Goal: Complete application form: Complete application form

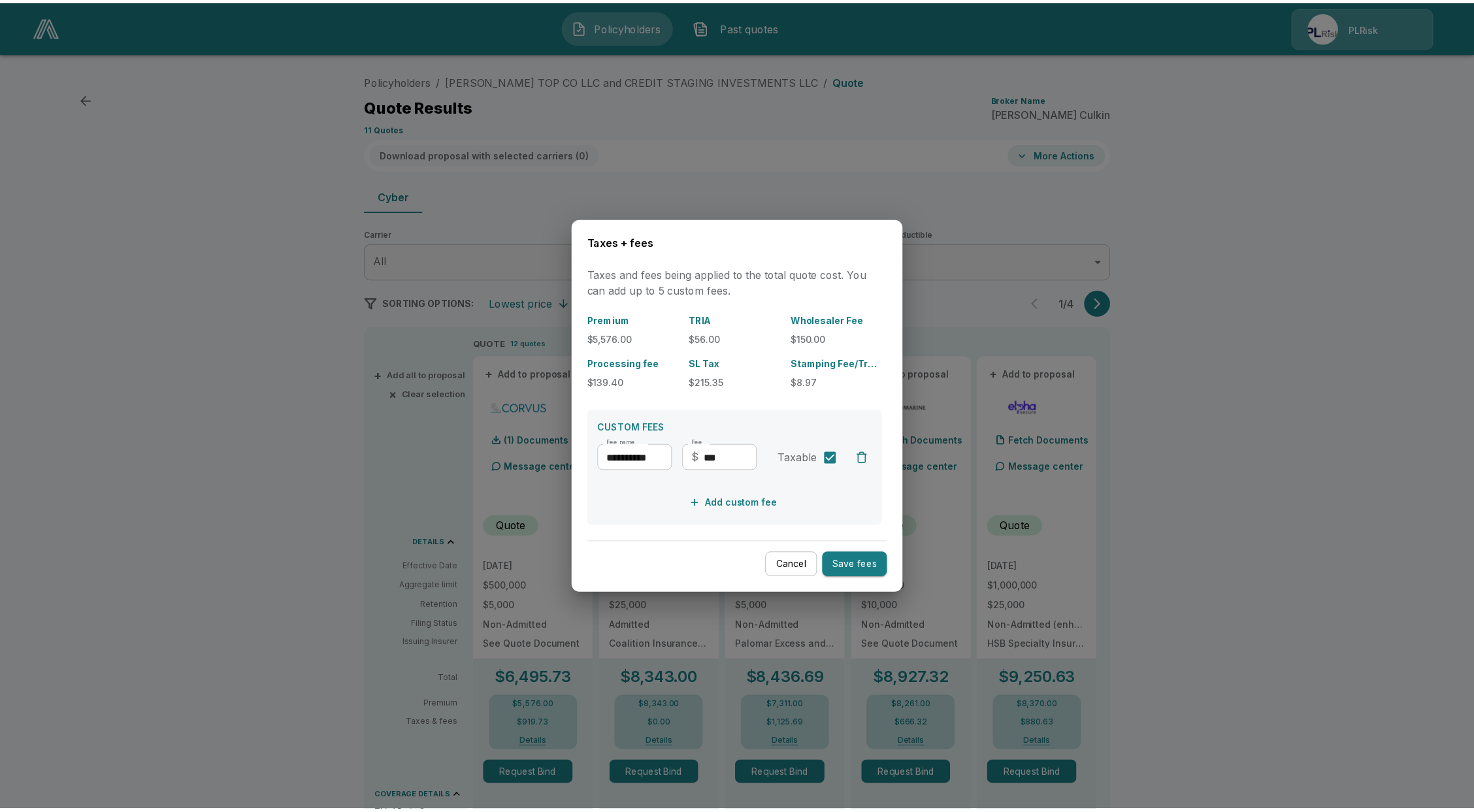
scroll to position [49, 0]
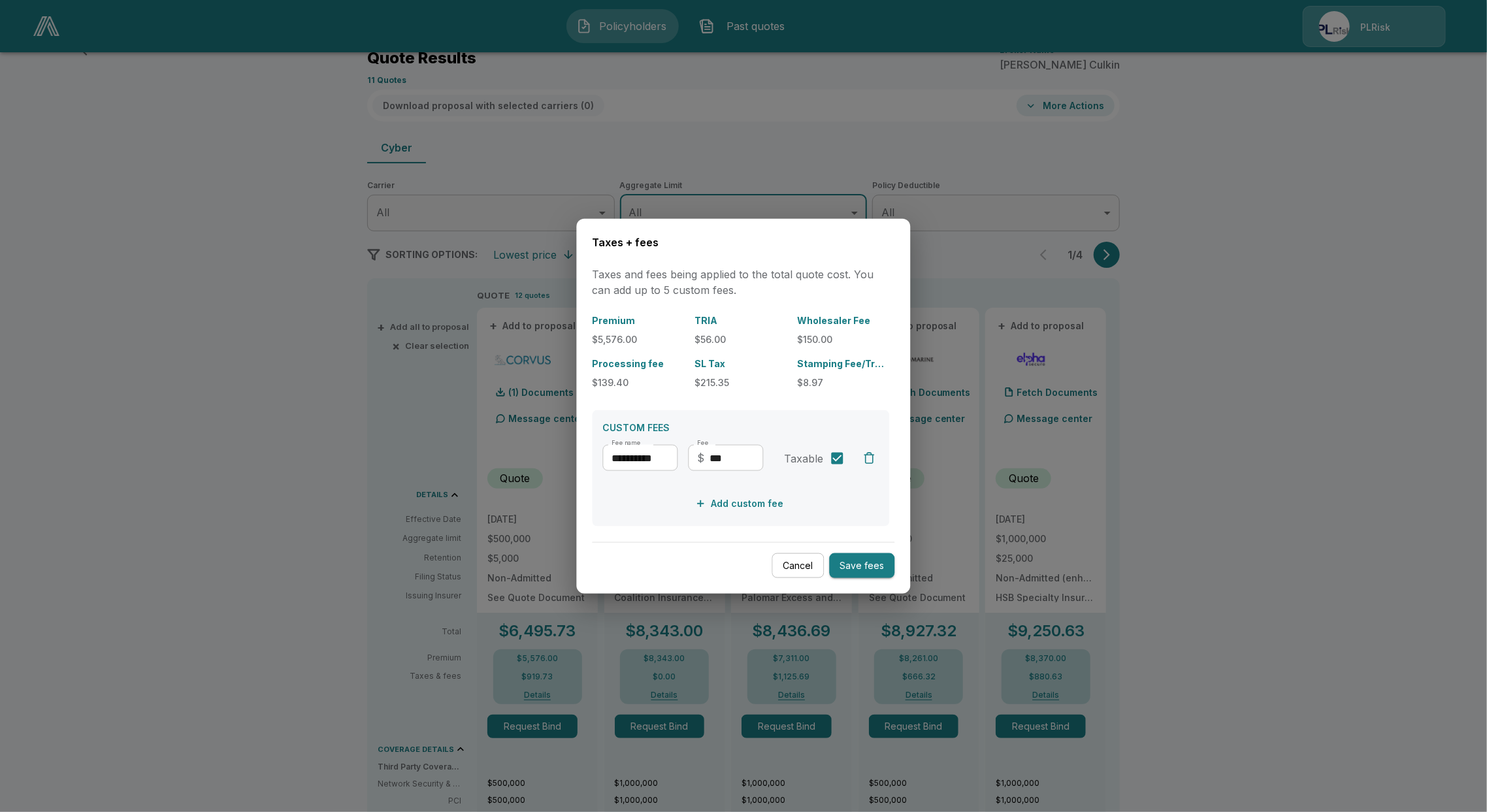
click at [549, 211] on div at bounding box center [744, 406] width 1487 height 812
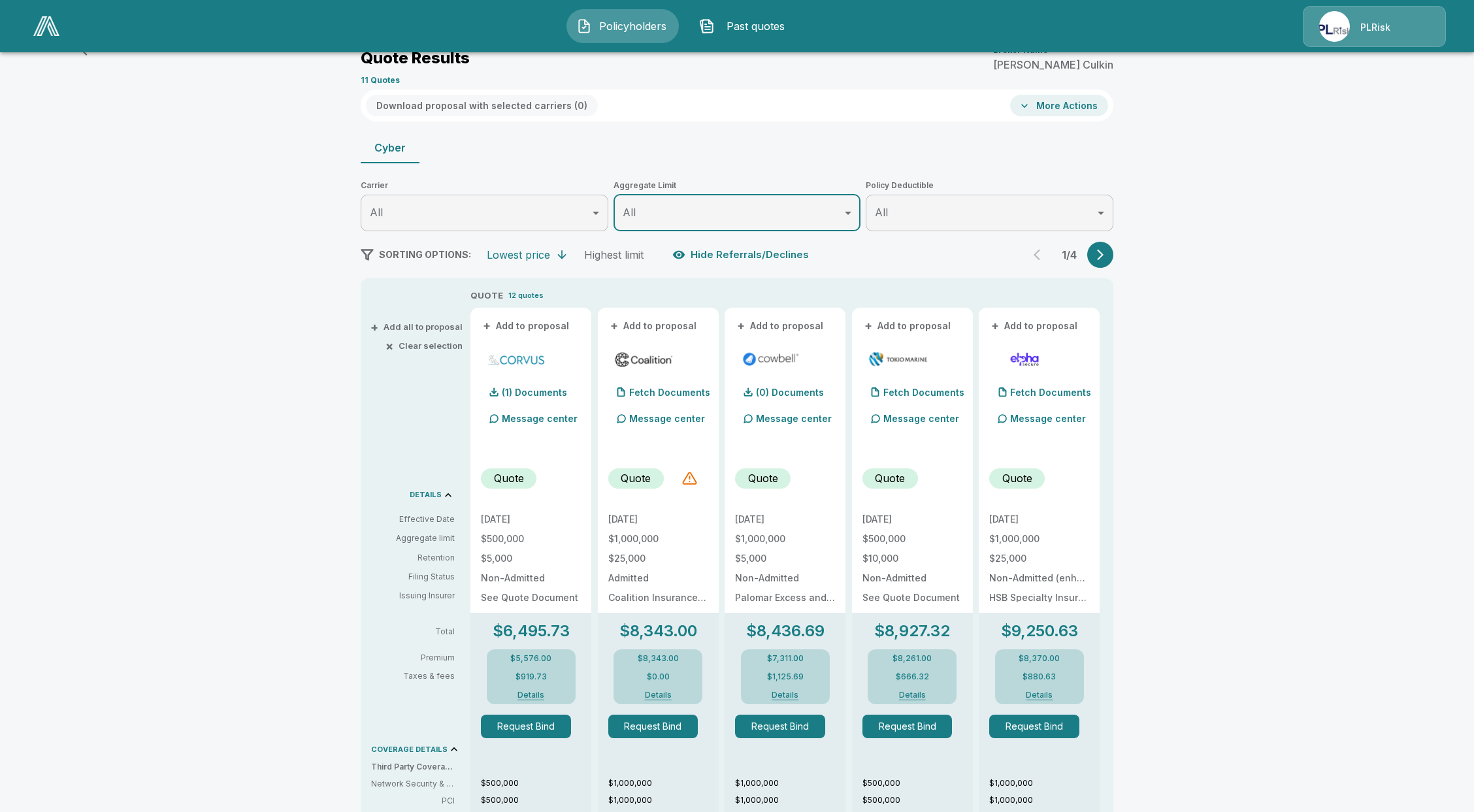
click at [45, 38] on link at bounding box center [47, 25] width 37 height 30
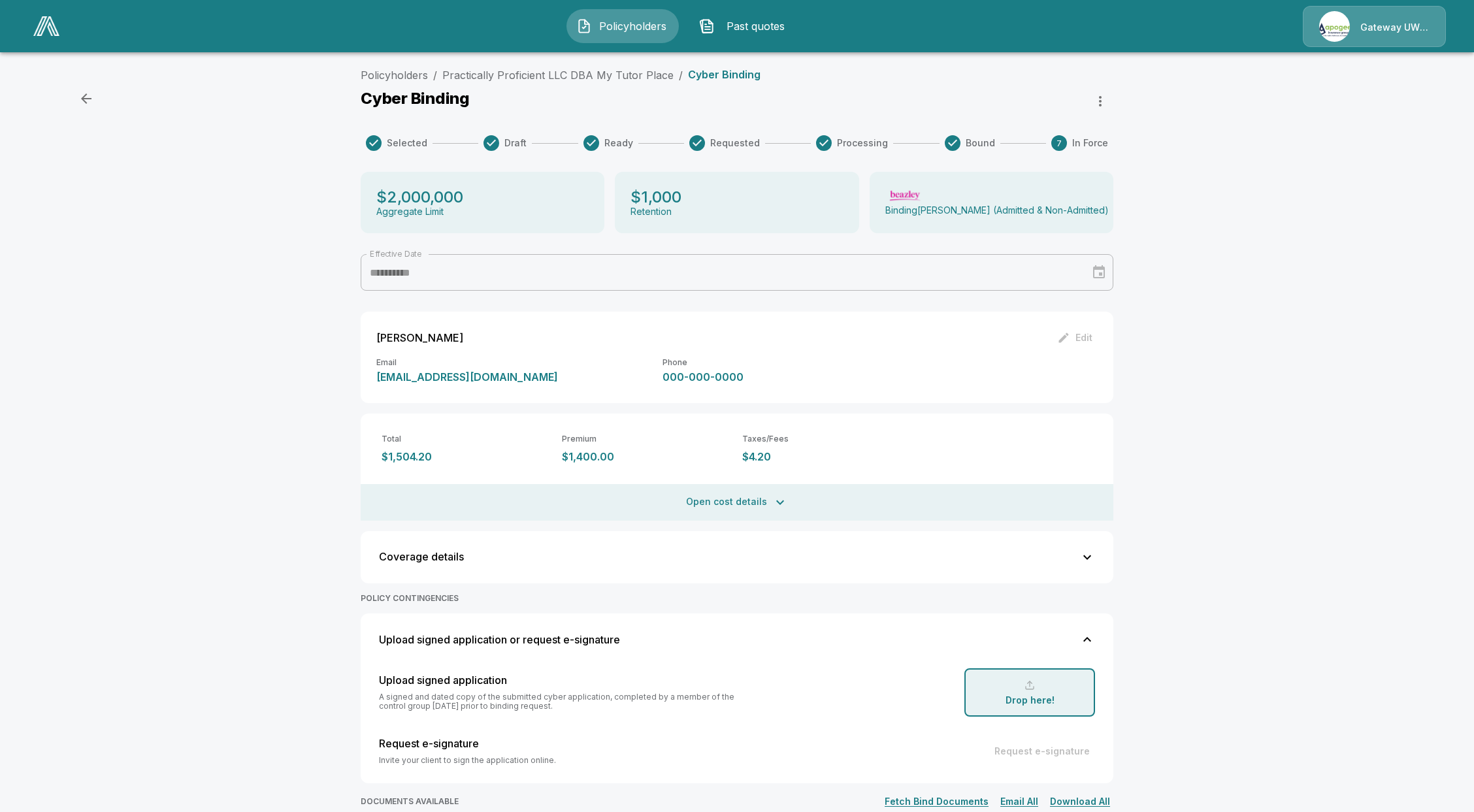
click at [53, 26] on img at bounding box center [46, 26] width 26 height 19
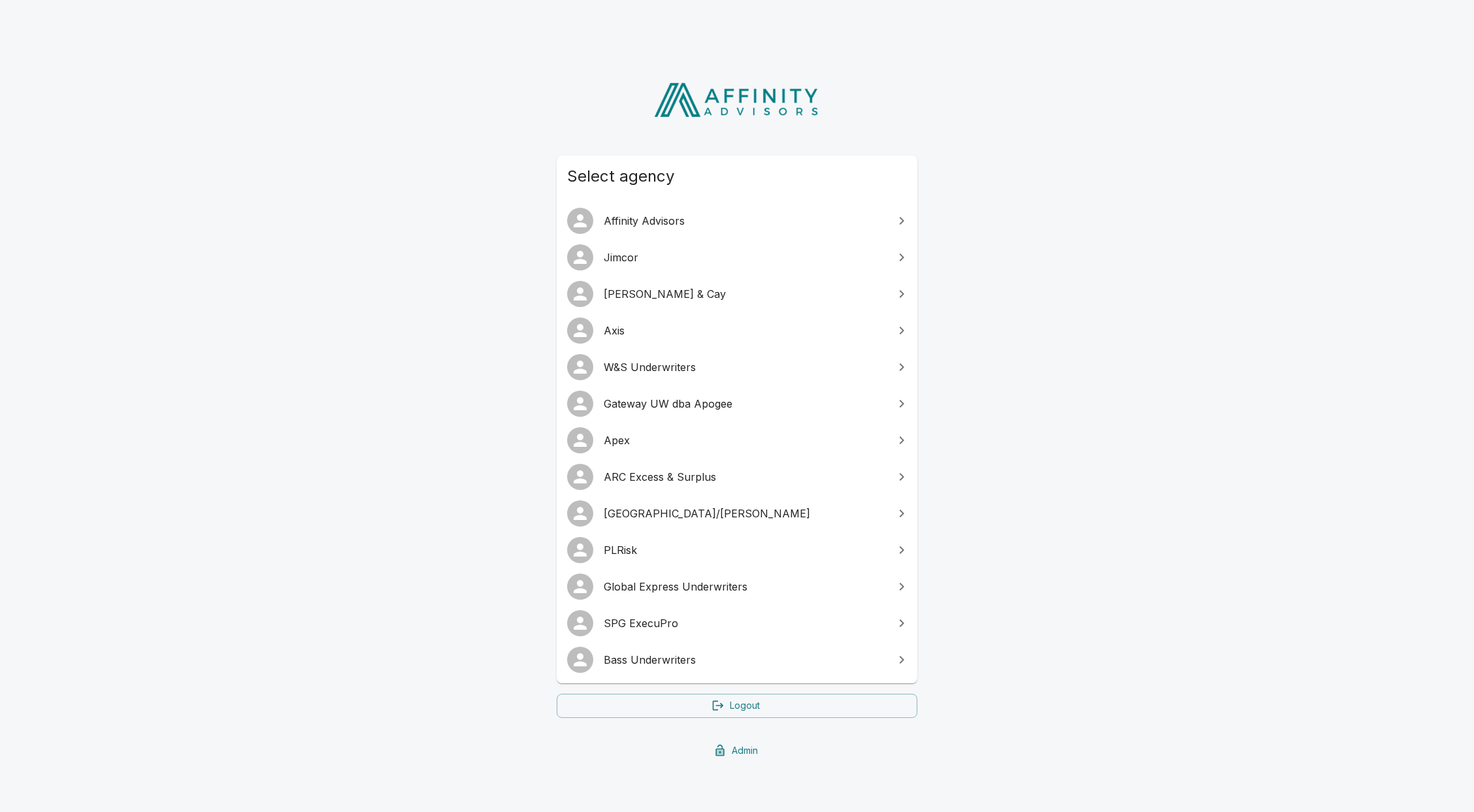
click at [625, 434] on span "Apex" at bounding box center [744, 440] width 282 height 16
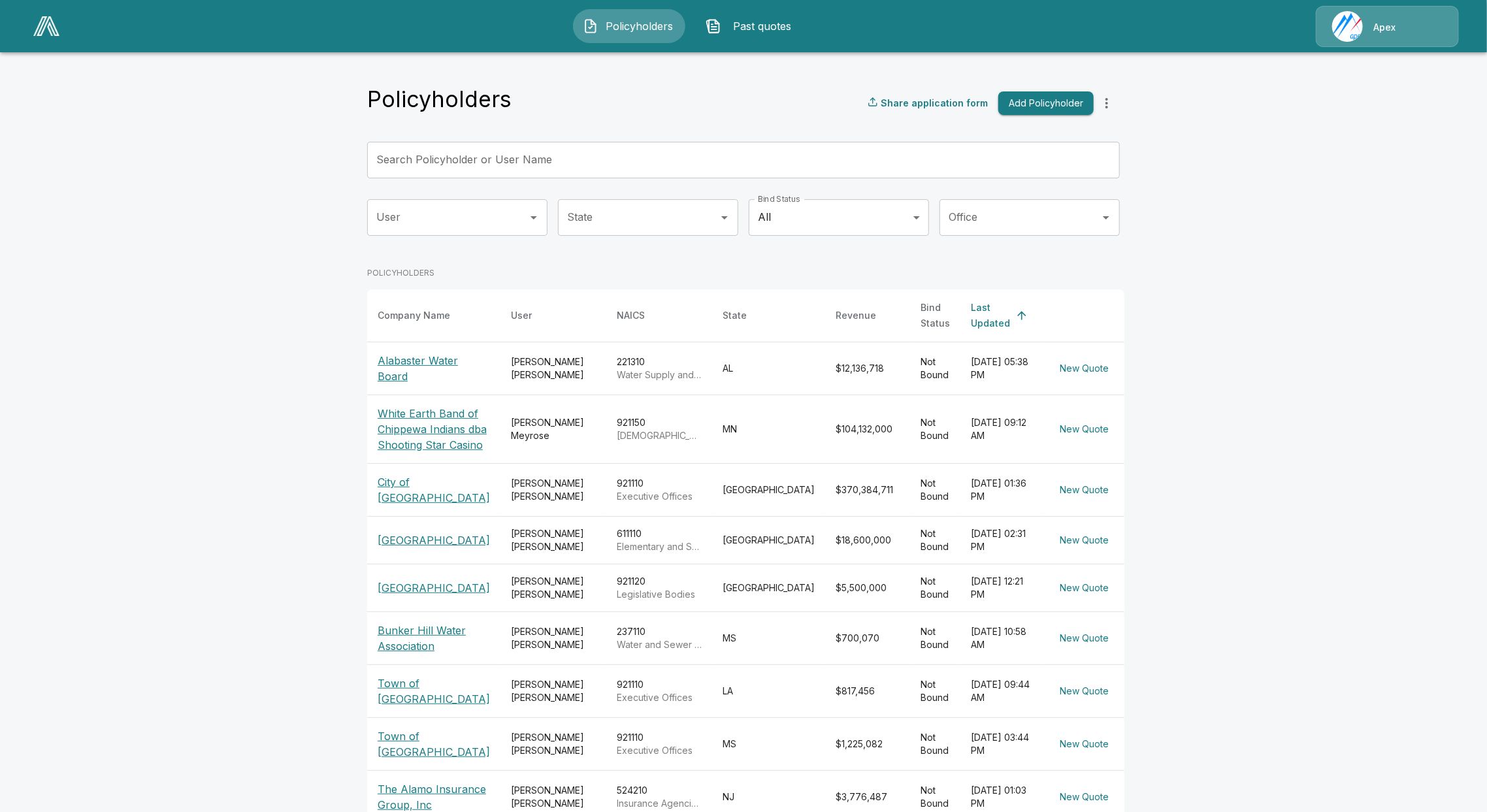
click at [853, 220] on body "Policyholders Past quotes Apex Policyholders Share application form Add Policyh…" at bounding box center [744, 467] width 1487 height 933
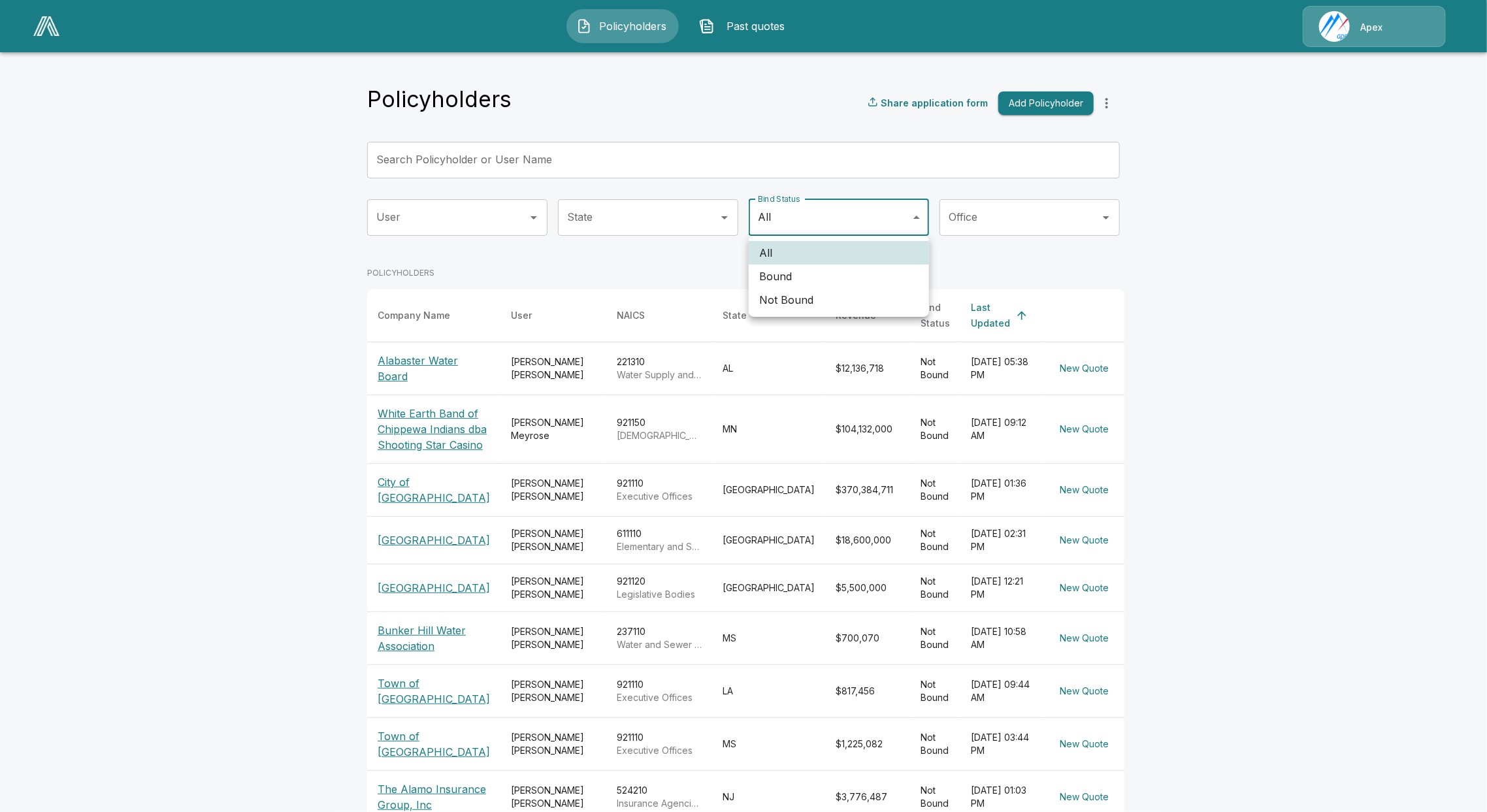
click at [861, 275] on li "Bound" at bounding box center [840, 276] width 181 height 23
type input "*****"
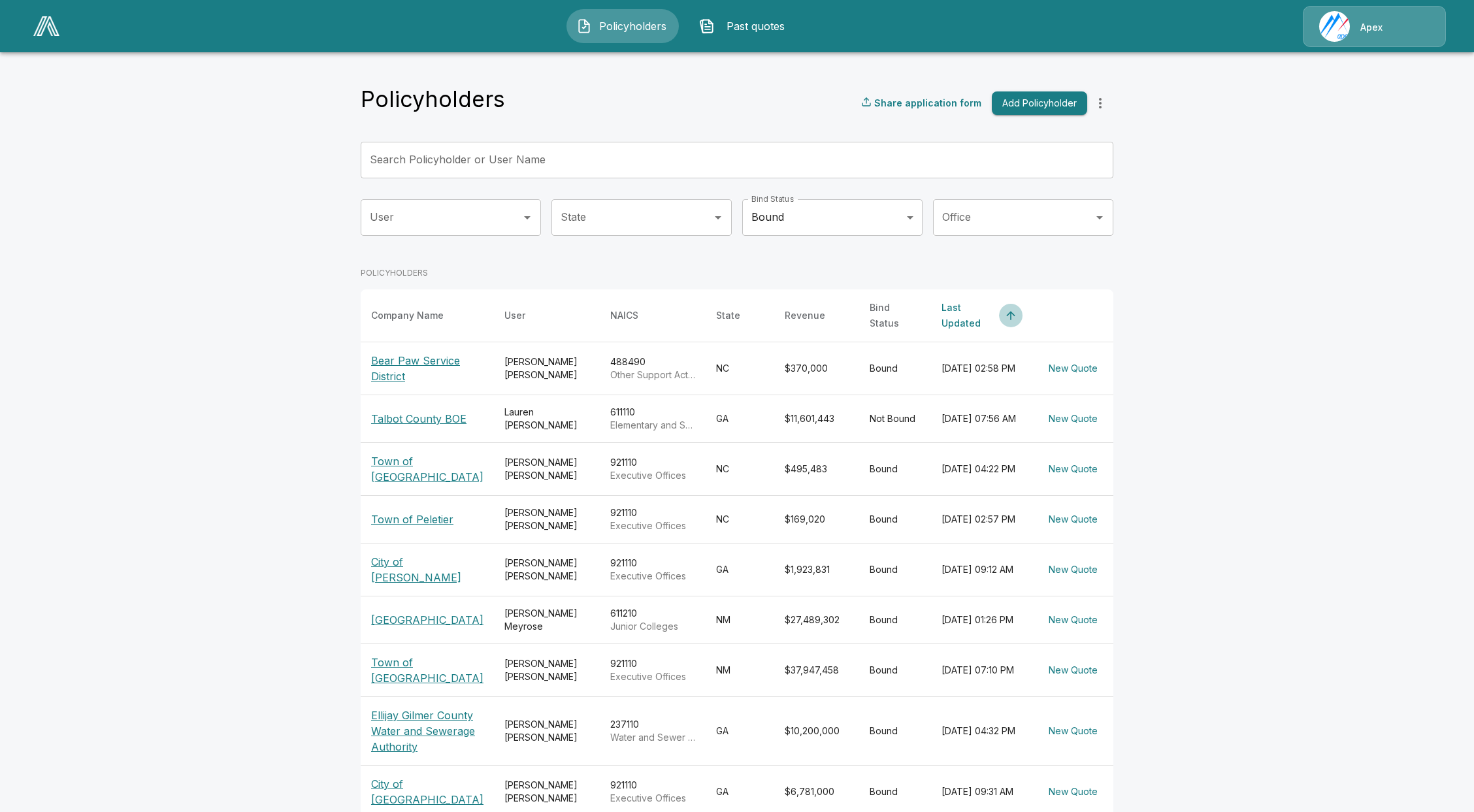
click at [999, 308] on button "simple table" at bounding box center [1010, 315] width 23 height 23
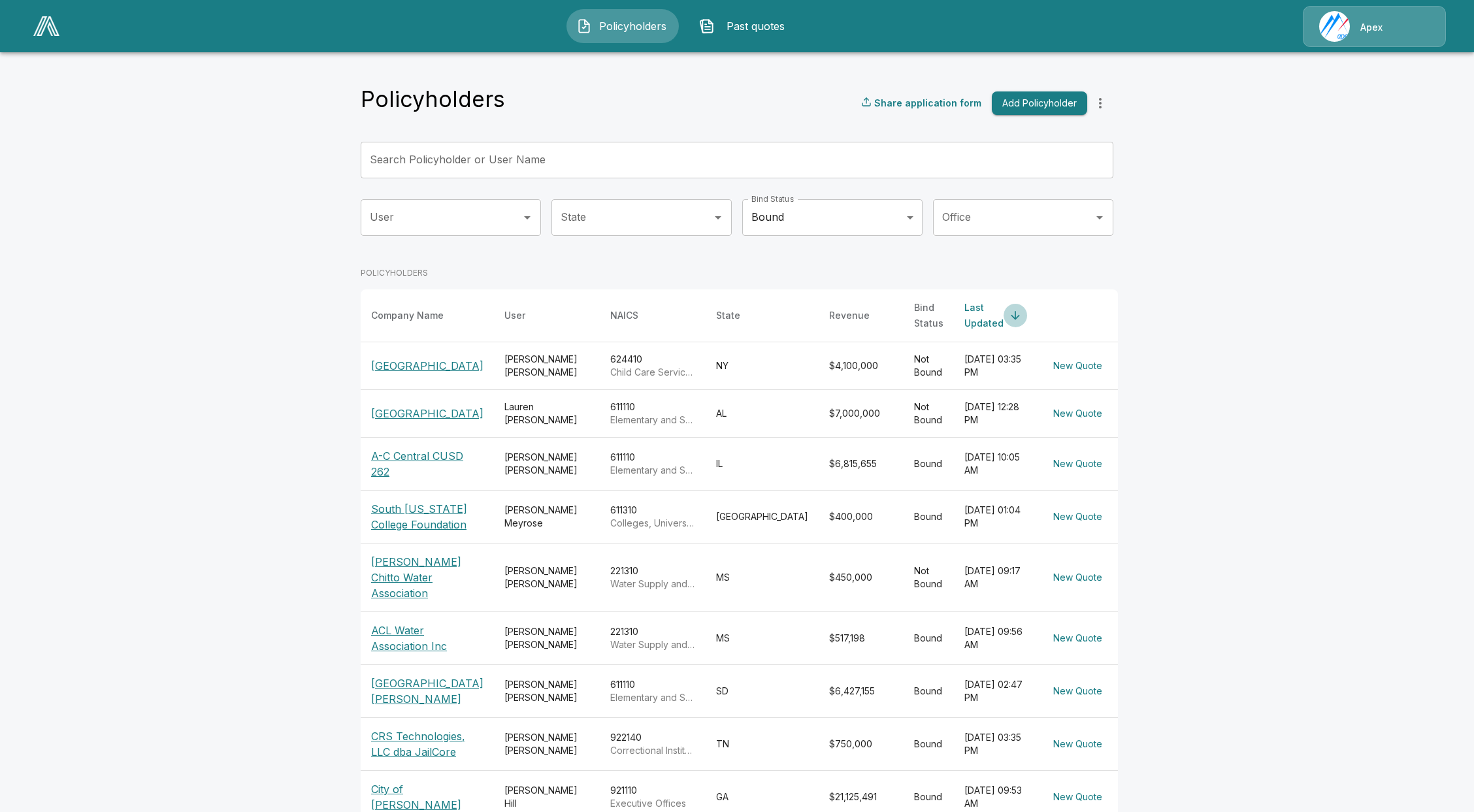
click at [1009, 310] on icon "simple table" at bounding box center [1015, 314] width 13 height 13
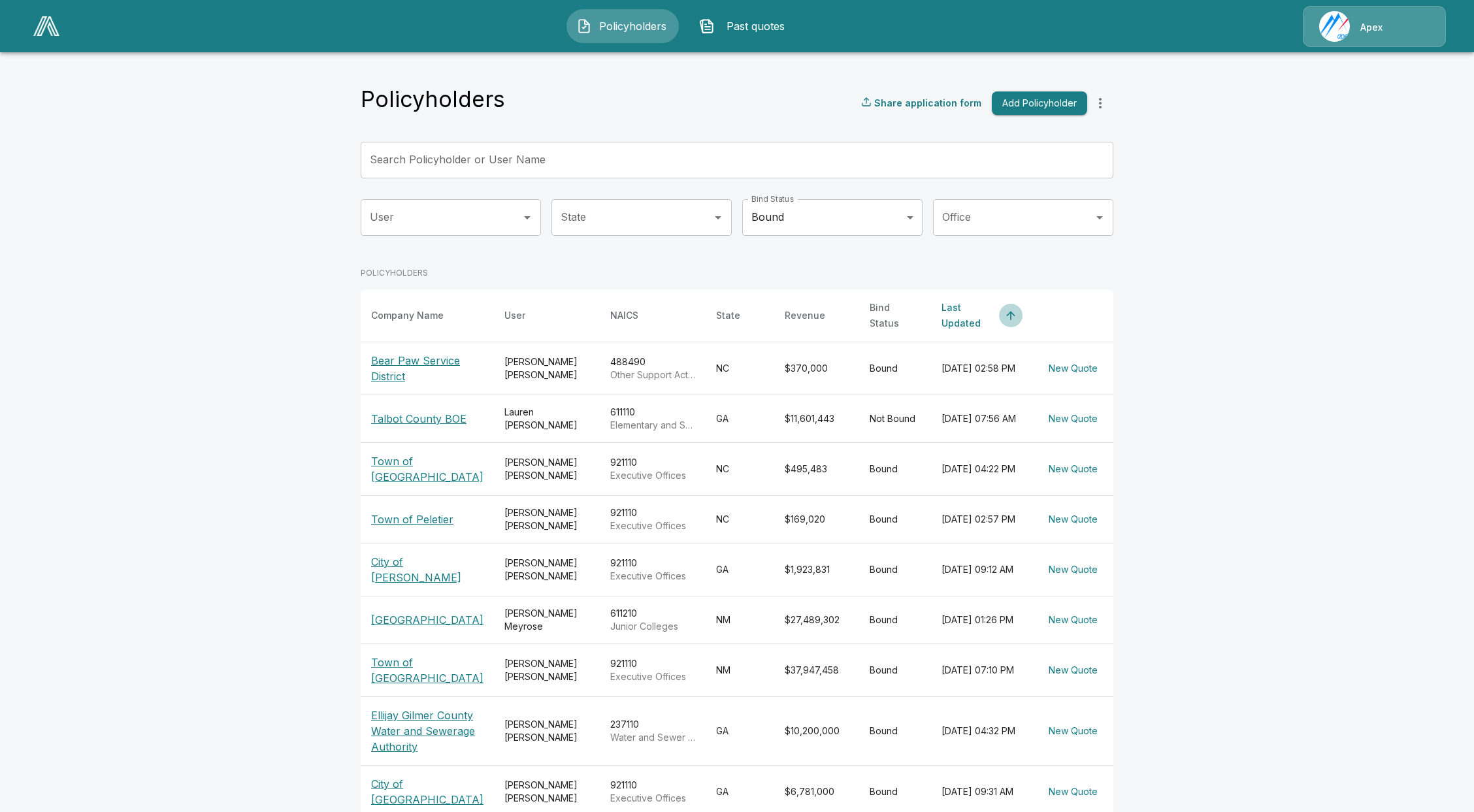
click at [1004, 309] on icon "simple table" at bounding box center [1010, 314] width 13 height 13
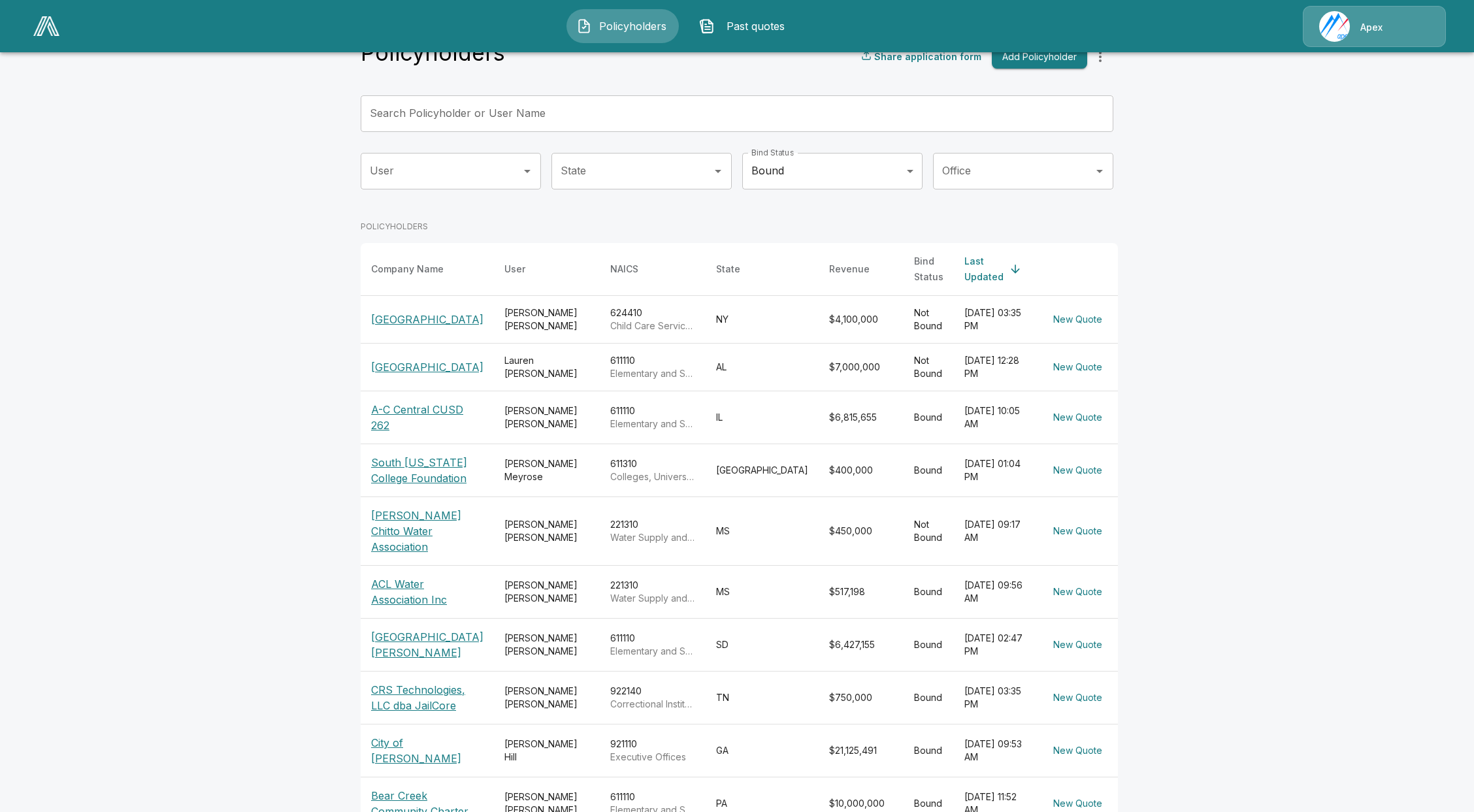
scroll to position [42, 0]
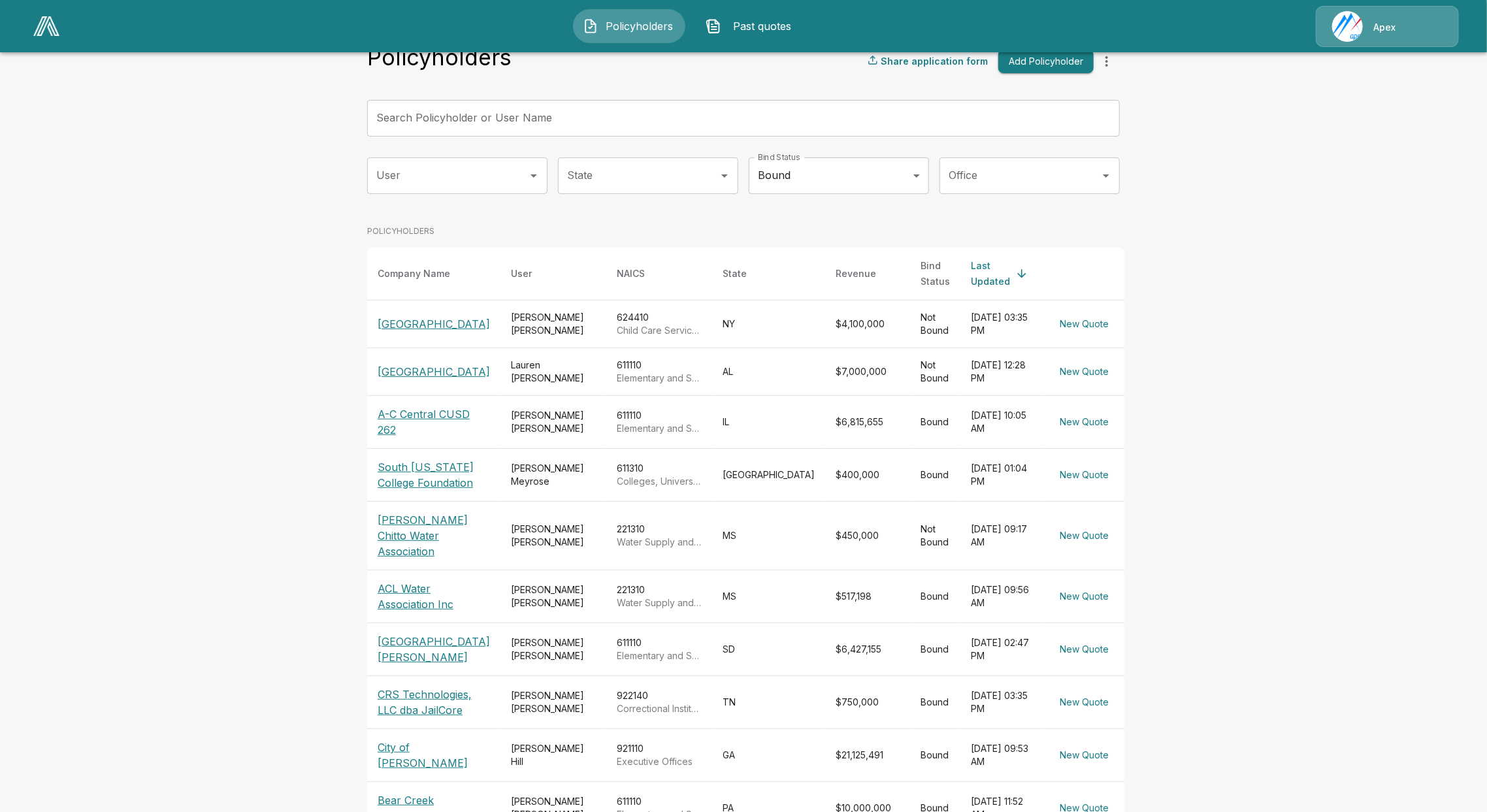
click at [909, 172] on body "Policyholders Past quotes Apex Policyholders Share application form Add Policyh…" at bounding box center [744, 425] width 1487 height 933
click at [1051, 227] on div at bounding box center [744, 406] width 1487 height 812
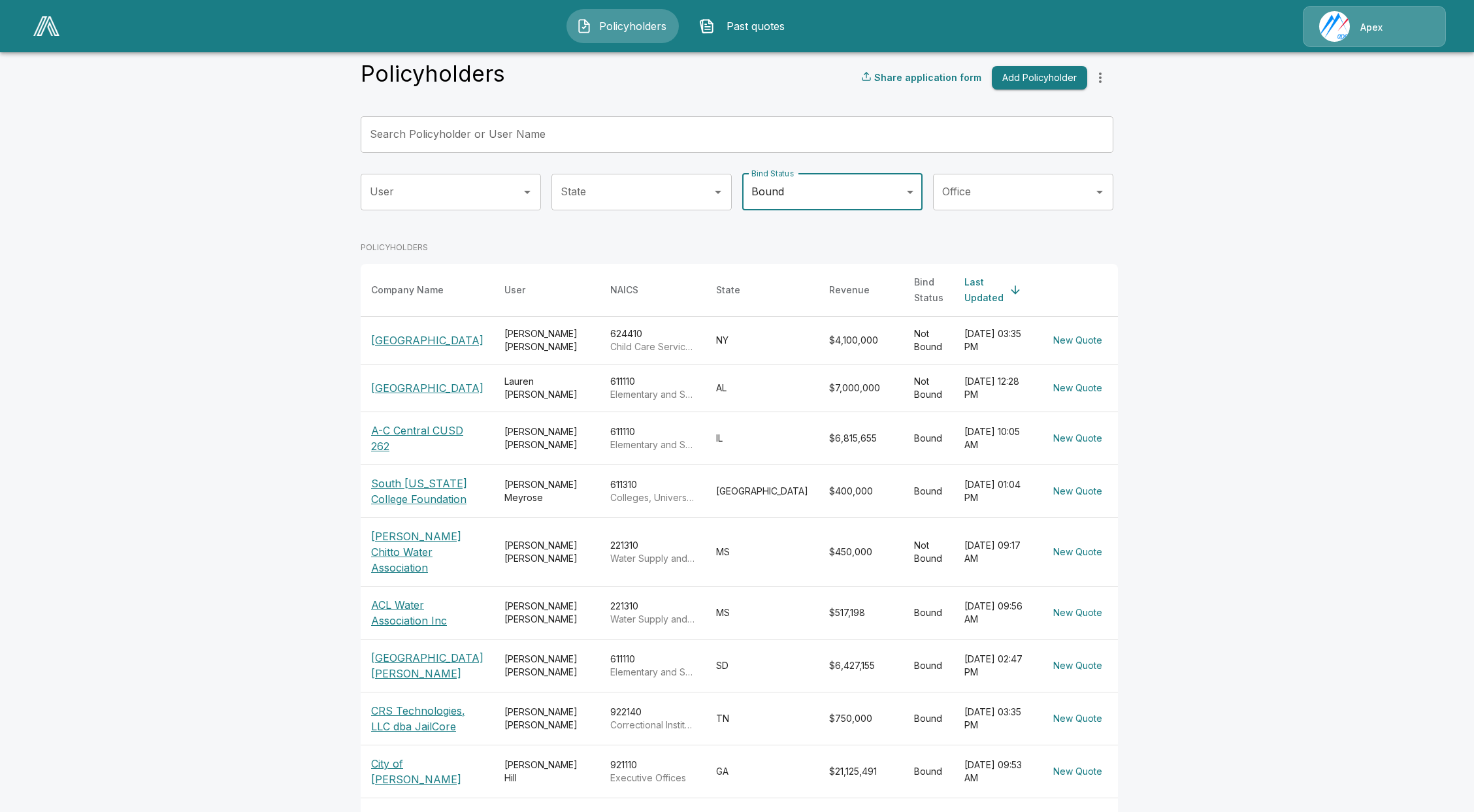
scroll to position [0, 0]
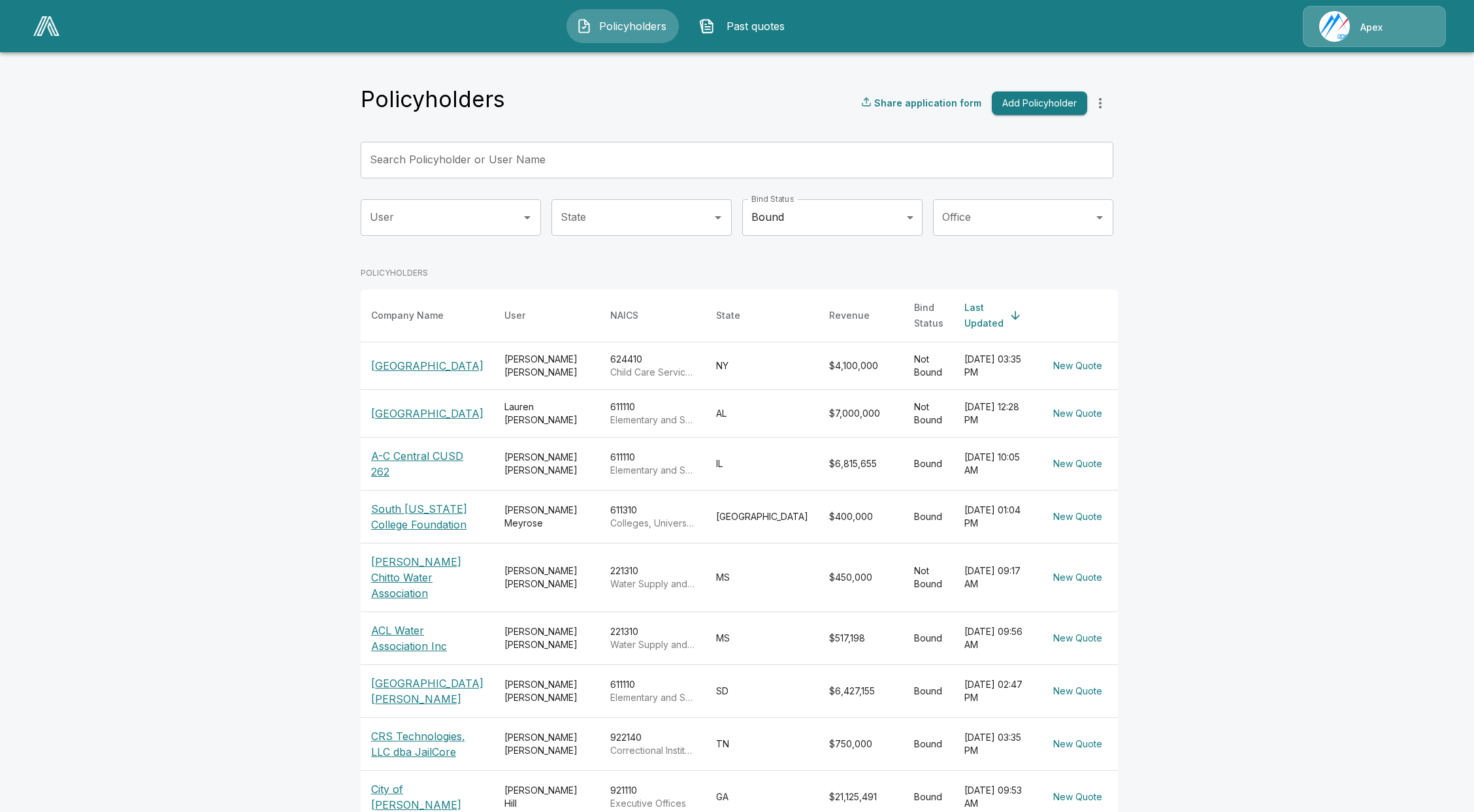
click at [732, 22] on span "Past quotes" at bounding box center [756, 26] width 72 height 16
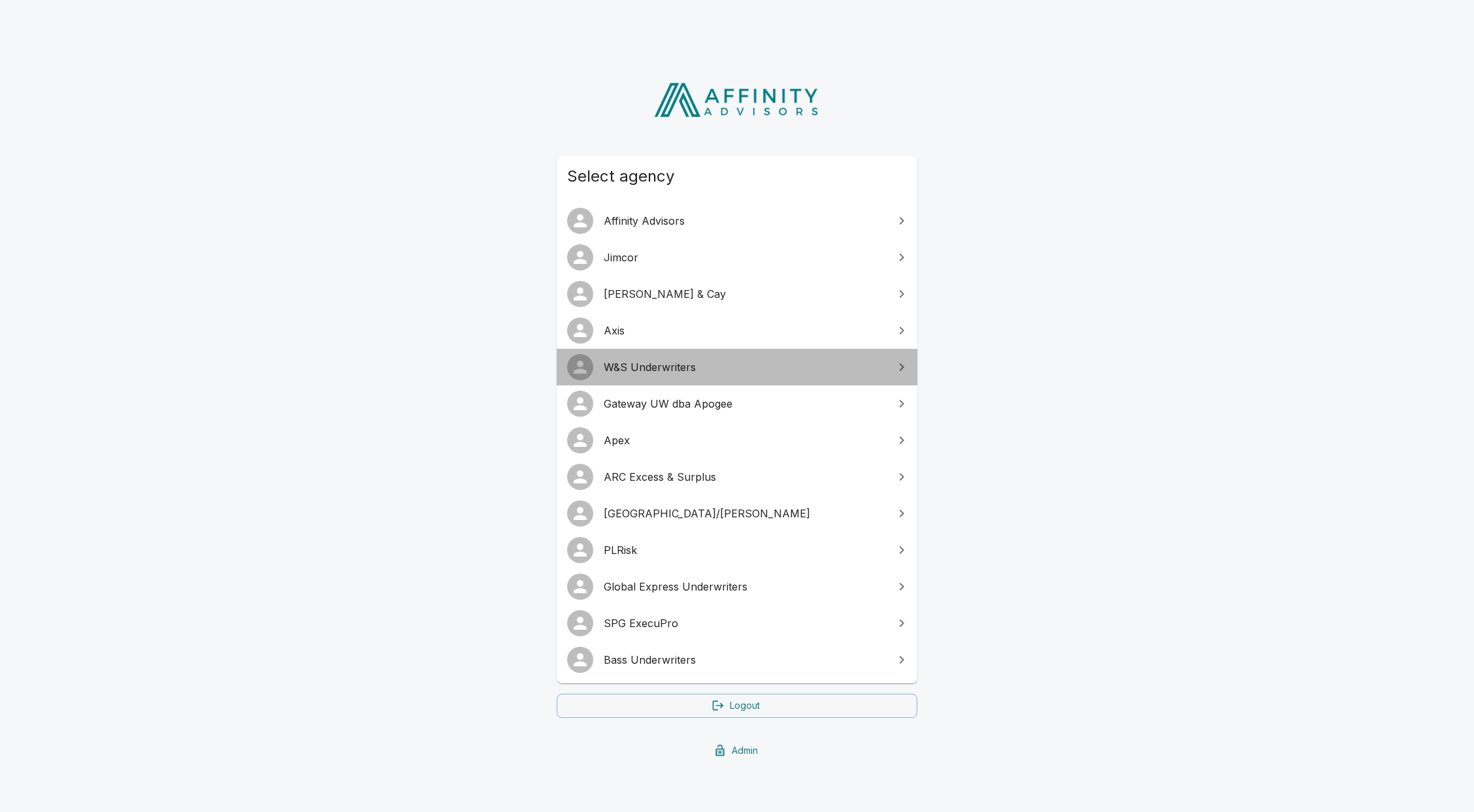
click at [641, 381] on link "W&S Underwriters" at bounding box center [737, 368] width 361 height 37
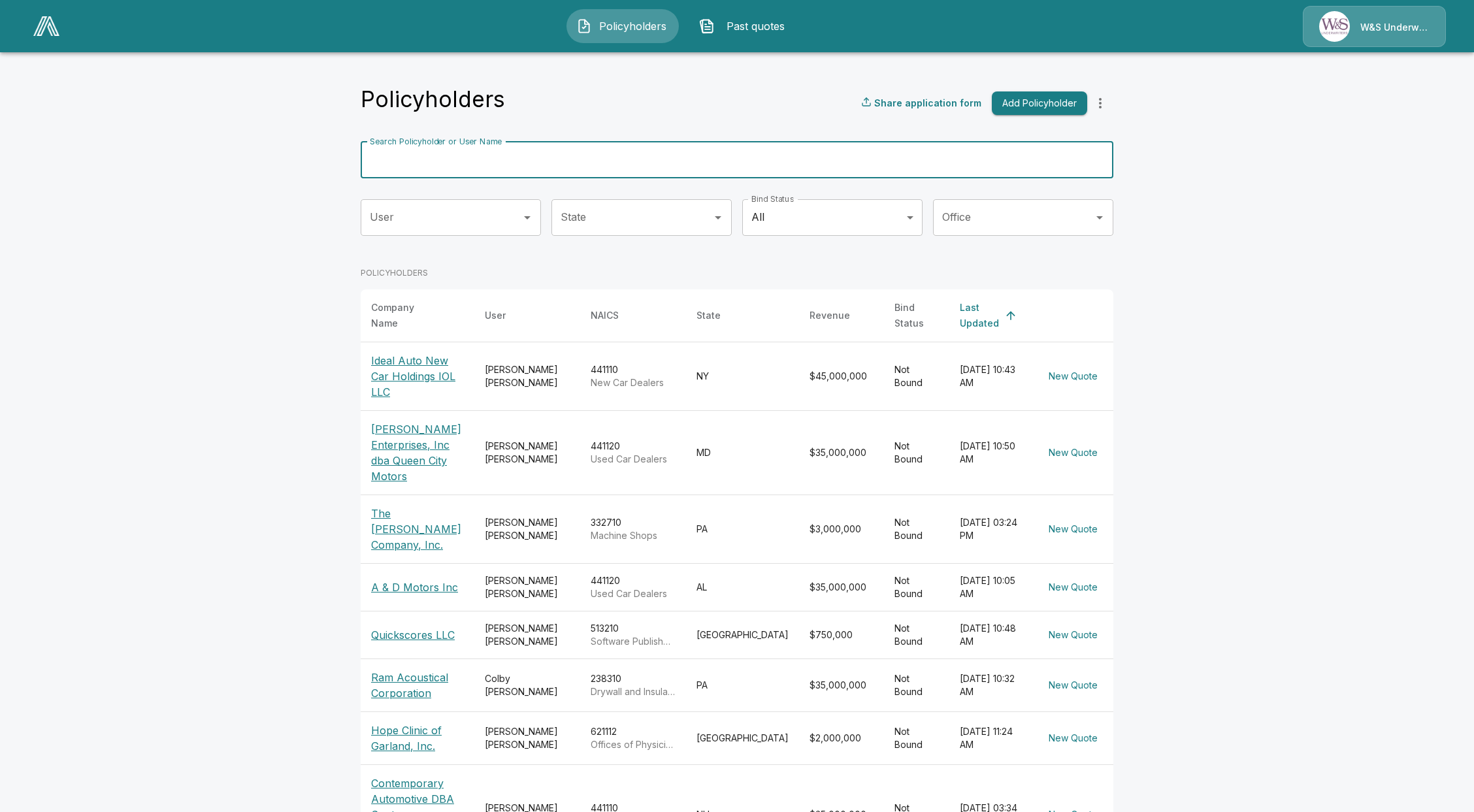
click at [492, 162] on input "Search Policyholder or User Name" at bounding box center [730, 160] width 738 height 37
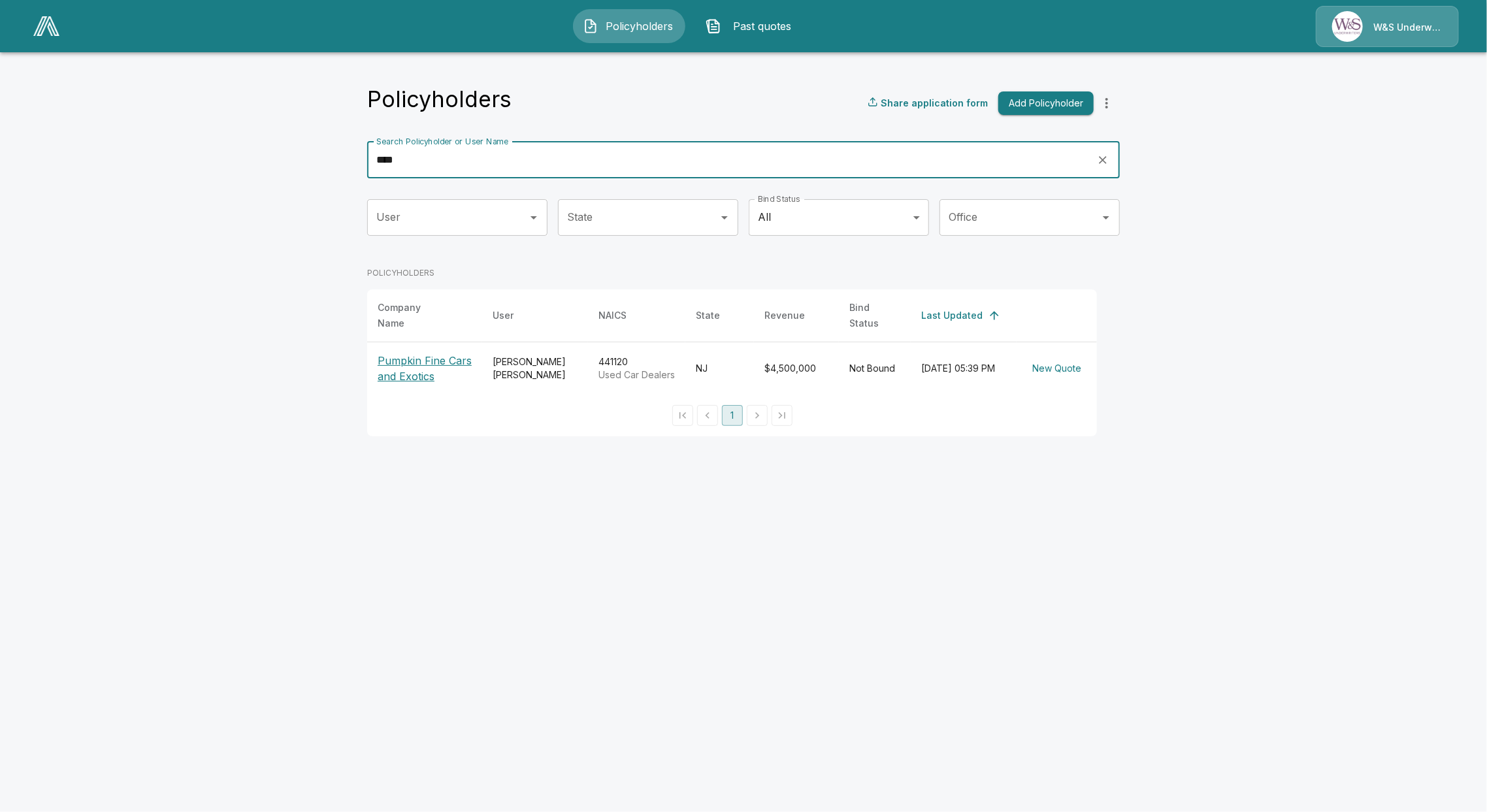
type input "****"
click at [392, 353] on p "Pumpkin Fine Cars and Exotics" at bounding box center [424, 369] width 94 height 31
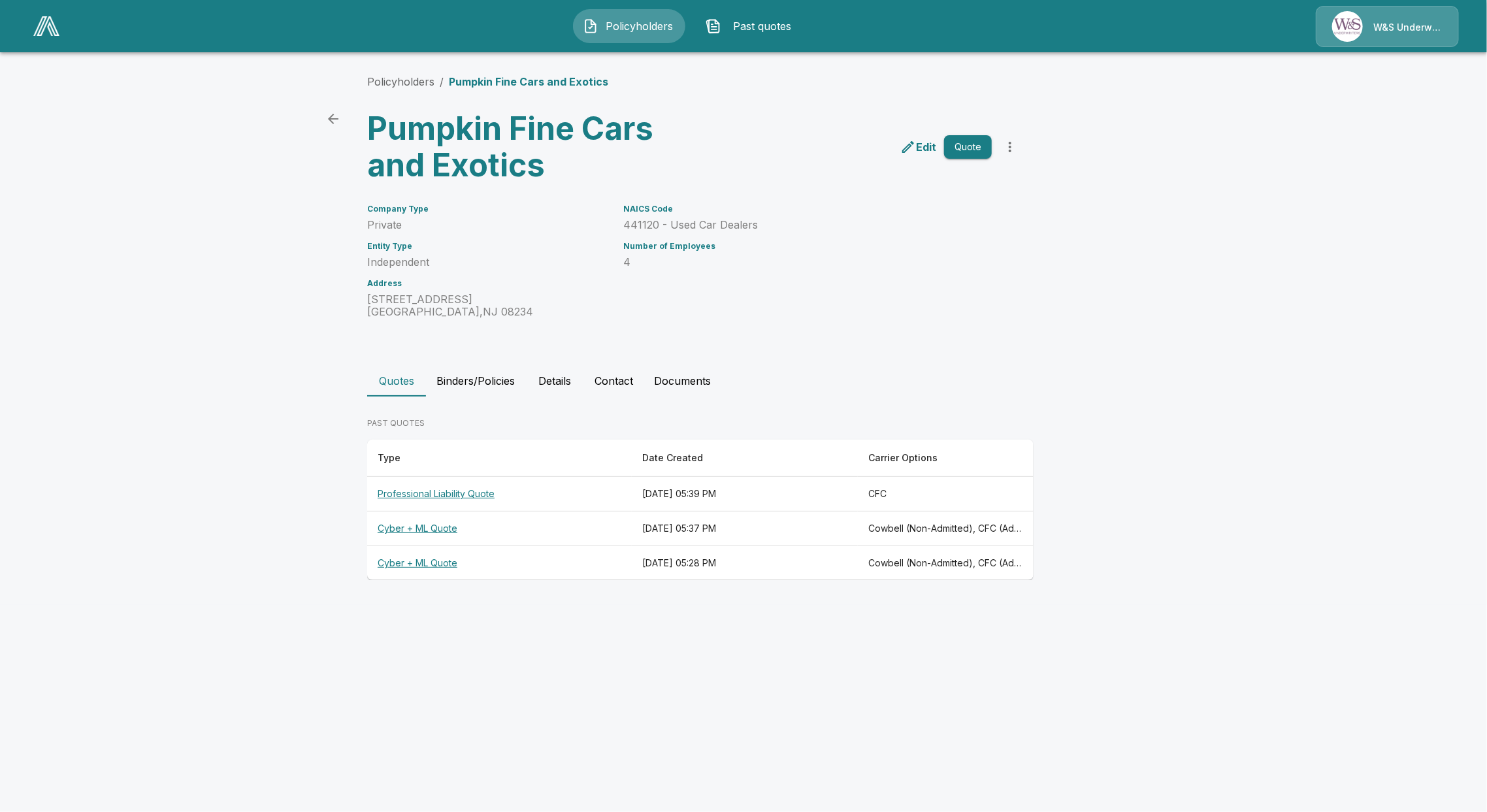
click at [472, 491] on th "Professional Liability Quote" at bounding box center [499, 495] width 265 height 35
click at [412, 526] on th "Cyber + ML Quote" at bounding box center [499, 529] width 265 height 35
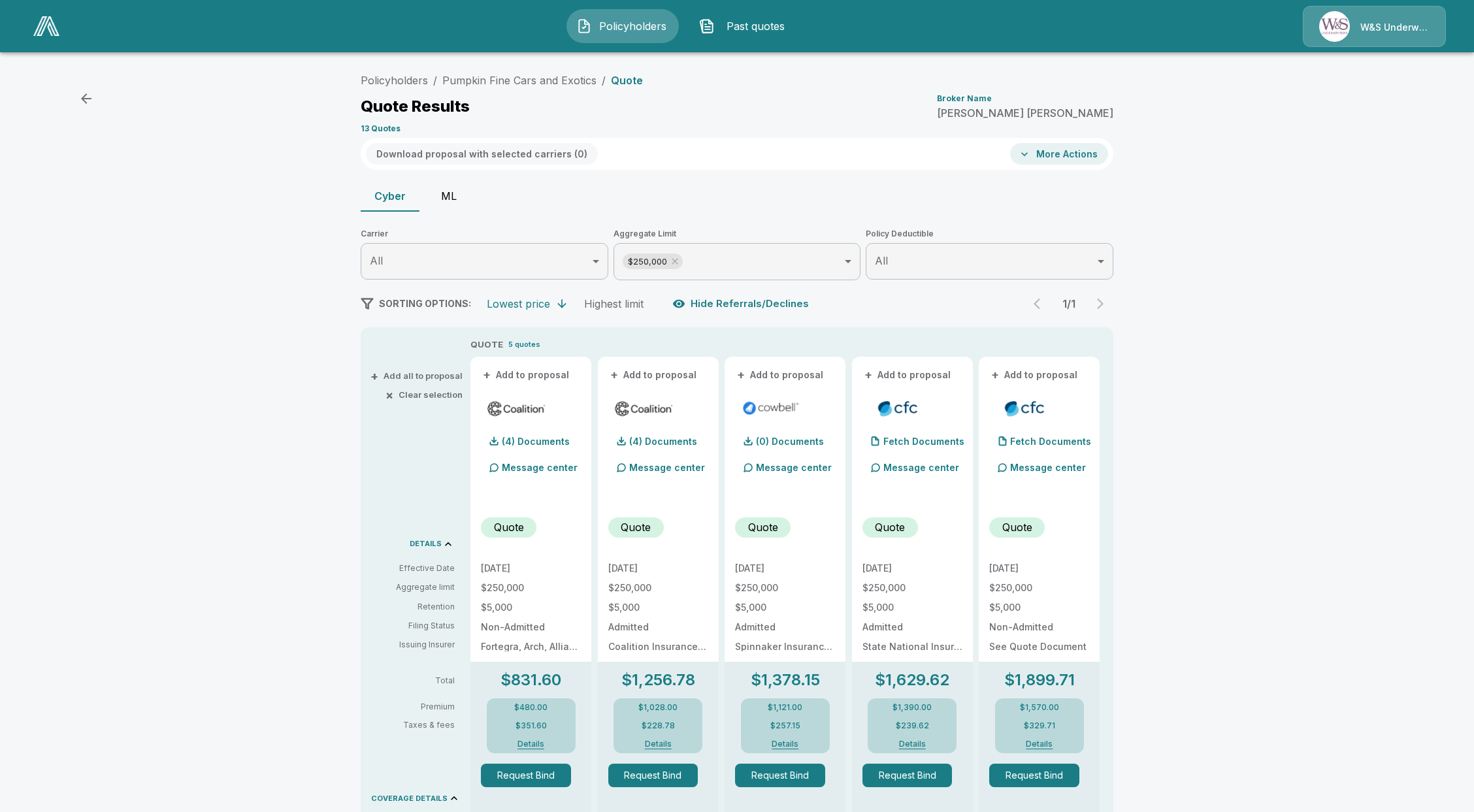
click at [455, 185] on button "ML" at bounding box center [448, 196] width 59 height 31
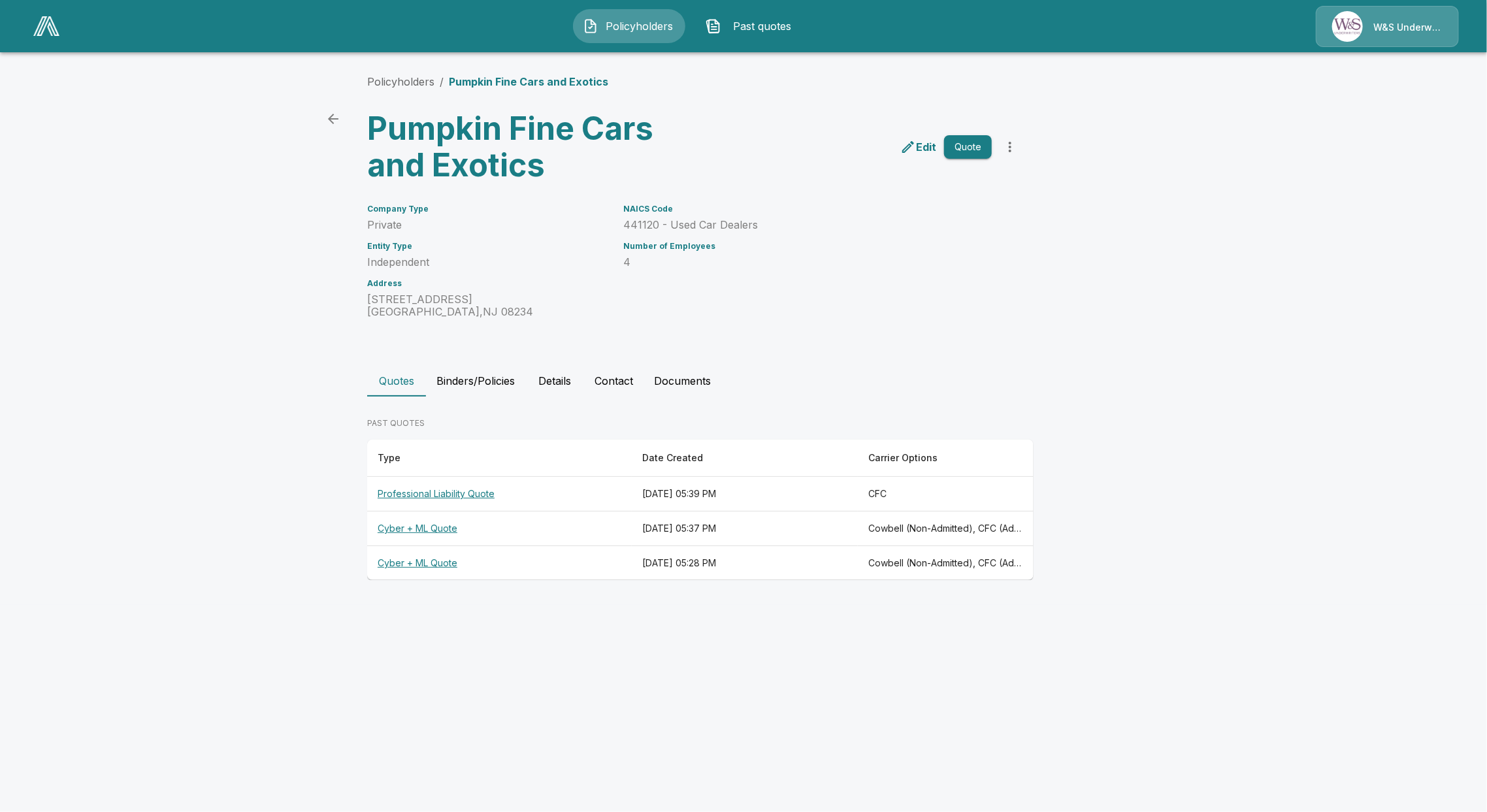
click at [433, 568] on th "Cyber + ML Quote" at bounding box center [499, 564] width 265 height 35
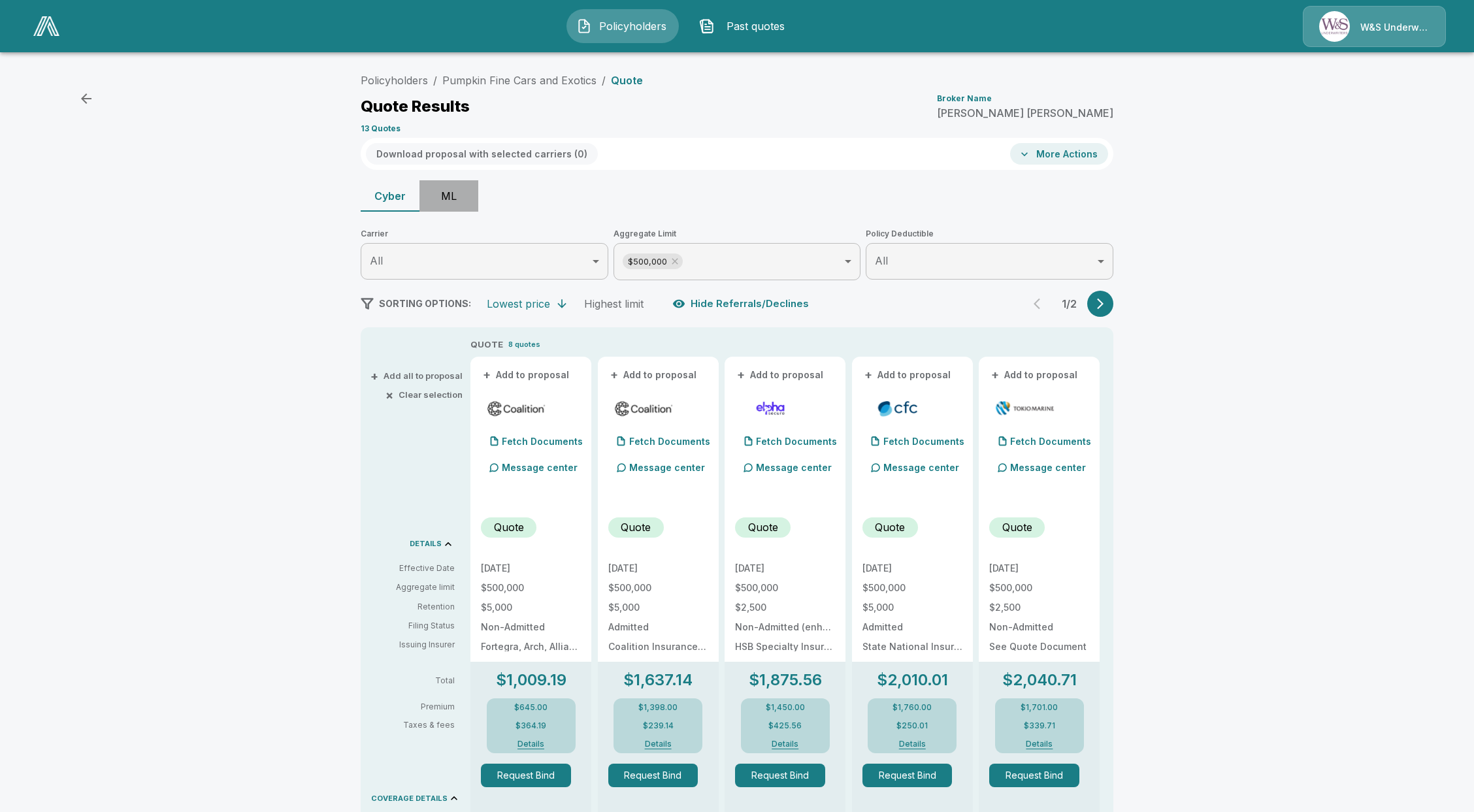
click at [449, 201] on button "ML" at bounding box center [448, 196] width 59 height 31
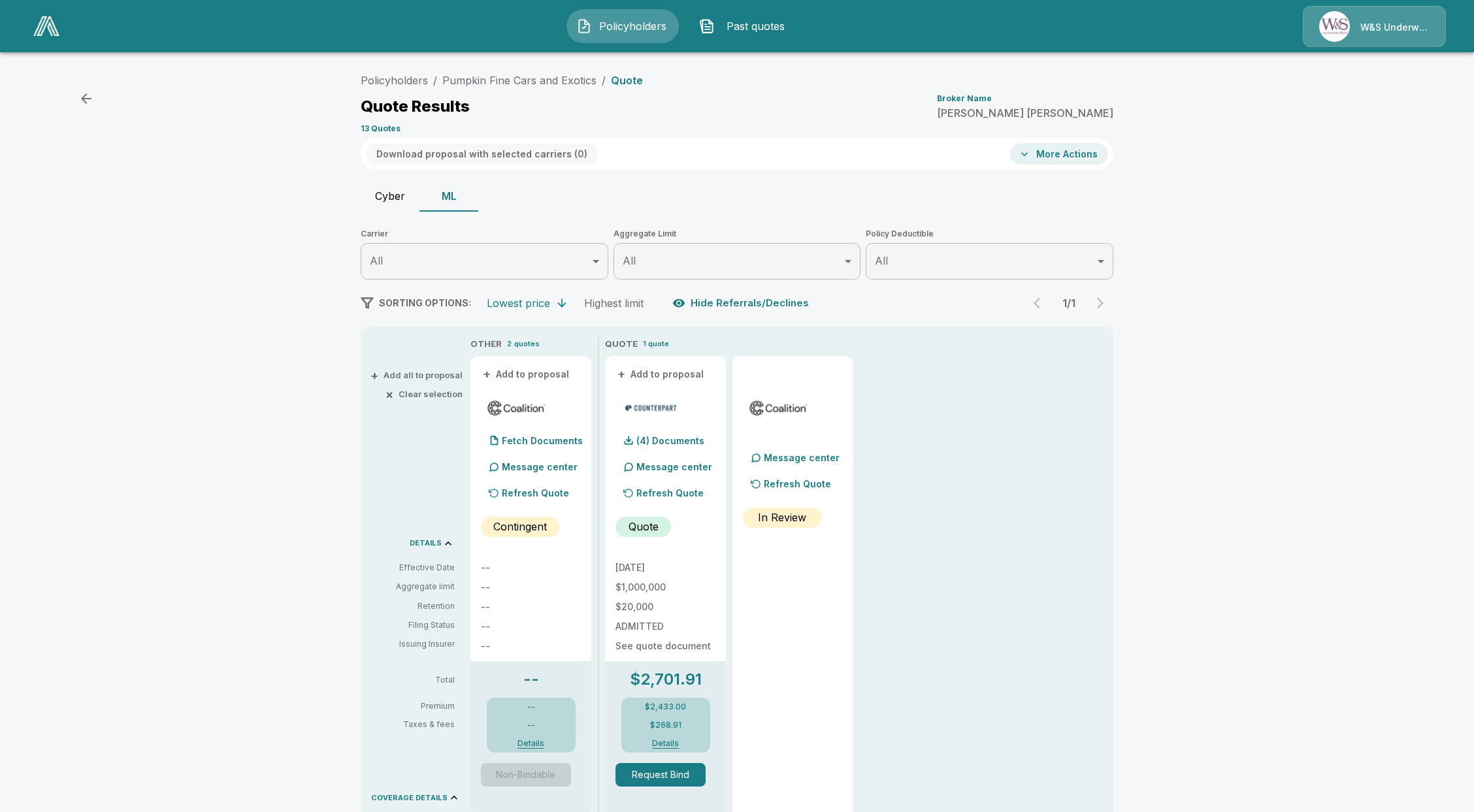
click at [471, 87] on li "Pumpkin Fine Cars and Exotics" at bounding box center [519, 81] width 154 height 16
click at [472, 81] on link "Pumpkin Fine Cars and Exotics" at bounding box center [519, 80] width 154 height 13
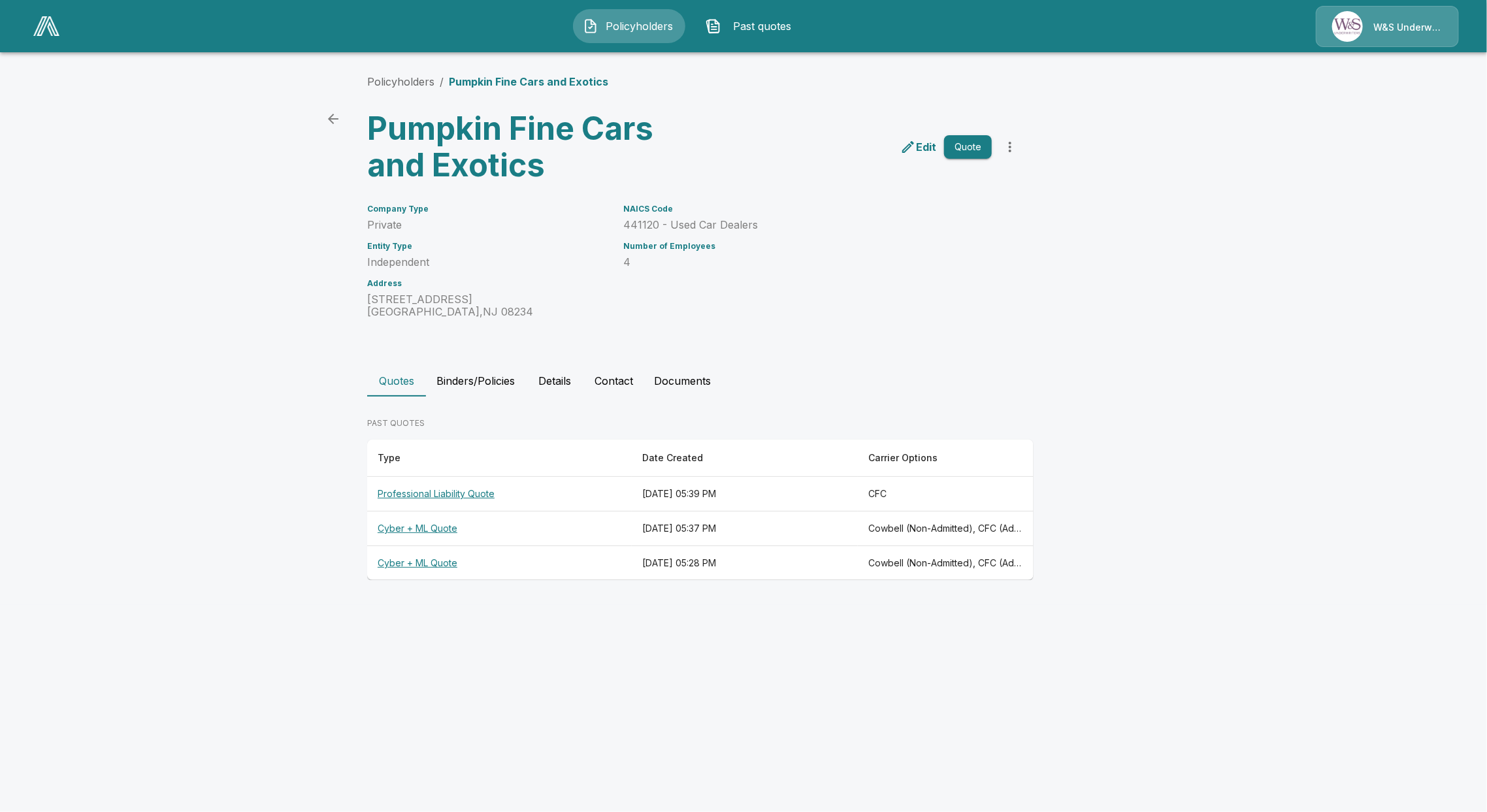
click at [406, 491] on th "Professional Liability Quote" at bounding box center [499, 495] width 265 height 35
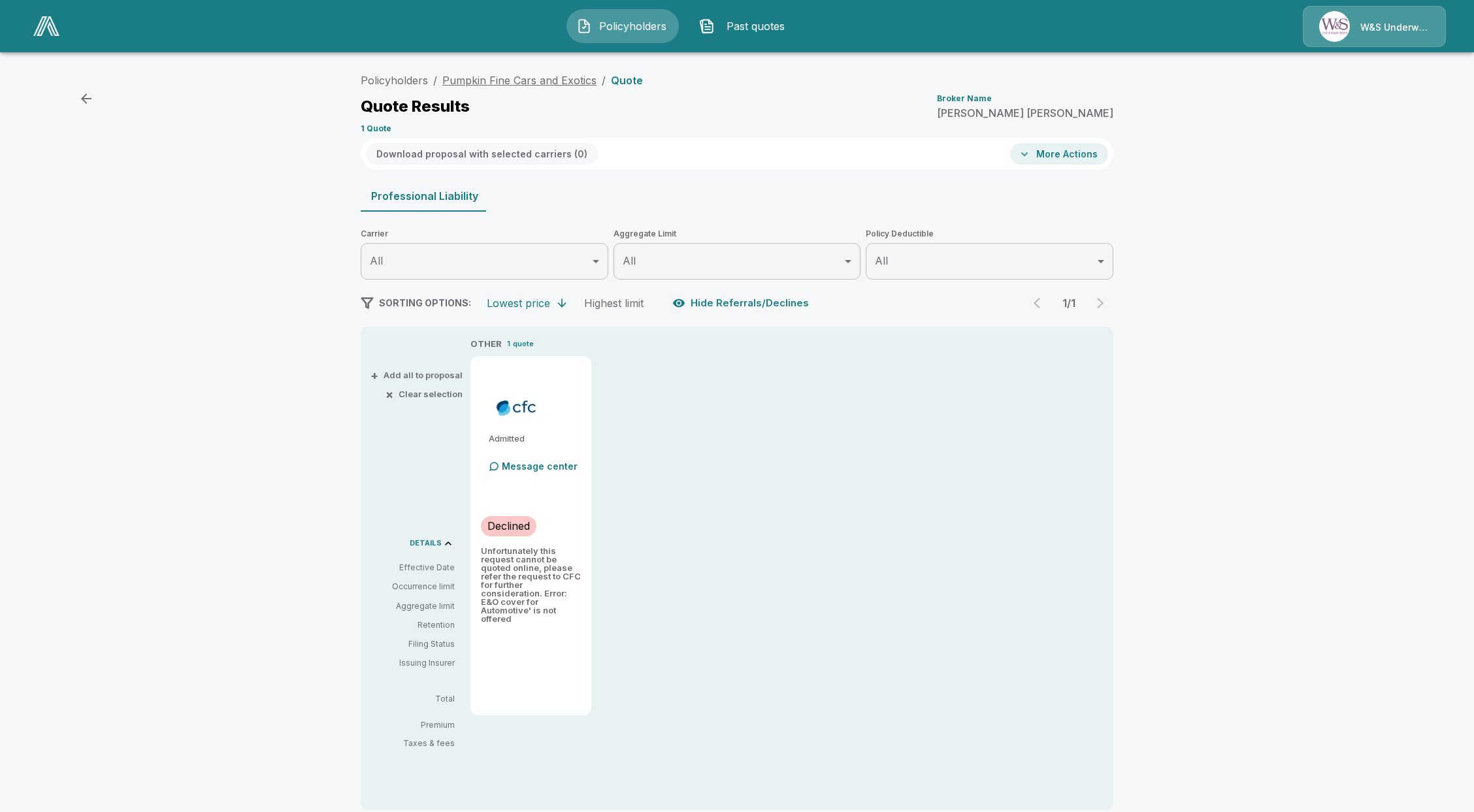
click at [549, 81] on link "Pumpkin Fine Cars and Exotics" at bounding box center [519, 80] width 154 height 13
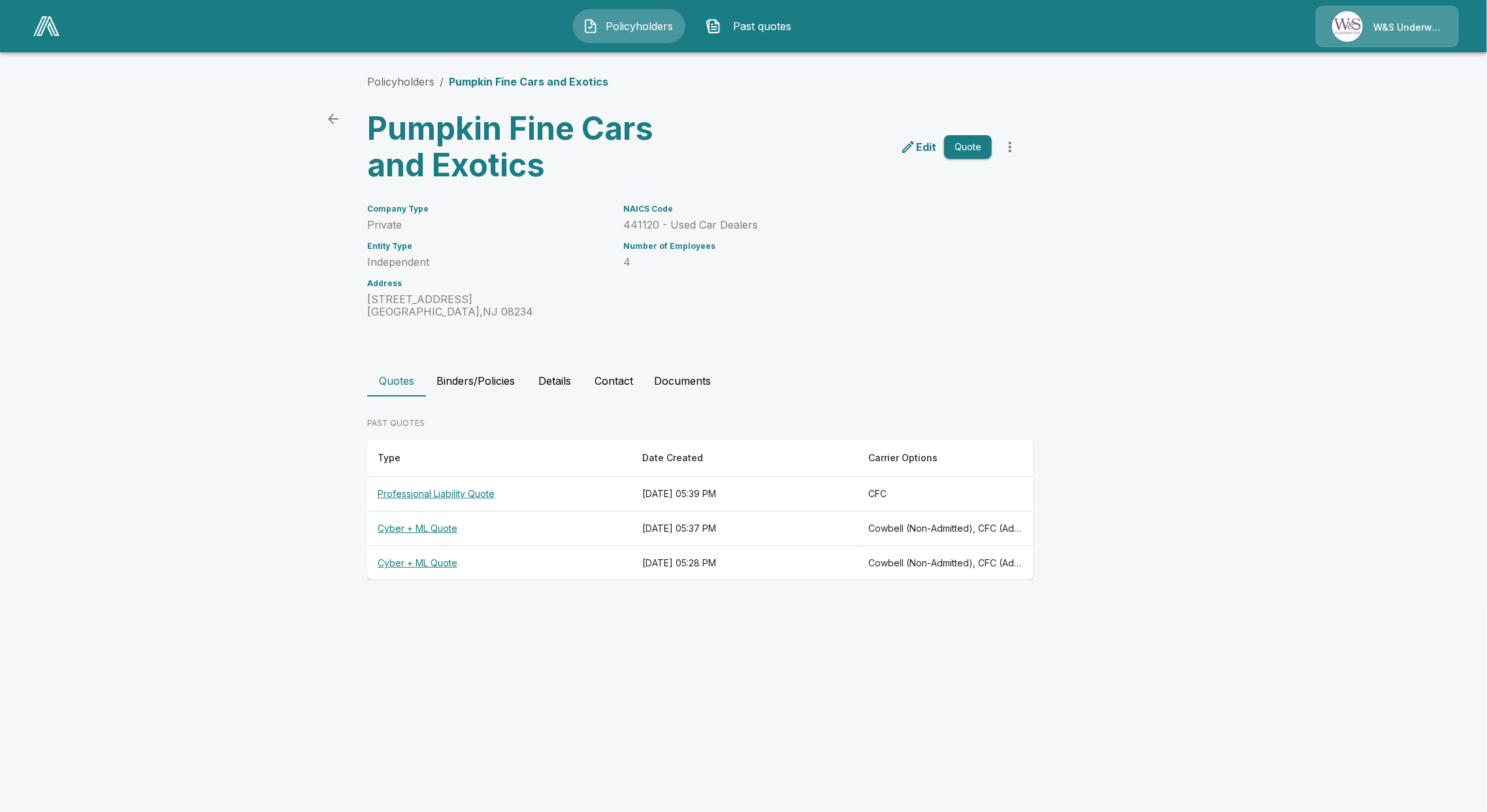
click at [961, 141] on button "Quote" at bounding box center [968, 146] width 48 height 24
click at [429, 528] on th "Professional Liability Quote" at bounding box center [499, 529] width 265 height 35
click at [421, 589] on th "Cyber + ML Quote" at bounding box center [499, 599] width 265 height 35
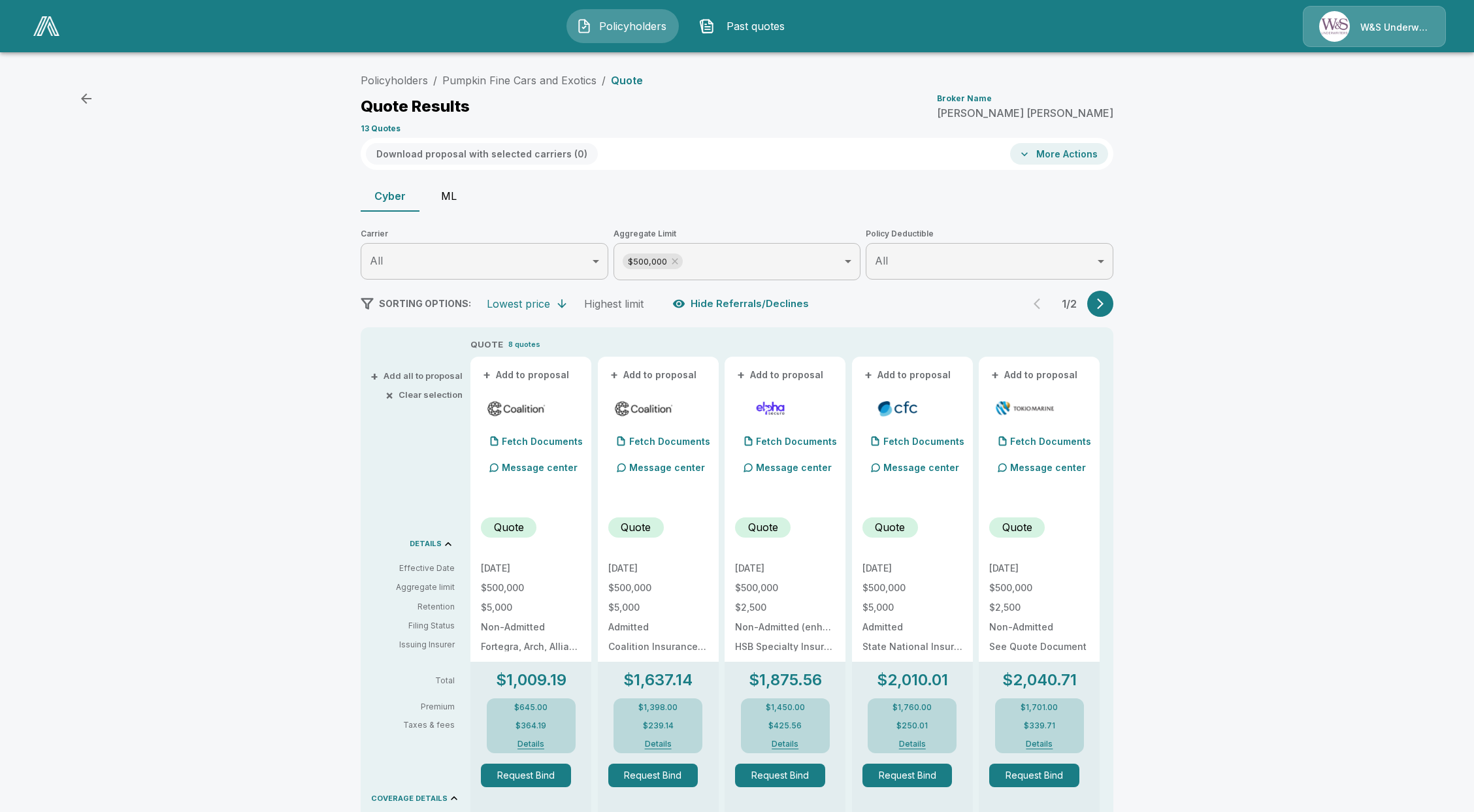
click at [454, 197] on button "ML" at bounding box center [448, 196] width 59 height 31
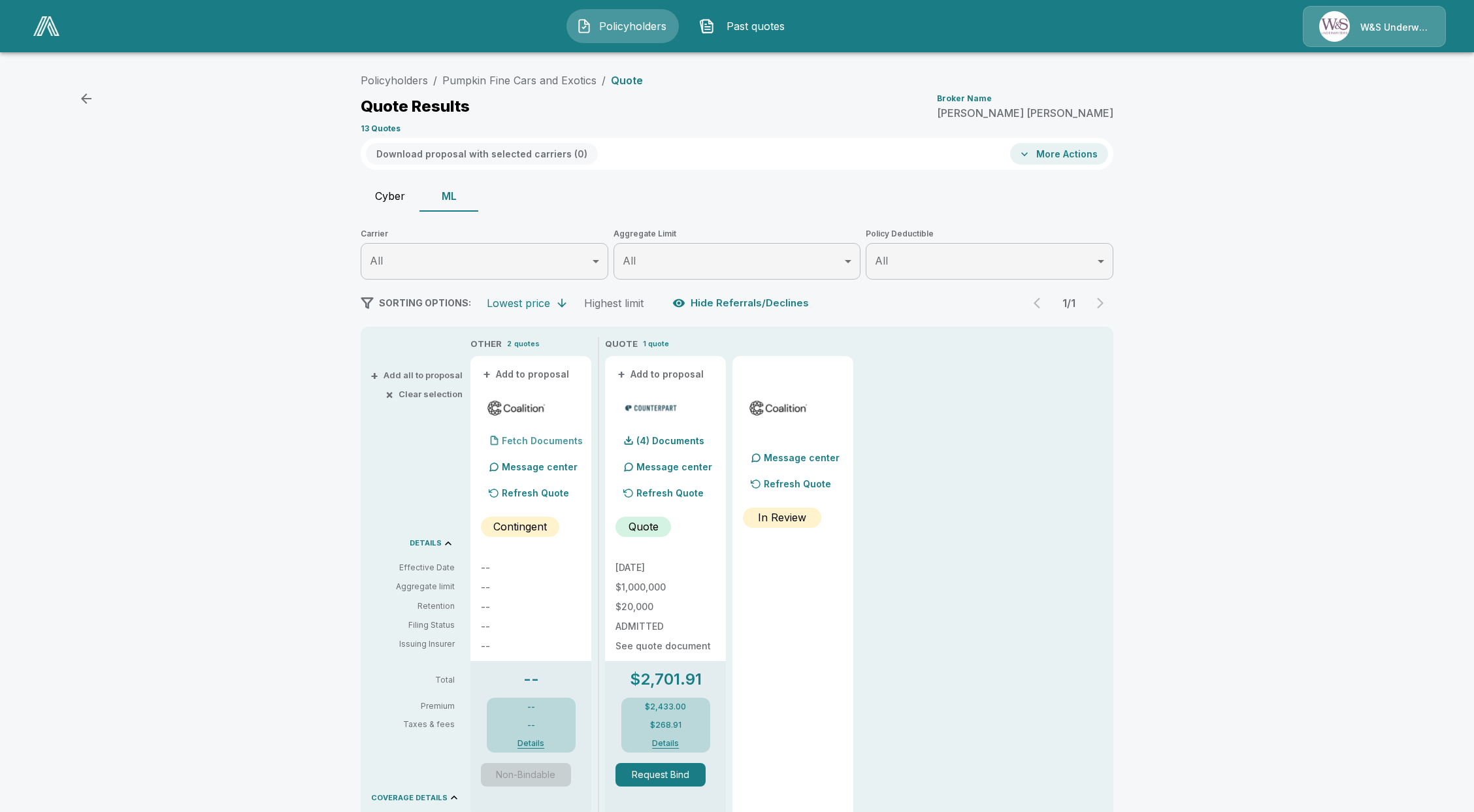
click at [551, 437] on p "Fetch Documents" at bounding box center [541, 440] width 81 height 9
click at [563, 443] on p "Fetch Documents" at bounding box center [541, 440] width 81 height 9
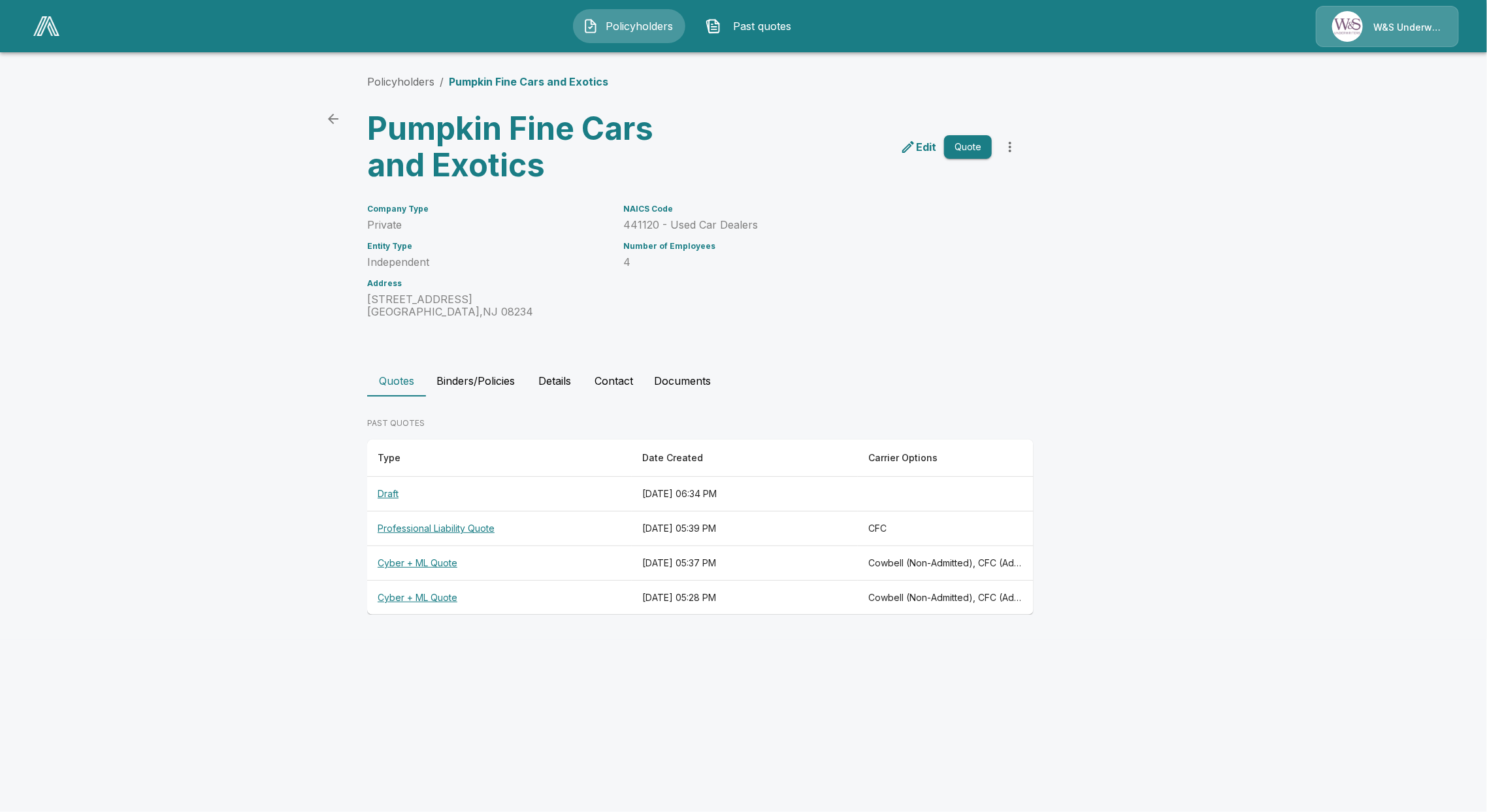
click at [435, 562] on th "Cyber + ML Quote" at bounding box center [499, 564] width 265 height 35
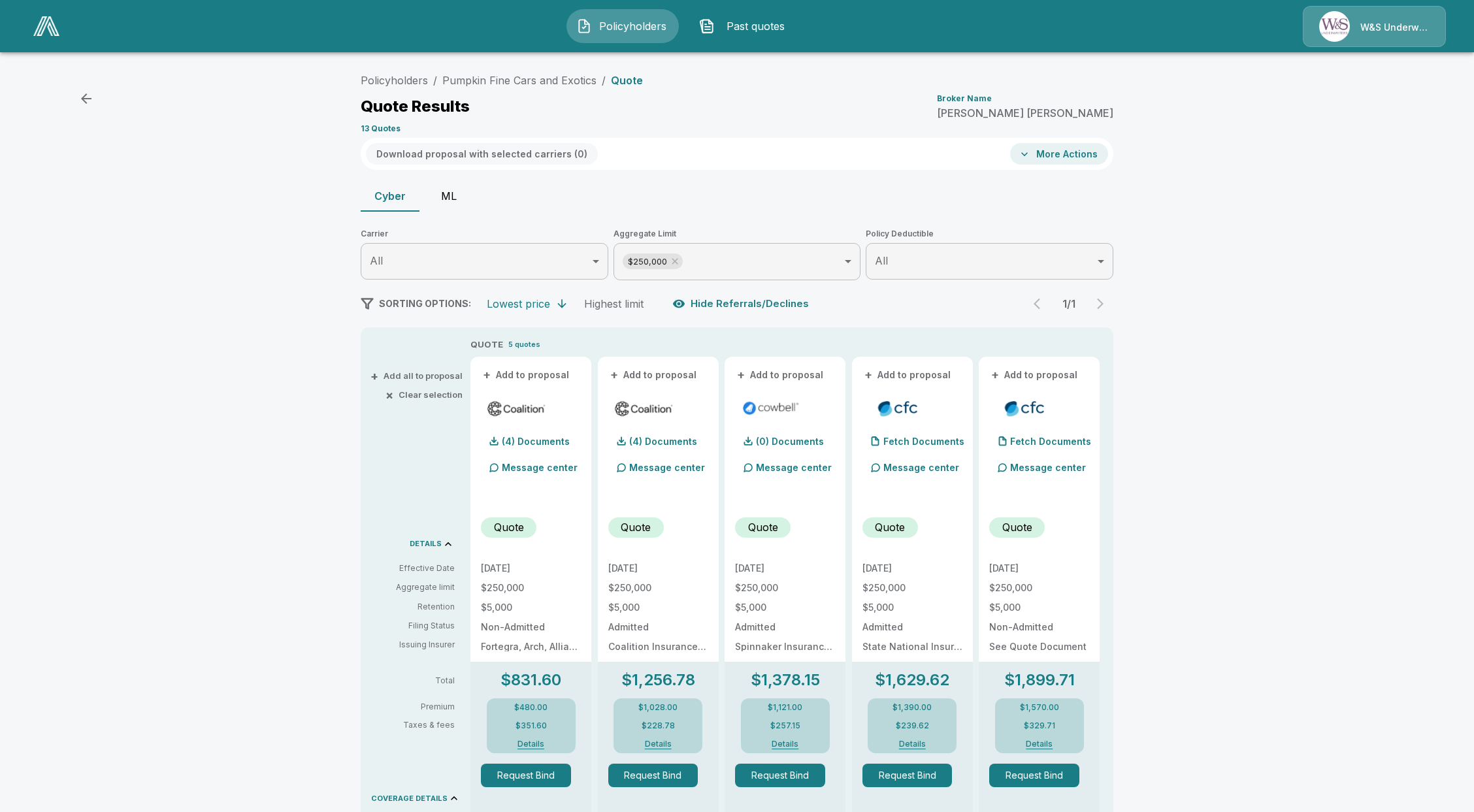
click at [449, 199] on button "ML" at bounding box center [448, 196] width 59 height 31
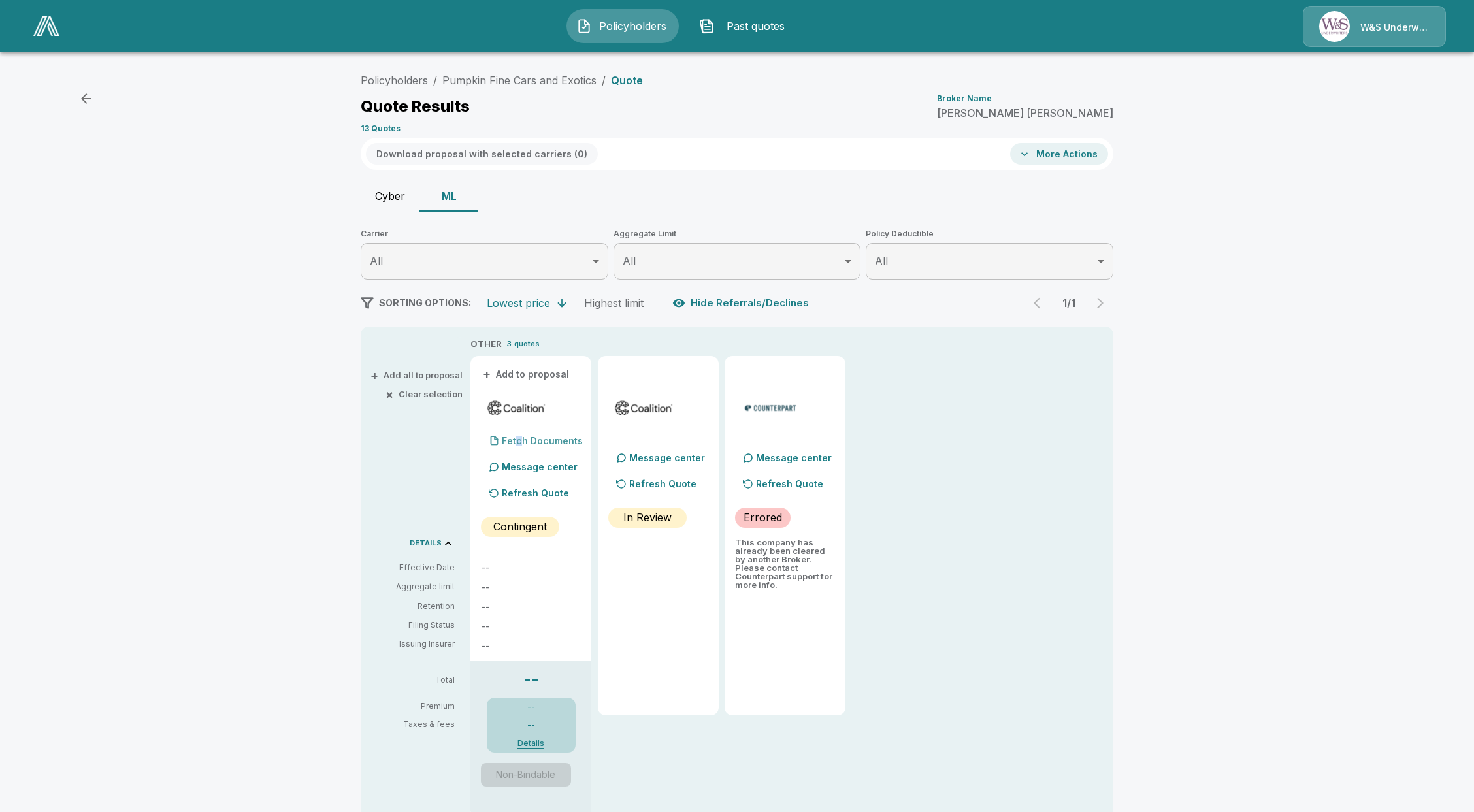
click at [524, 428] on div "Fetch Documents" at bounding box center [532, 440] width 102 height 26
click at [541, 434] on div "Fetch Documents" at bounding box center [532, 440] width 102 height 26
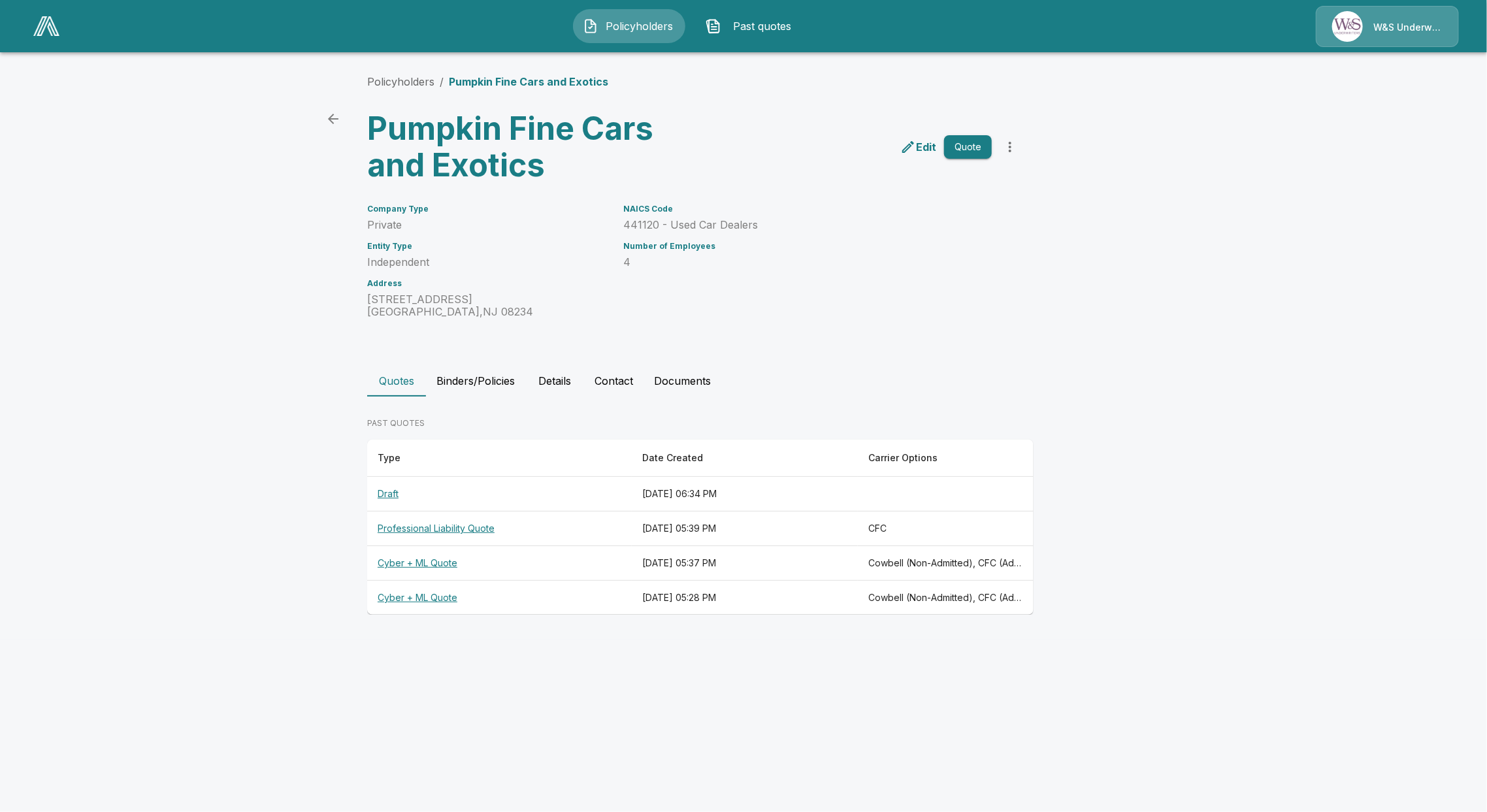
click at [424, 517] on th "Professional Liability Quote" at bounding box center [499, 529] width 265 height 35
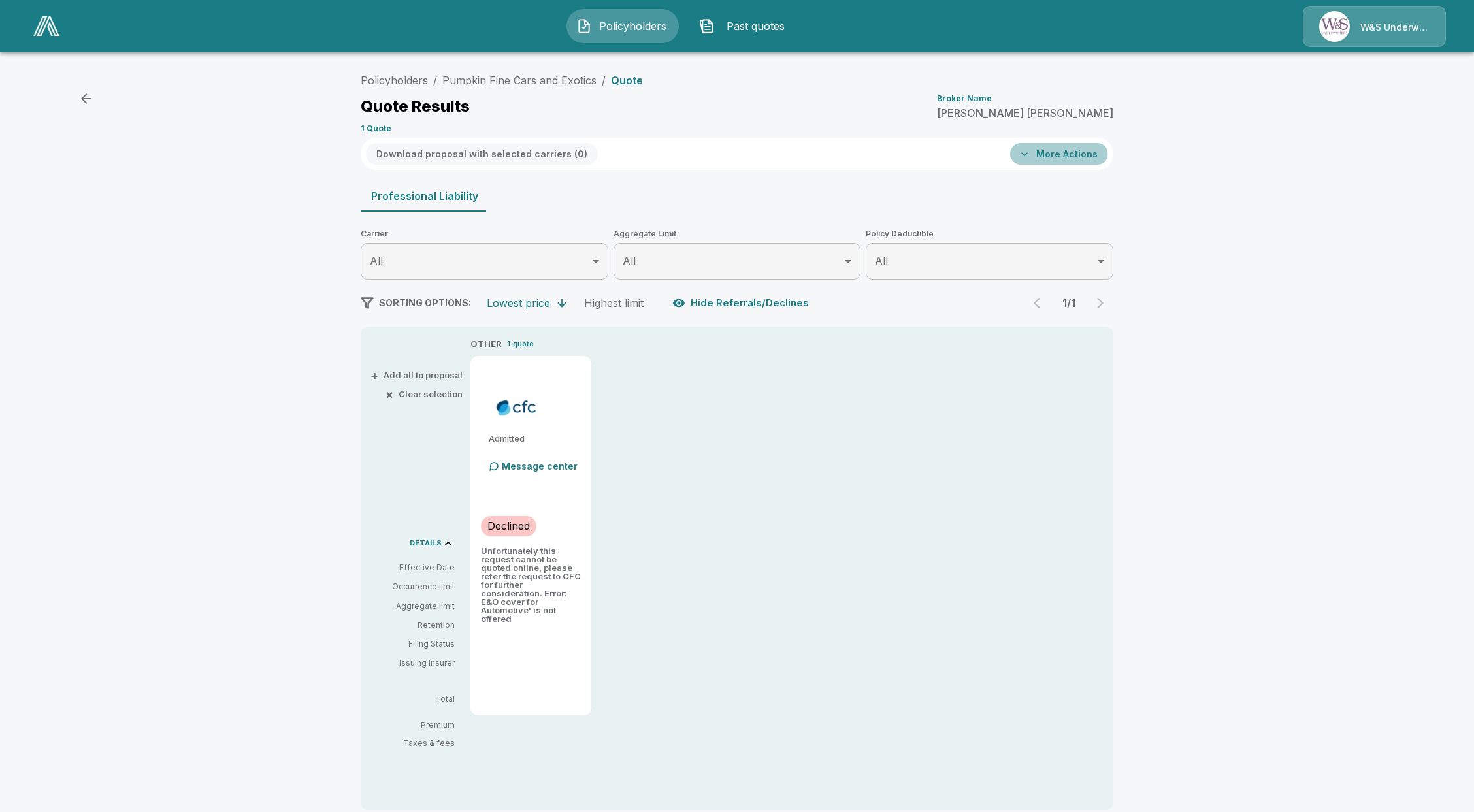
click at [1063, 154] on button "More Actions" at bounding box center [1059, 153] width 98 height 21
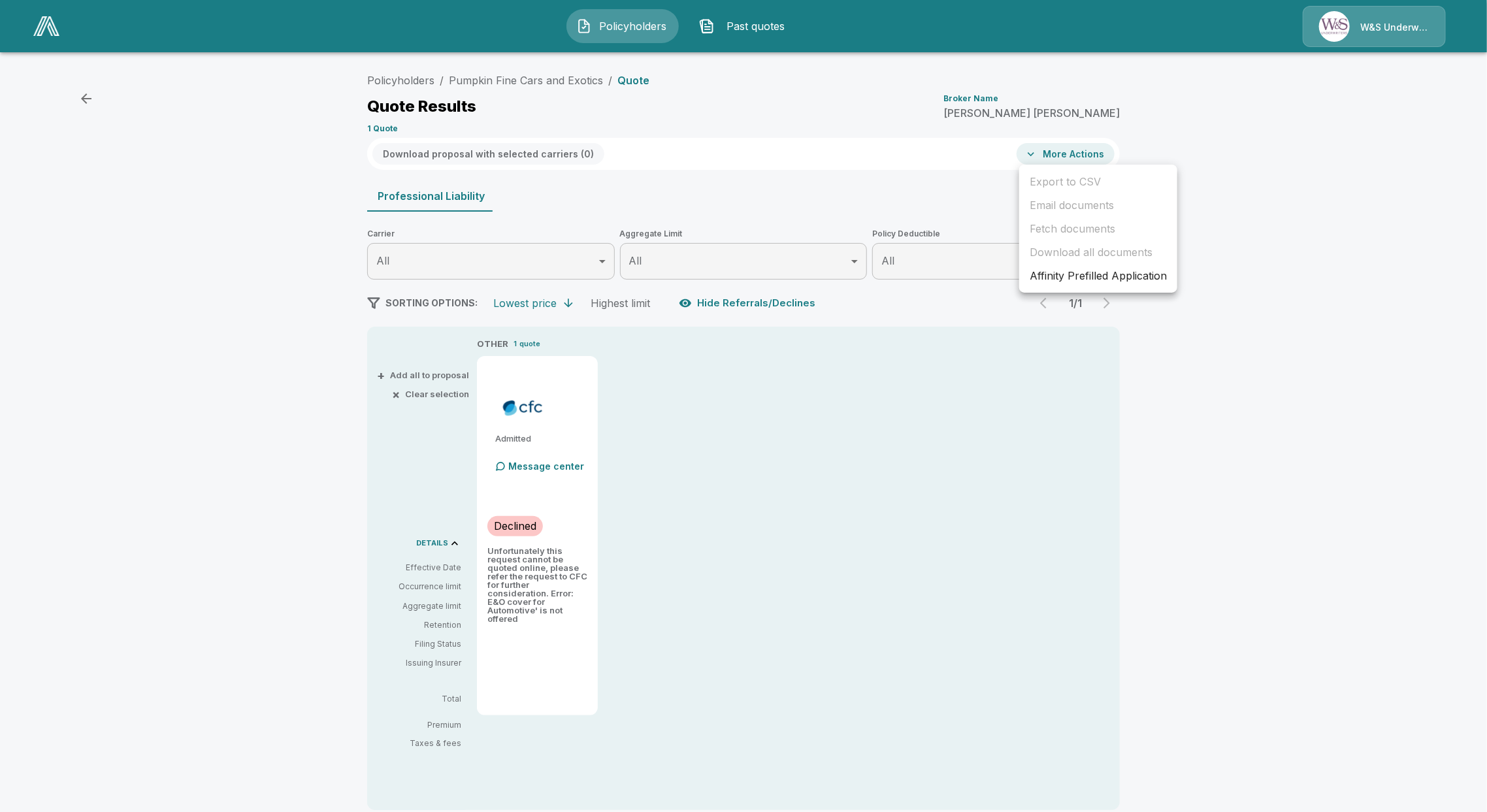
click at [1068, 276] on li "Affinity Prefilled Application" at bounding box center [1098, 276] width 158 height 23
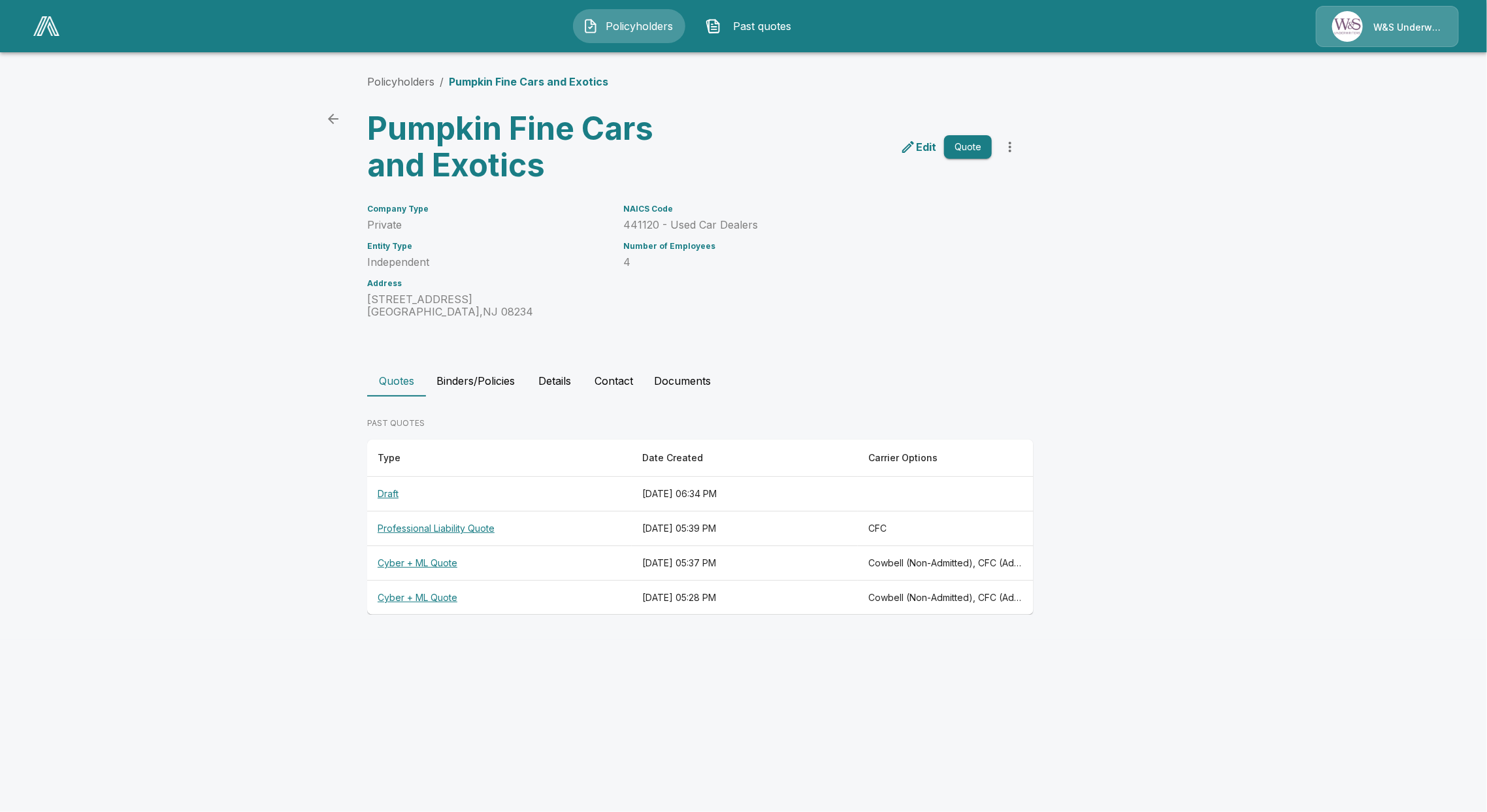
click at [439, 588] on th "Cyber + ML Quote" at bounding box center [499, 599] width 265 height 35
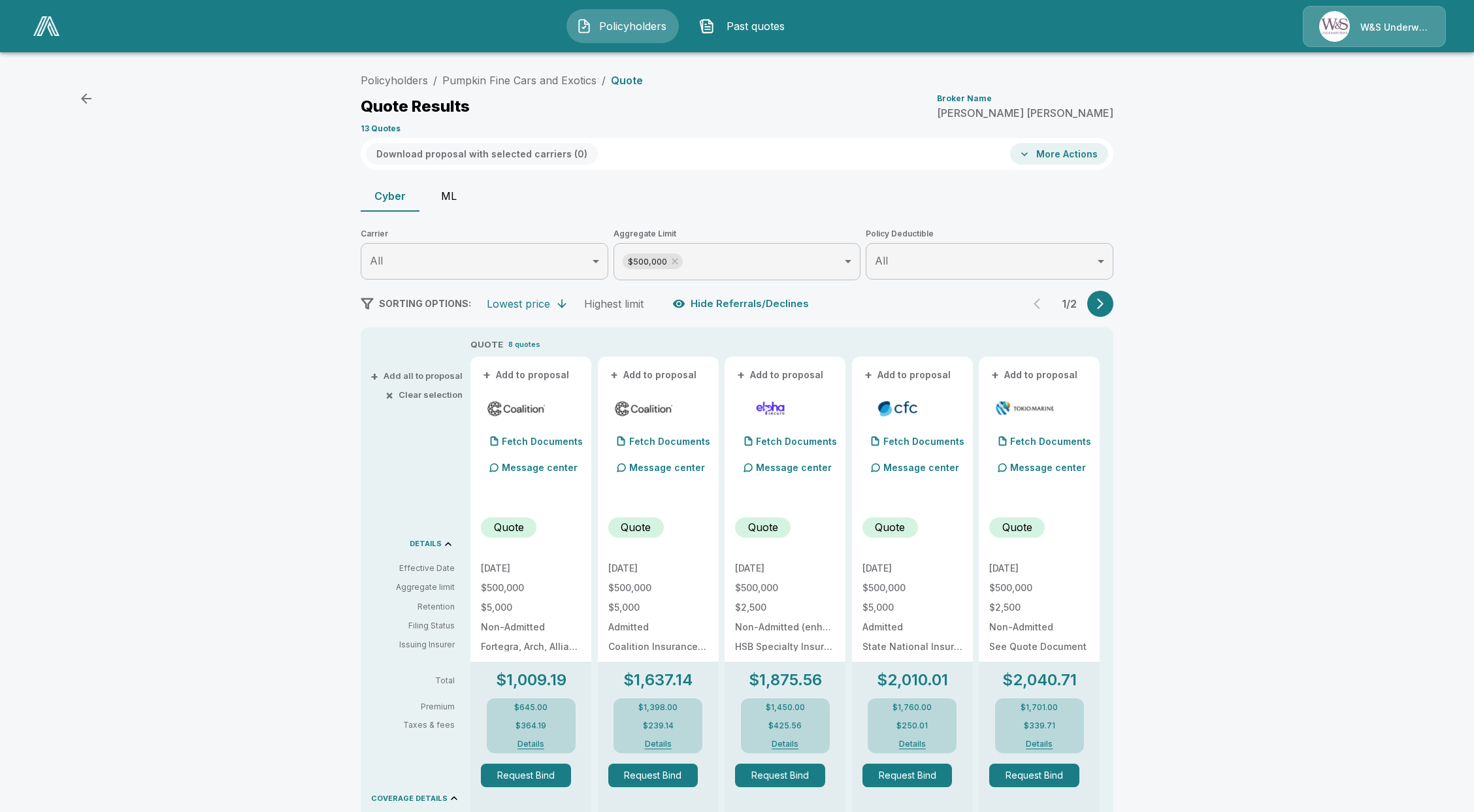
click at [459, 191] on button "ML" at bounding box center [448, 196] width 59 height 31
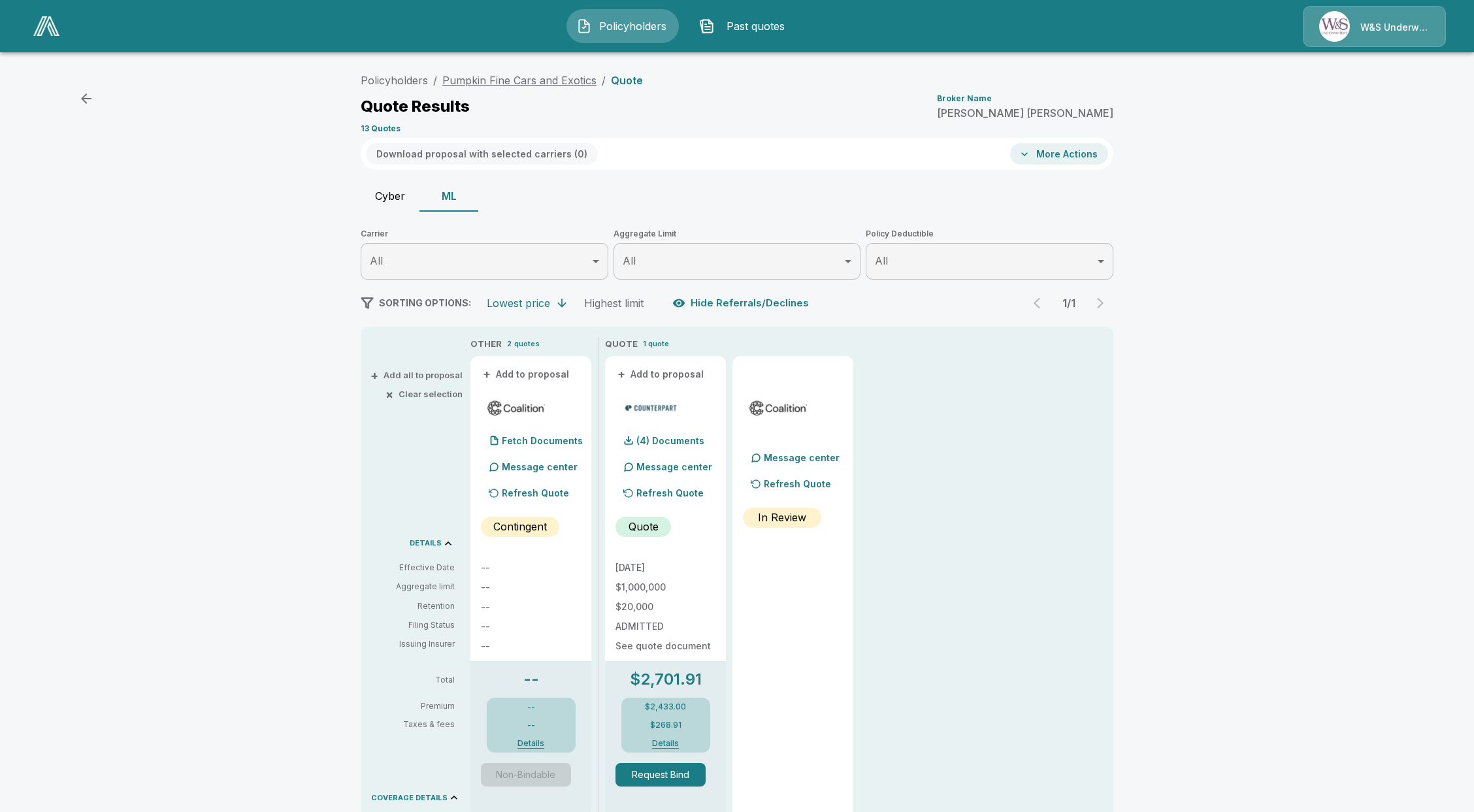
click at [534, 76] on link "Pumpkin Fine Cars and Exotics" at bounding box center [519, 80] width 154 height 13
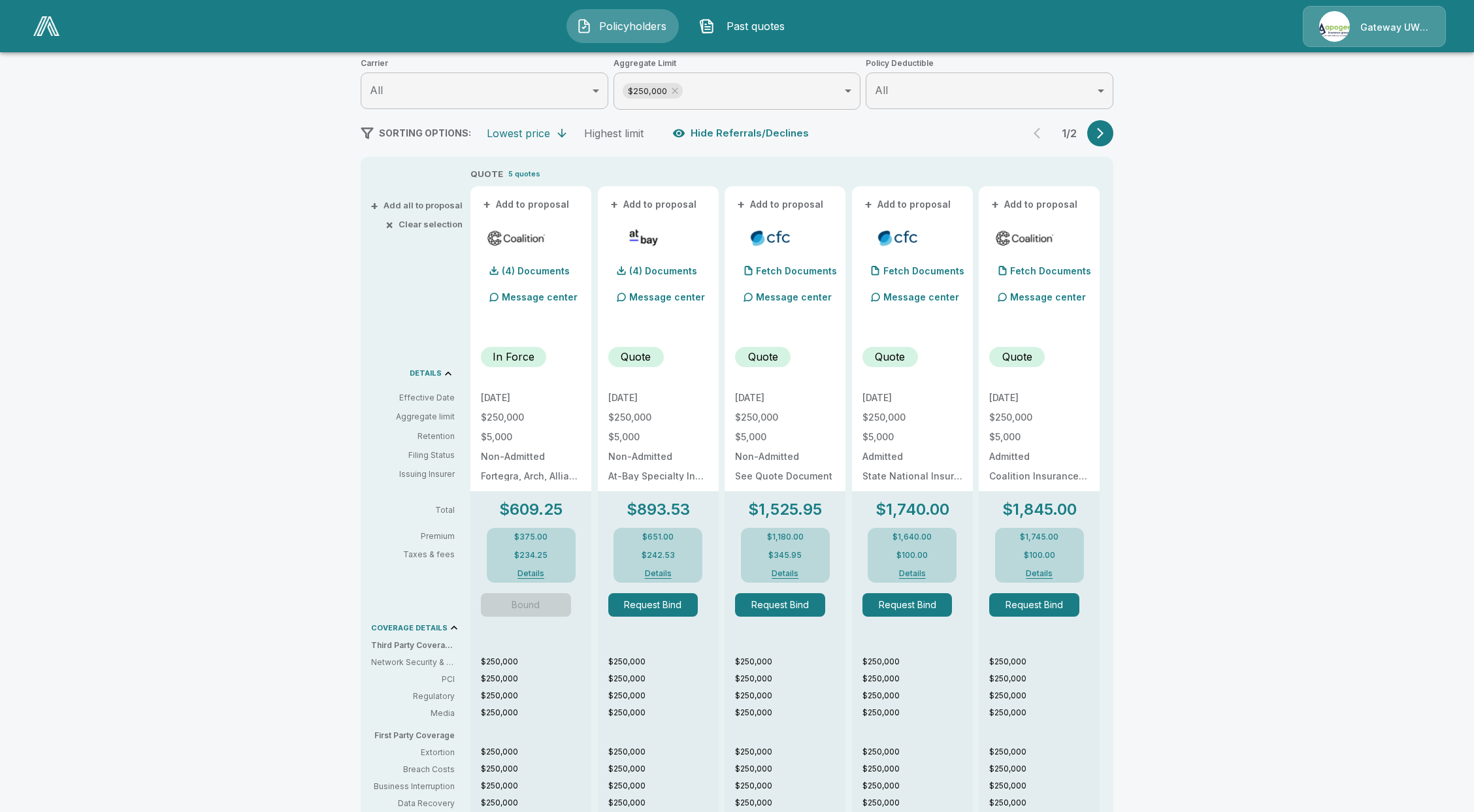
scroll to position [174, 0]
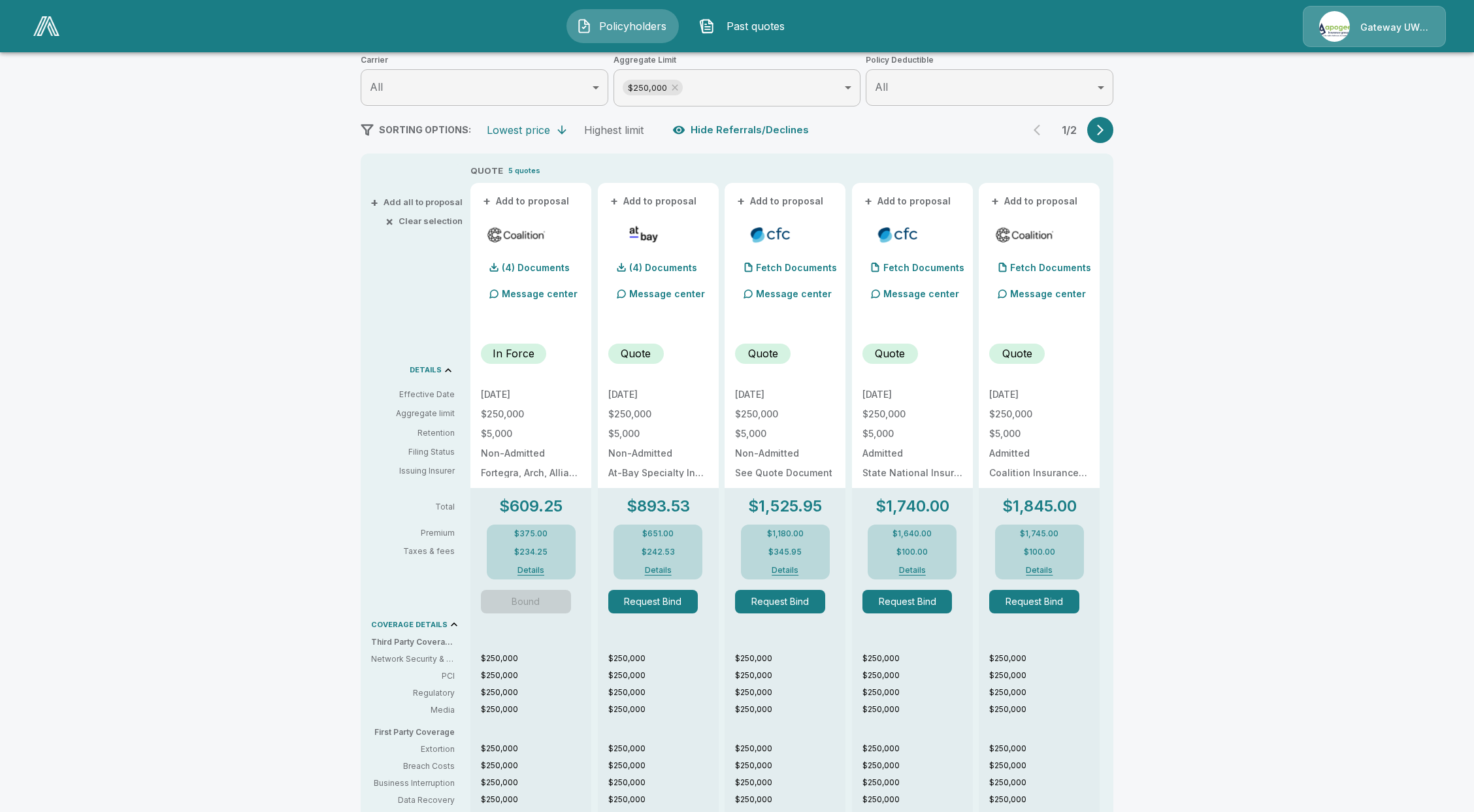
click at [531, 596] on span "Bound" at bounding box center [531, 601] width 100 height 23
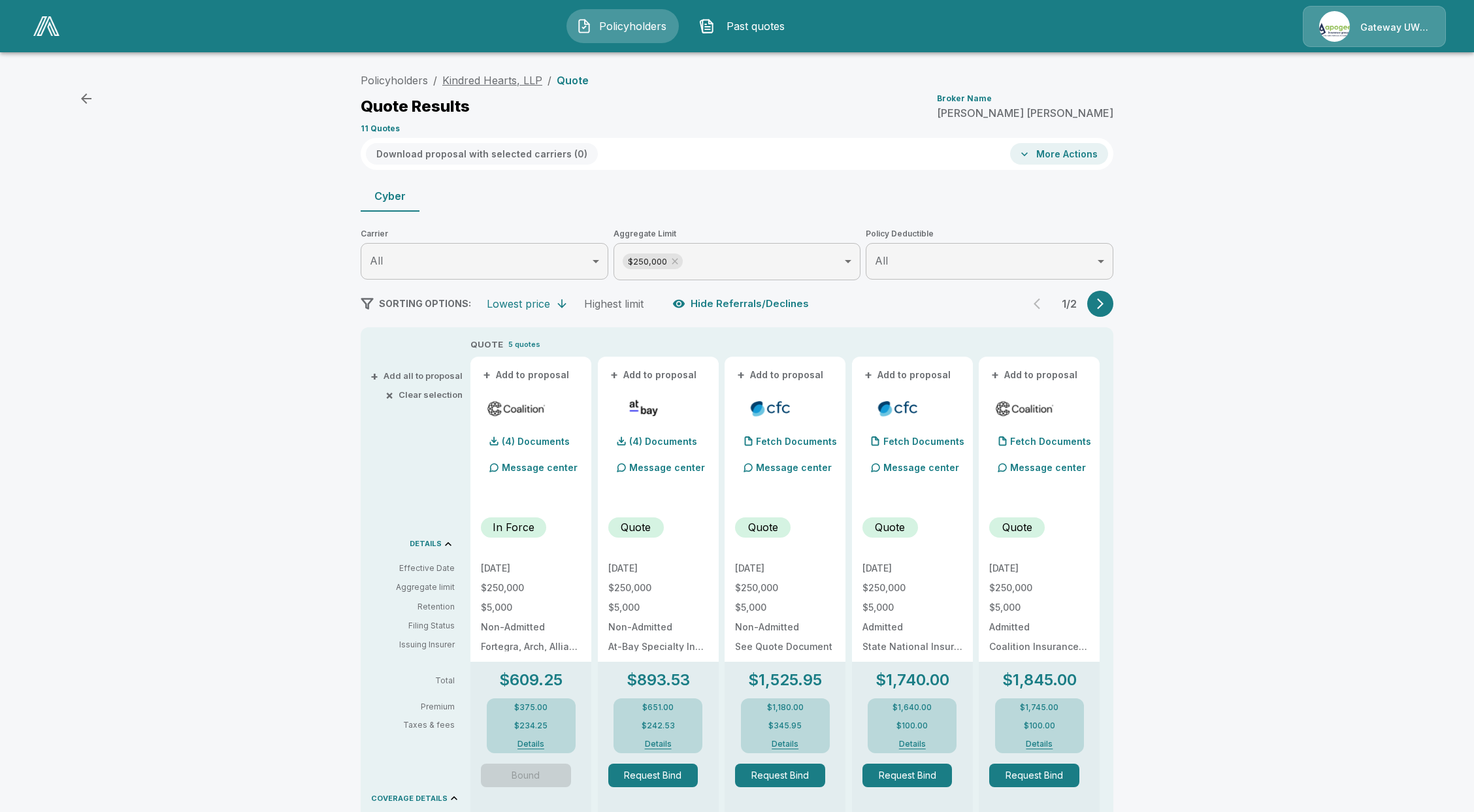
click at [469, 82] on link "Kindred Hearts, LLP" at bounding box center [492, 80] width 100 height 13
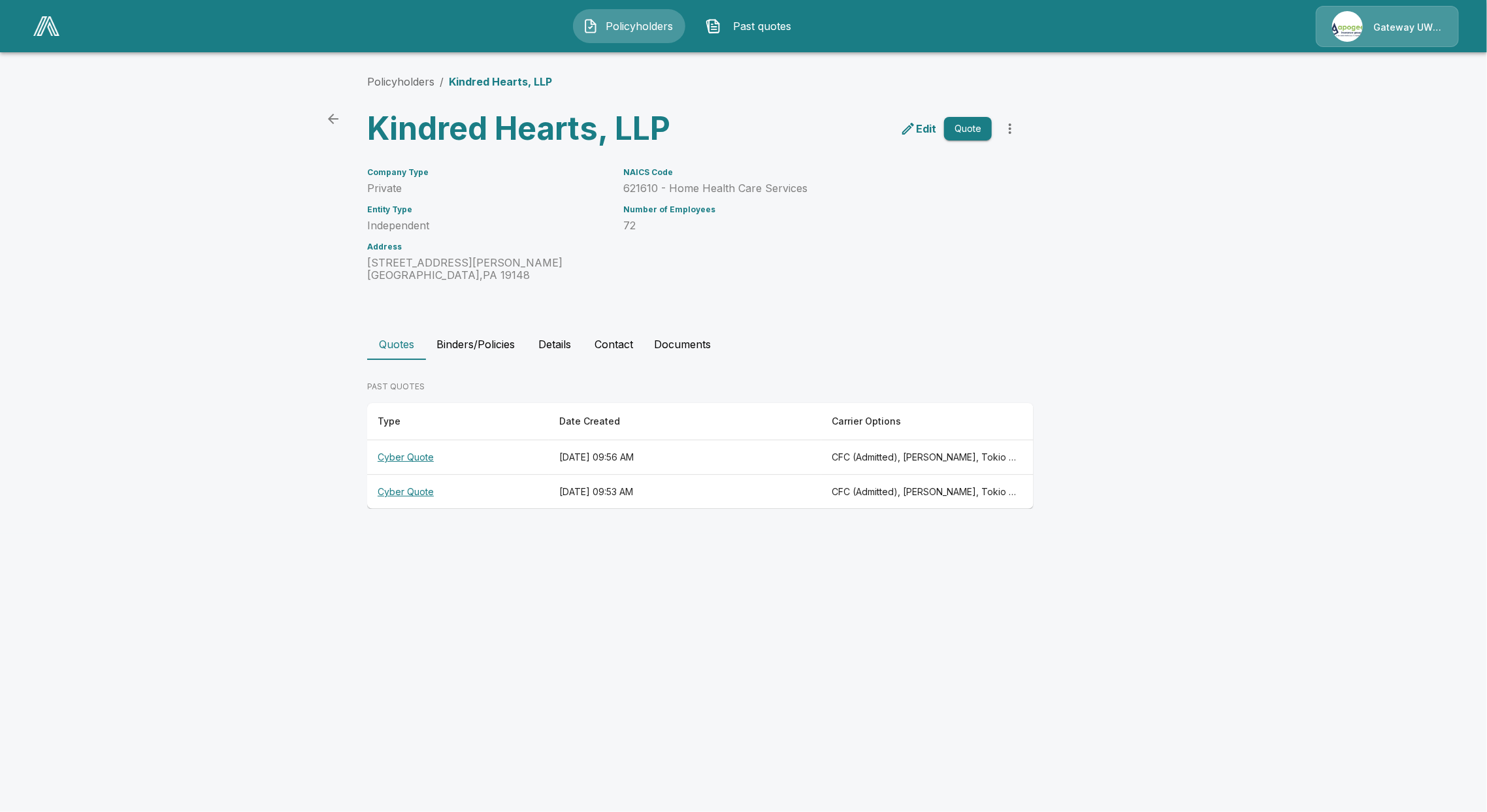
click at [456, 339] on button "Binders/Policies" at bounding box center [476, 344] width 99 height 31
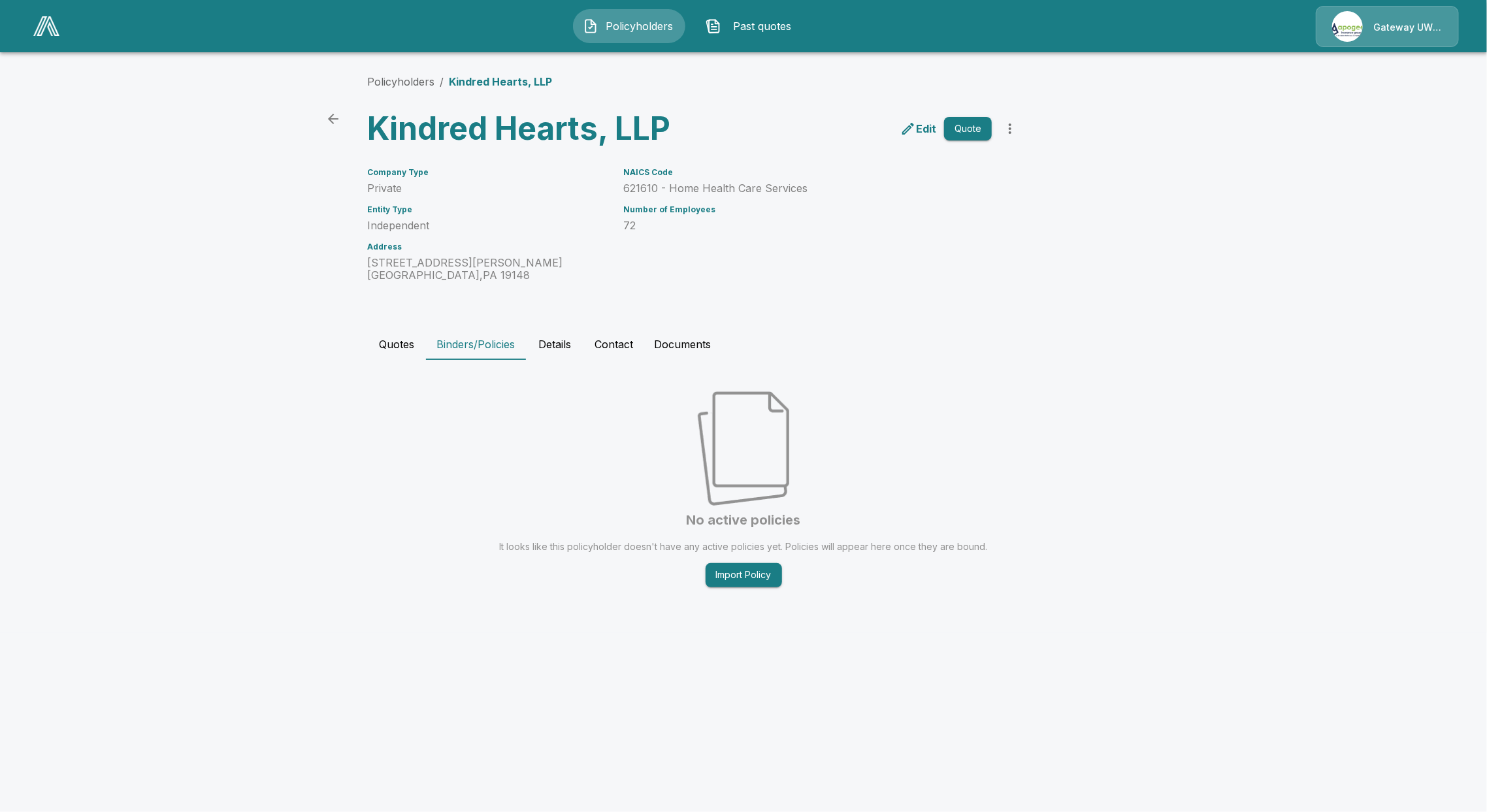
click at [403, 345] on button "Quotes" at bounding box center [396, 344] width 59 height 31
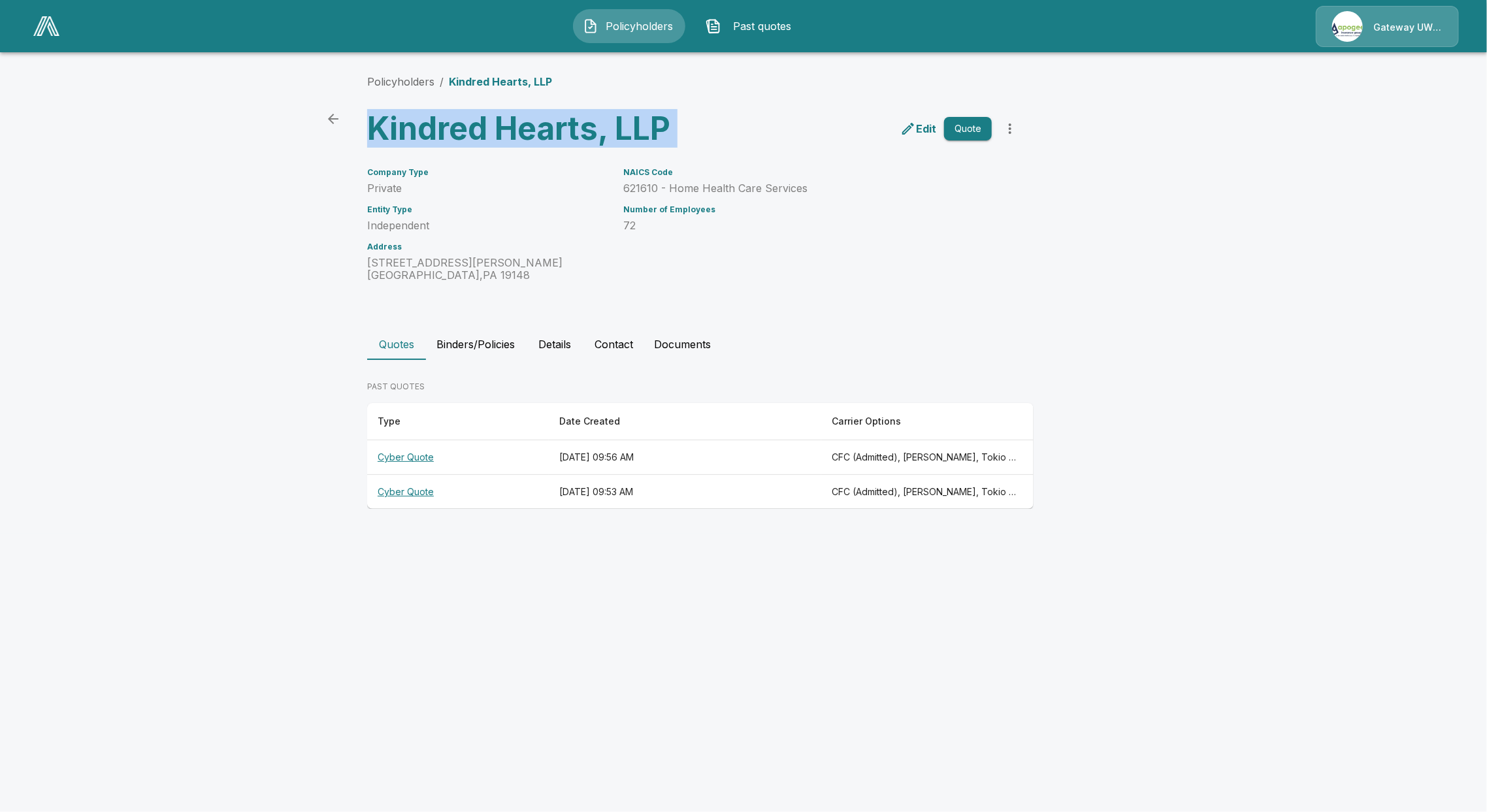
drag, startPoint x: 659, startPoint y: 115, endPoint x: 377, endPoint y: 127, distance: 282.3
click at [377, 127] on div "Kindred Hearts, LLP Edit Quote" at bounding box center [690, 123] width 667 height 47
copy div "Kindred Hearts, LLP Edit Quote"
click at [409, 449] on th "Cyber Quote" at bounding box center [457, 458] width 182 height 35
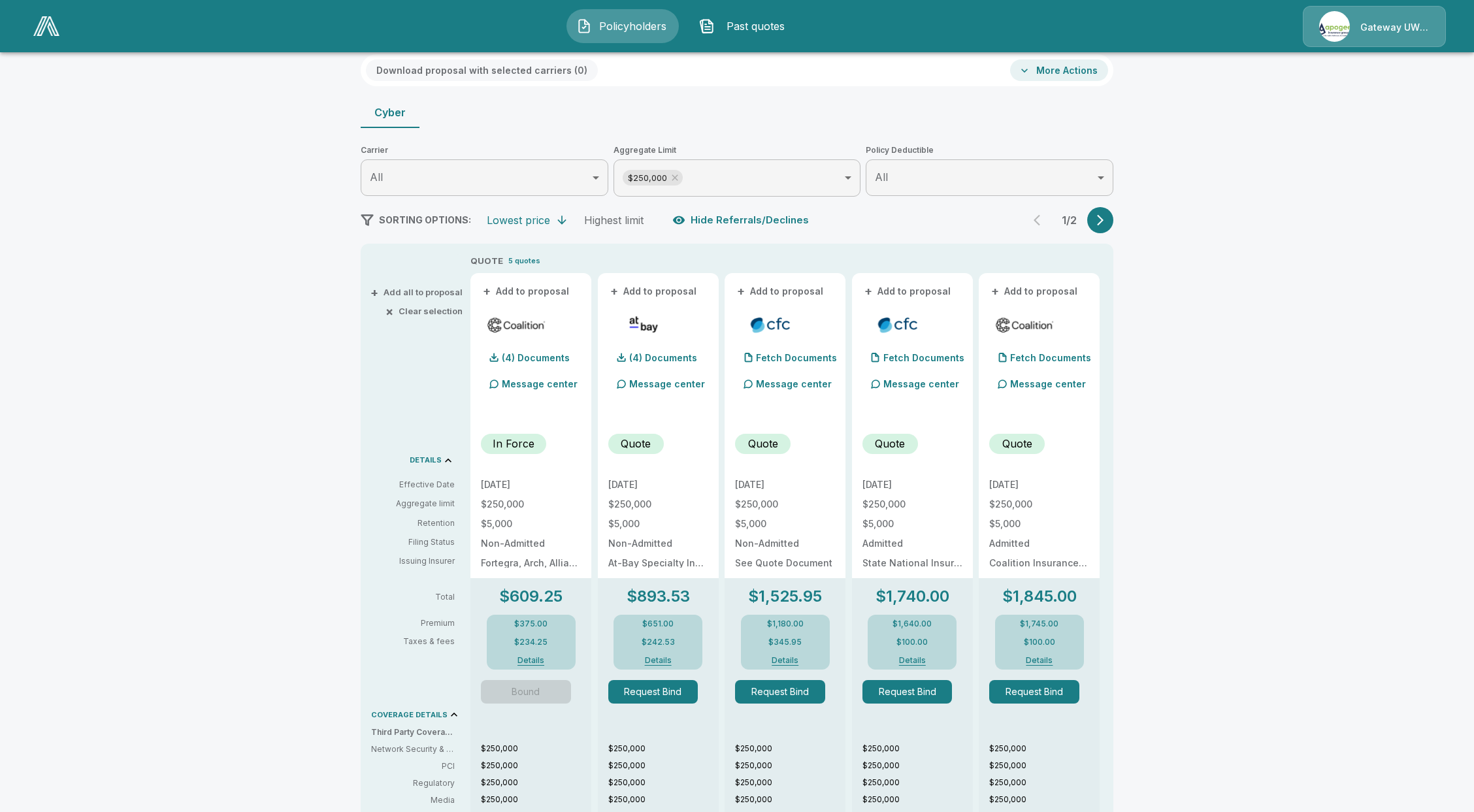
scroll to position [87, 0]
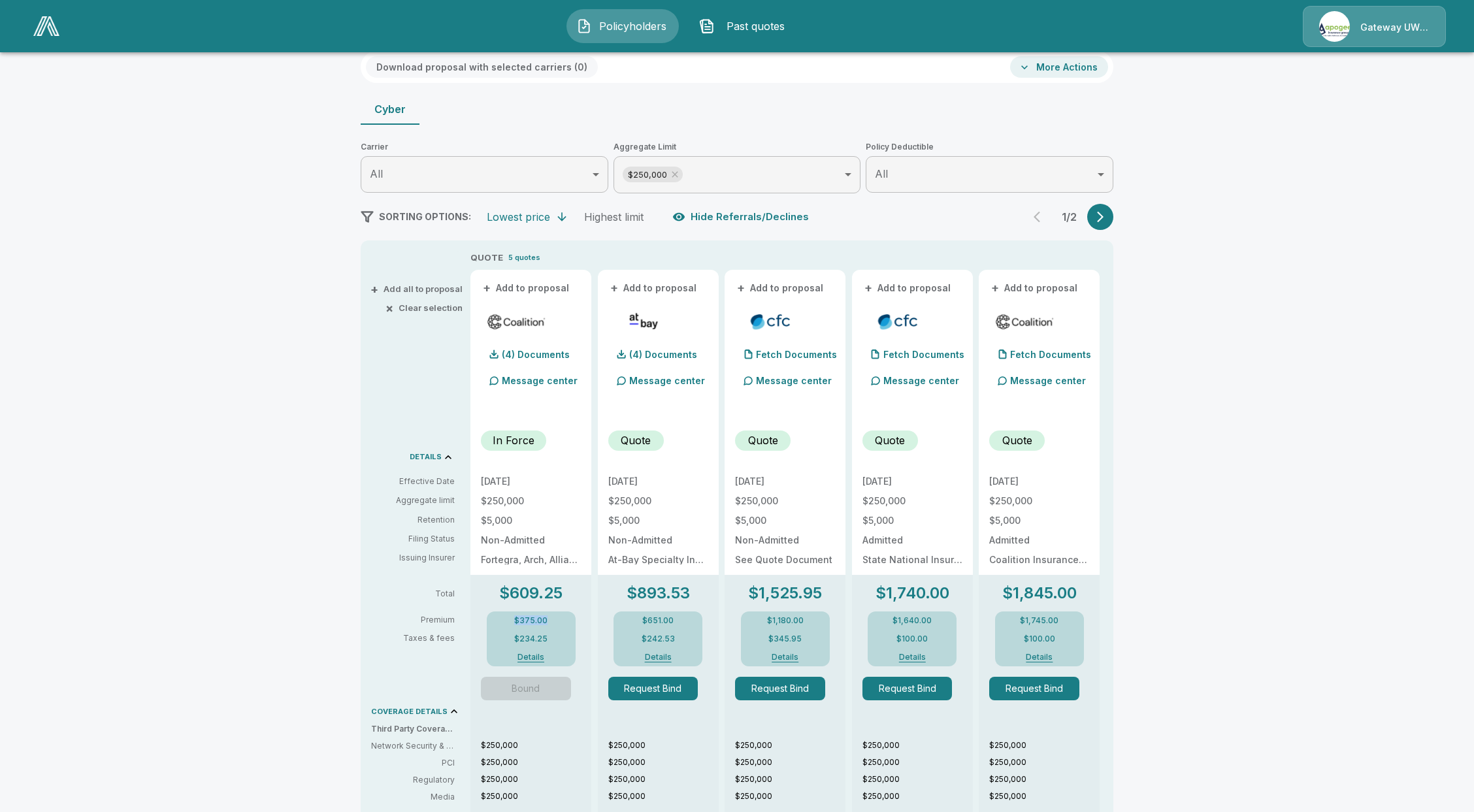
drag, startPoint x: 556, startPoint y: 615, endPoint x: 518, endPoint y: 620, distance: 38.3
click at [518, 620] on div "$375.00 $234.25 Details" at bounding box center [532, 638] width 89 height 55
copy p "$375.00"
click at [162, 491] on div "Policyholders / Kindred Hearts, LLP / Quote Quote Results Broker Name [PERSON_N…" at bounding box center [737, 592] width 1474 height 1234
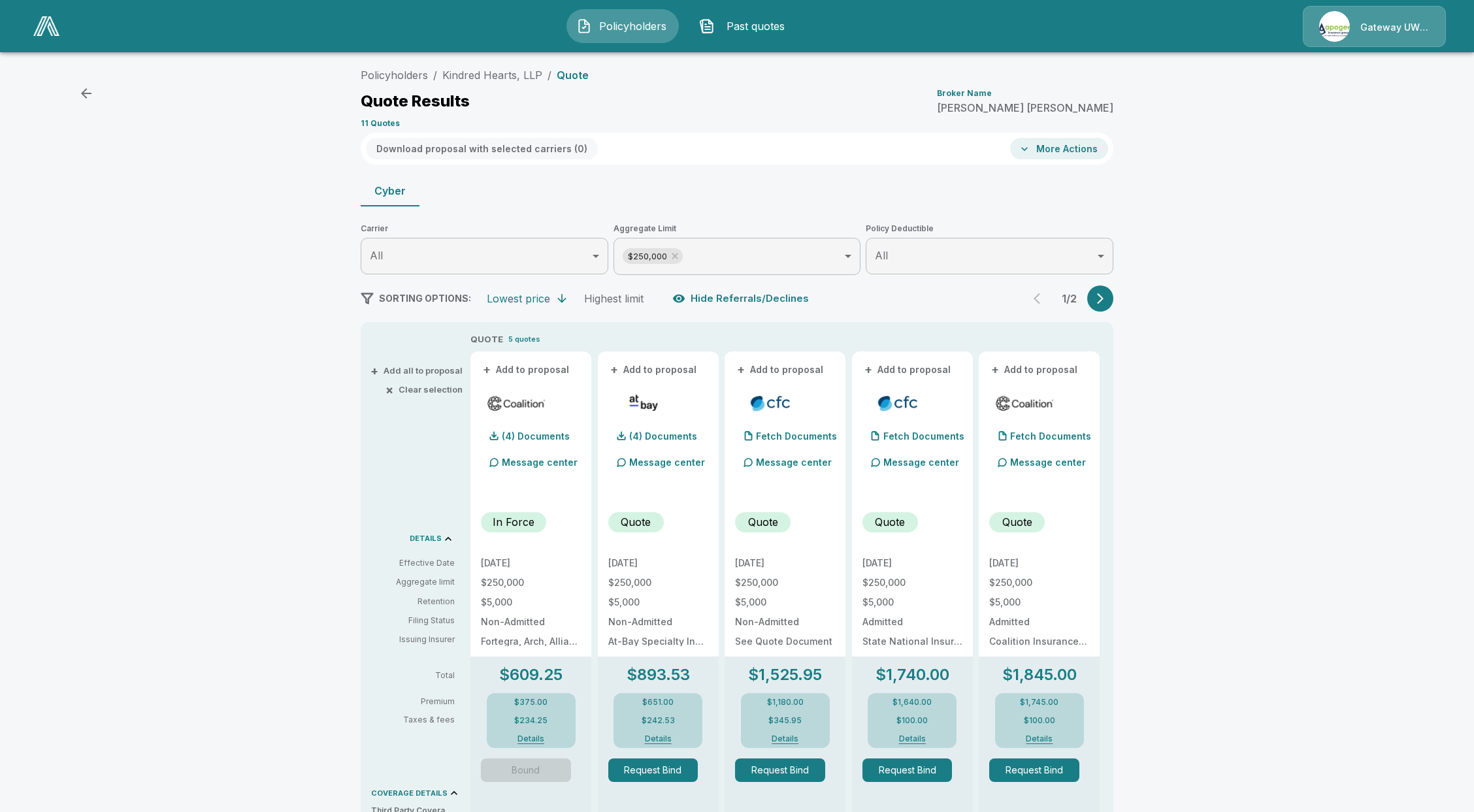
scroll to position [0, 0]
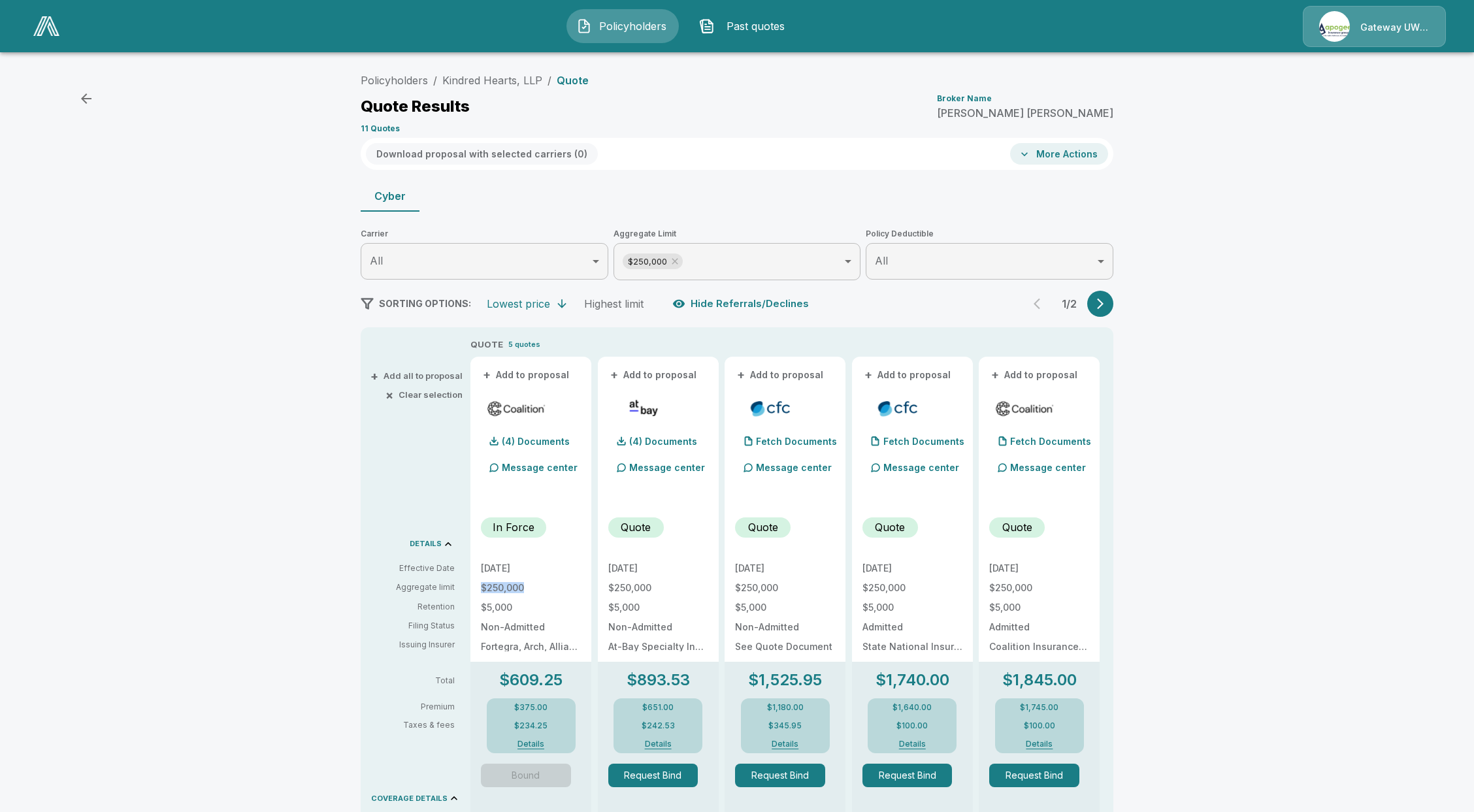
drag, startPoint x: 534, startPoint y: 587, endPoint x: 487, endPoint y: 583, distance: 47.2
click at [487, 583] on p "$250,000" at bounding box center [531, 587] width 100 height 9
copy p "$250,000"
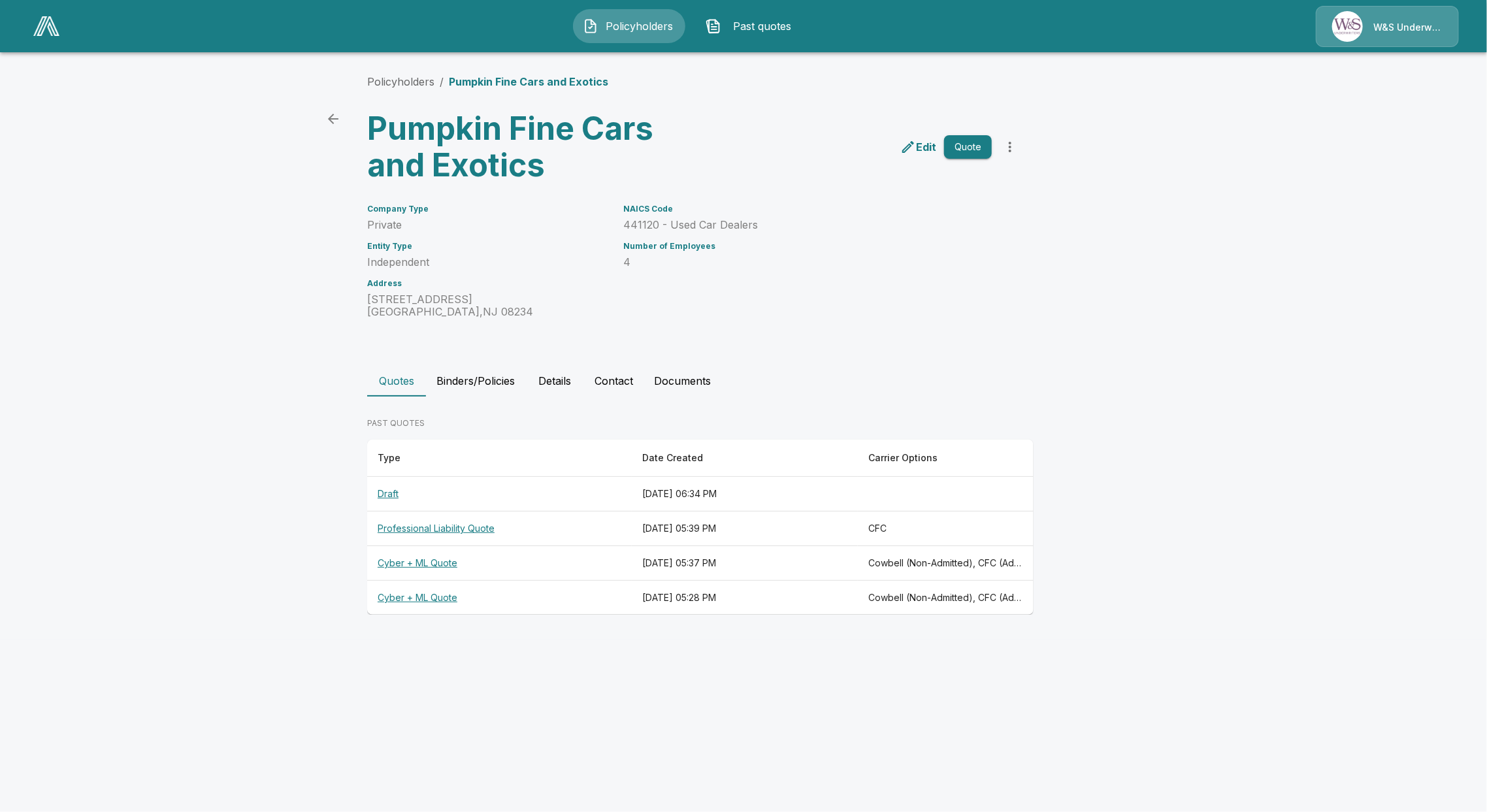
click at [420, 572] on th "Cyber + ML Quote" at bounding box center [499, 564] width 265 height 35
click at [382, 486] on th "Draft" at bounding box center [499, 495] width 265 height 35
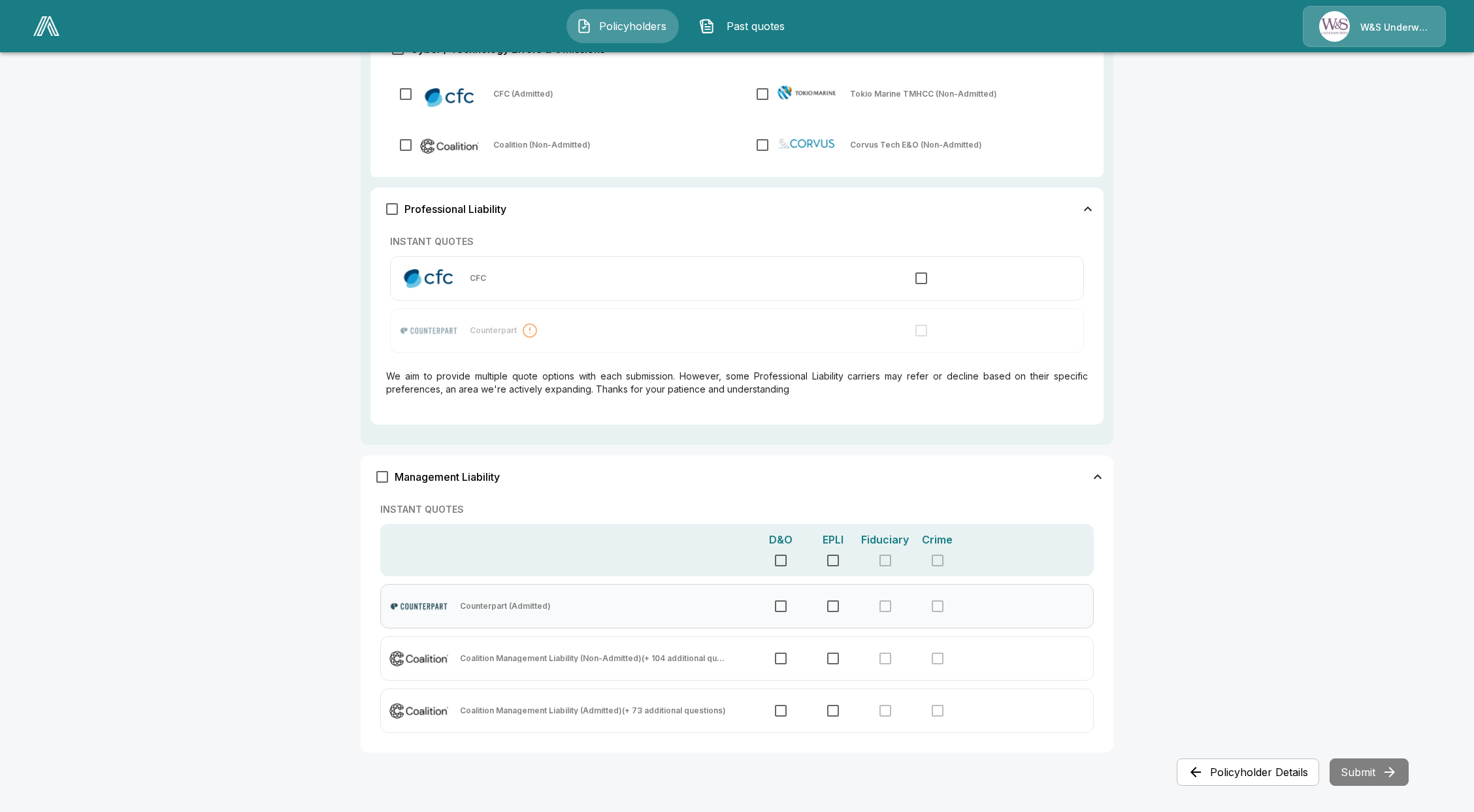
scroll to position [504, 0]
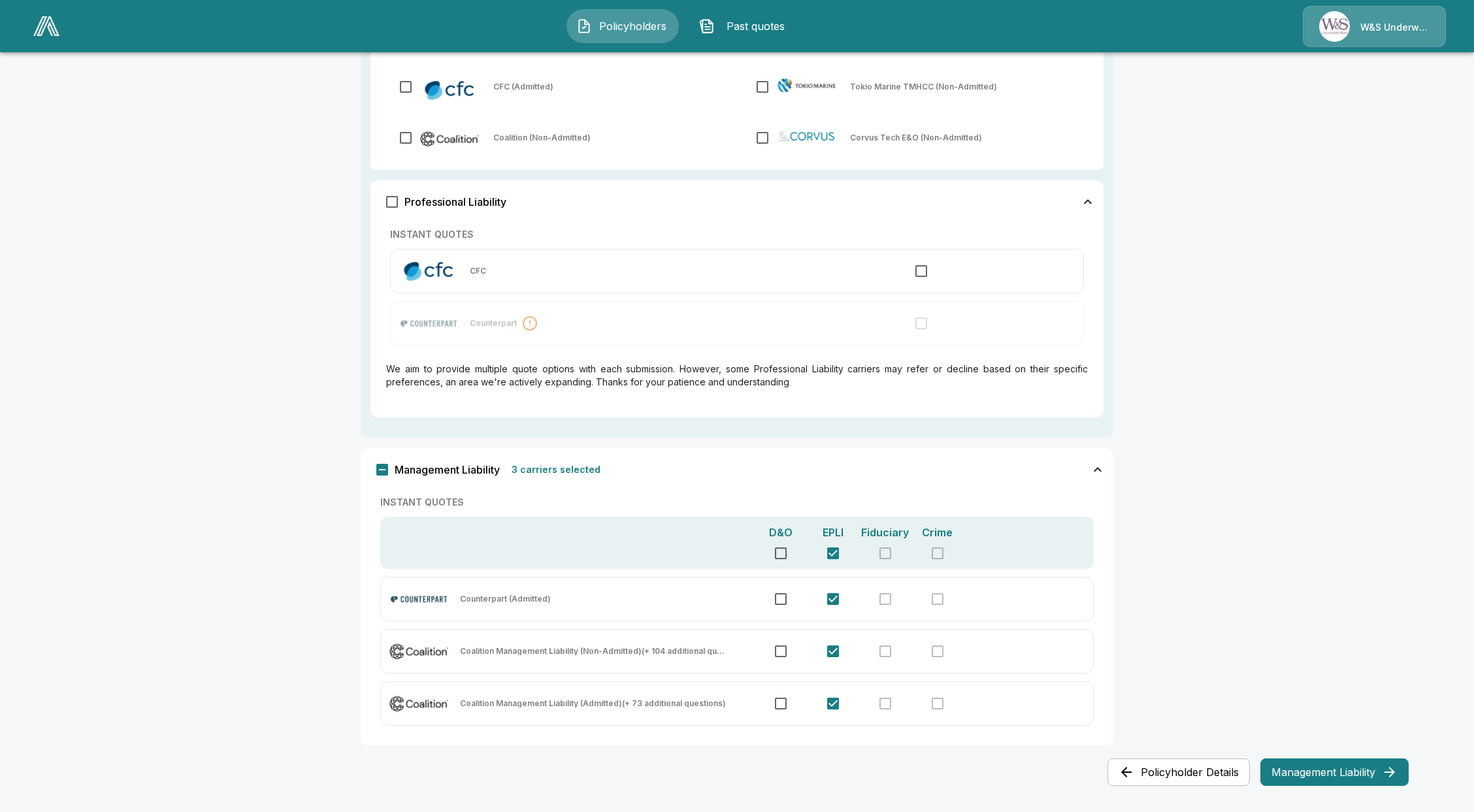
click at [1294, 773] on button "Management Liability" at bounding box center [1334, 772] width 148 height 27
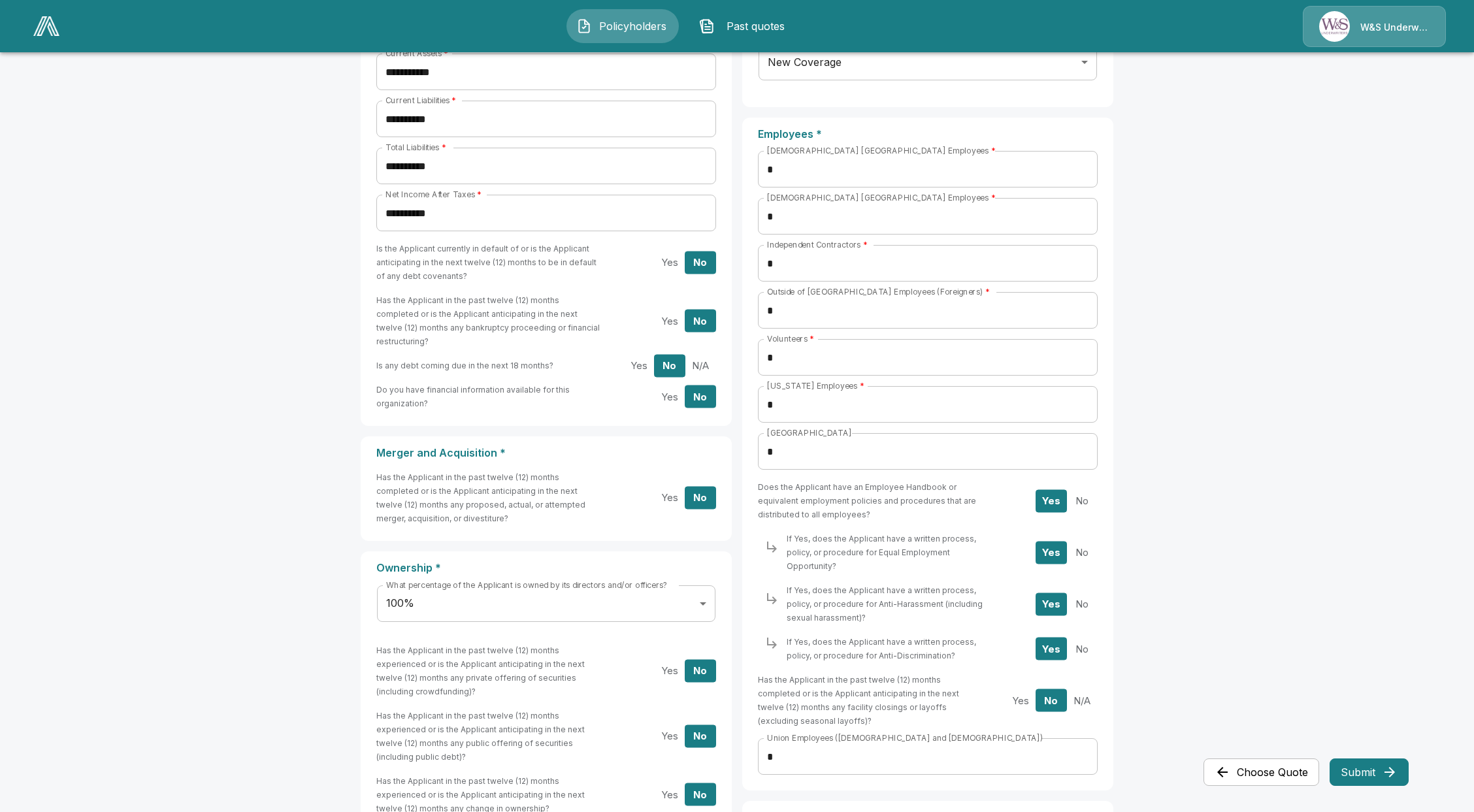
scroll to position [0, 0]
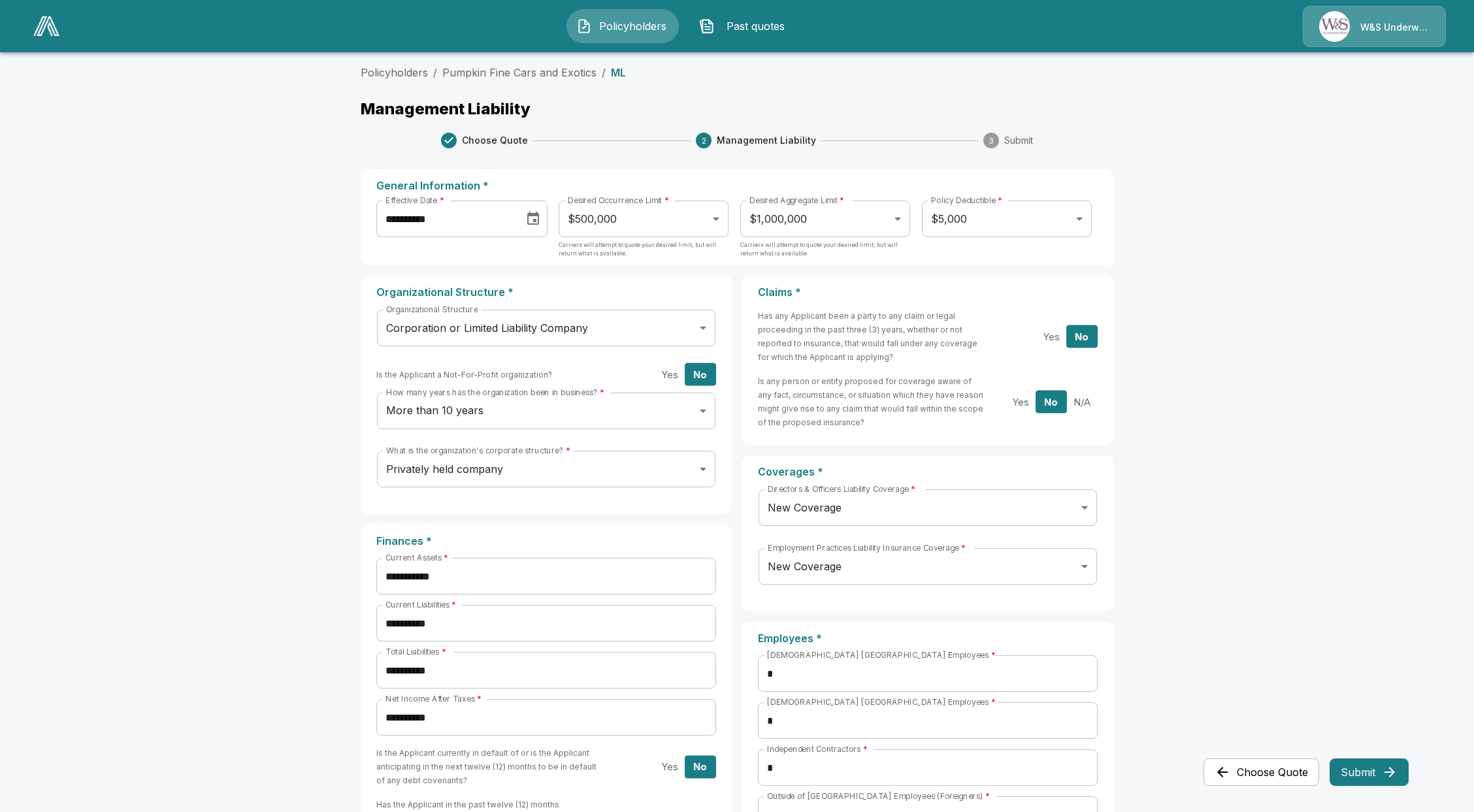
click at [657, 205] on label "Desired Occurrence Limit *" at bounding box center [618, 200] width 101 height 11
click at [651, 221] on body "**********" at bounding box center [737, 810] width 1474 height 1621
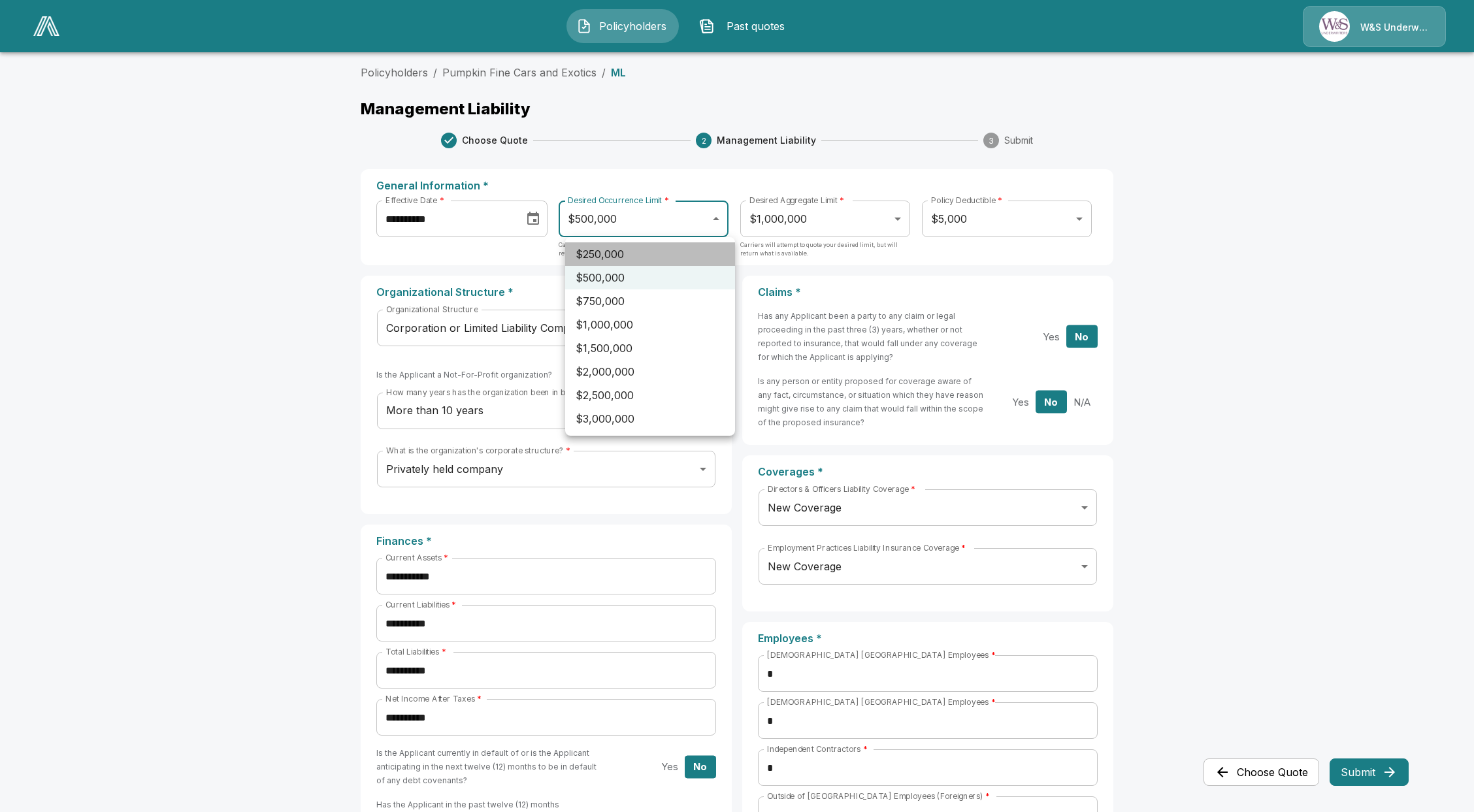
click at [643, 249] on li "$250,000" at bounding box center [649, 254] width 170 height 23
type input "******"
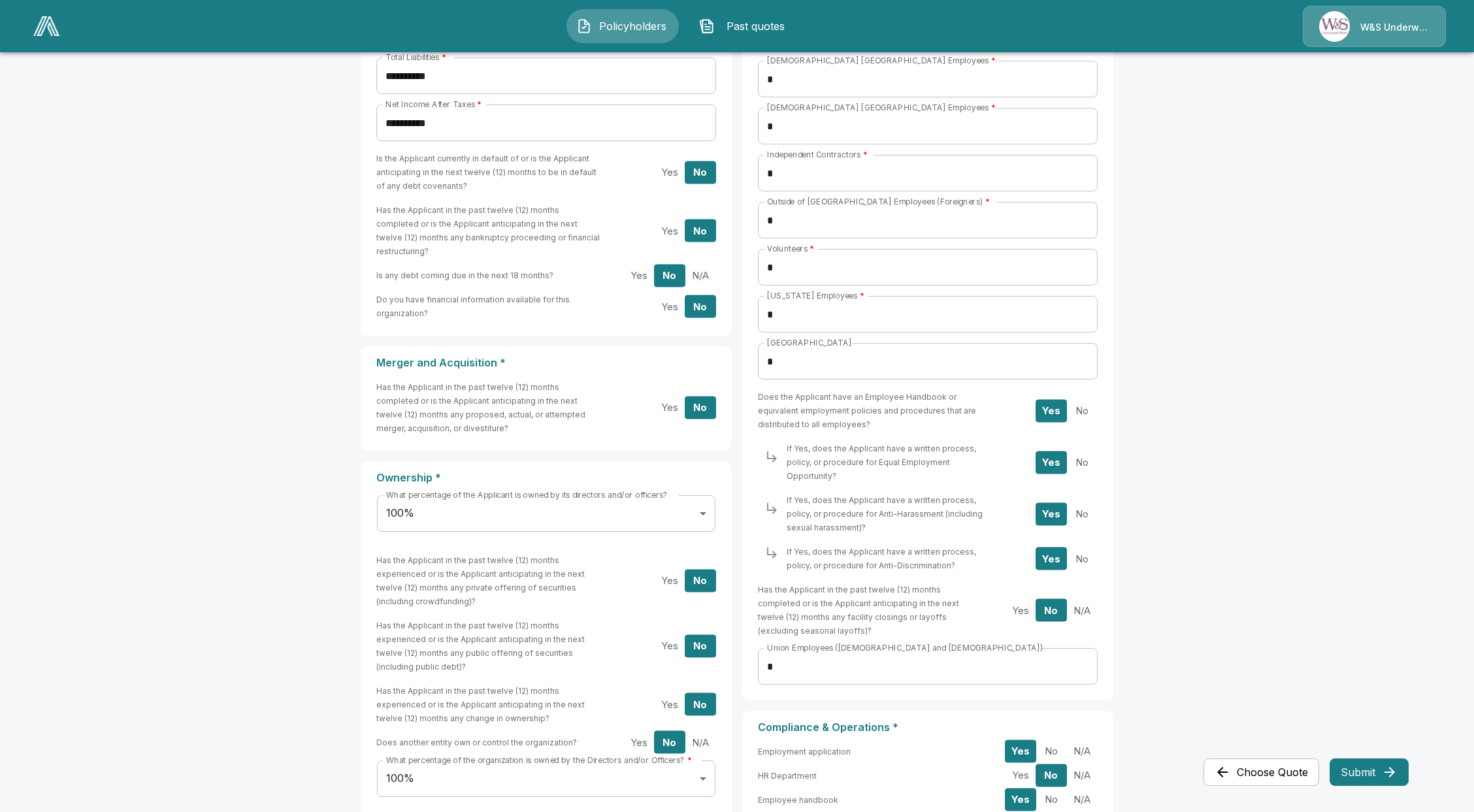
scroll to position [796, 0]
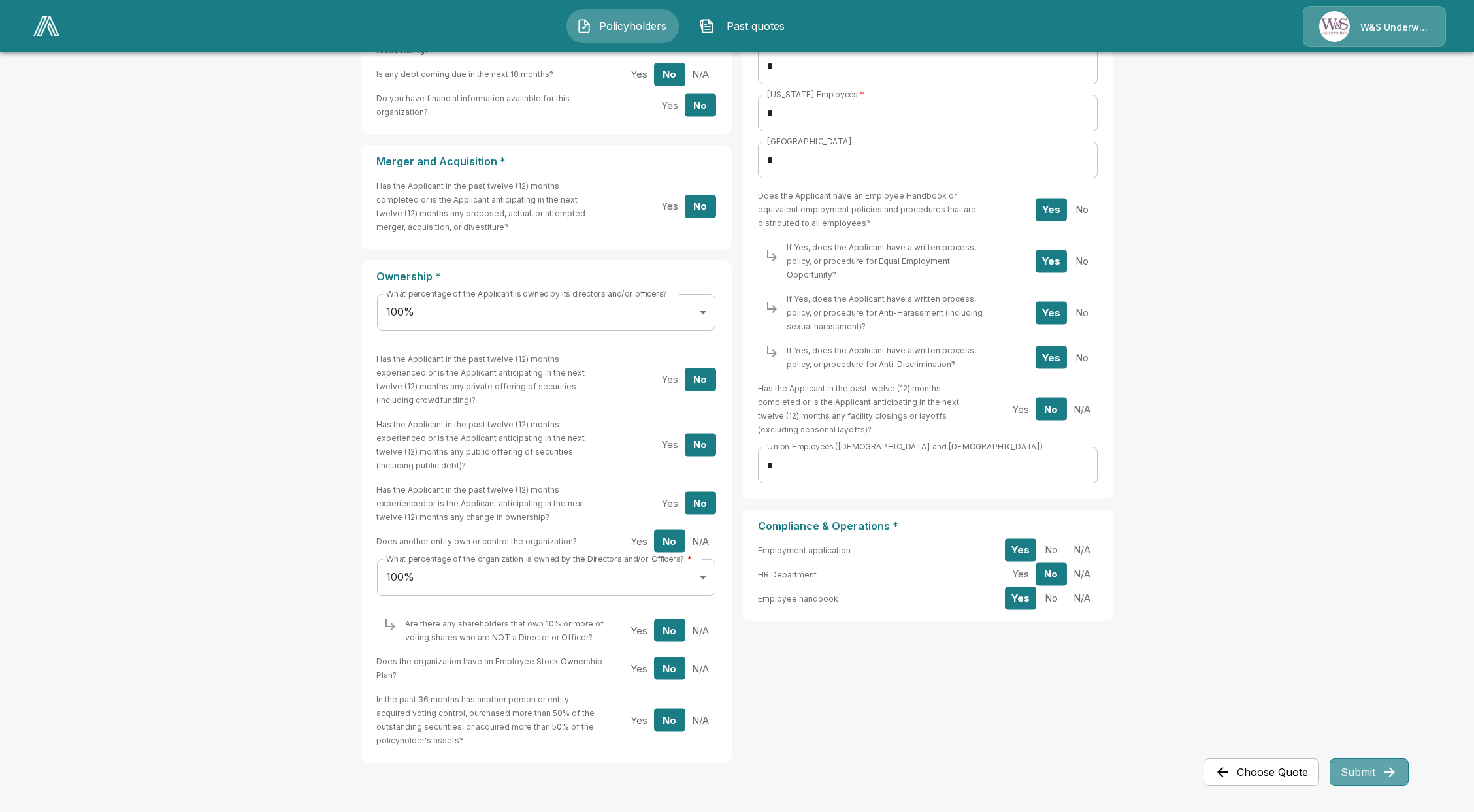
click at [1380, 776] on button "Submit" at bounding box center [1368, 772] width 79 height 27
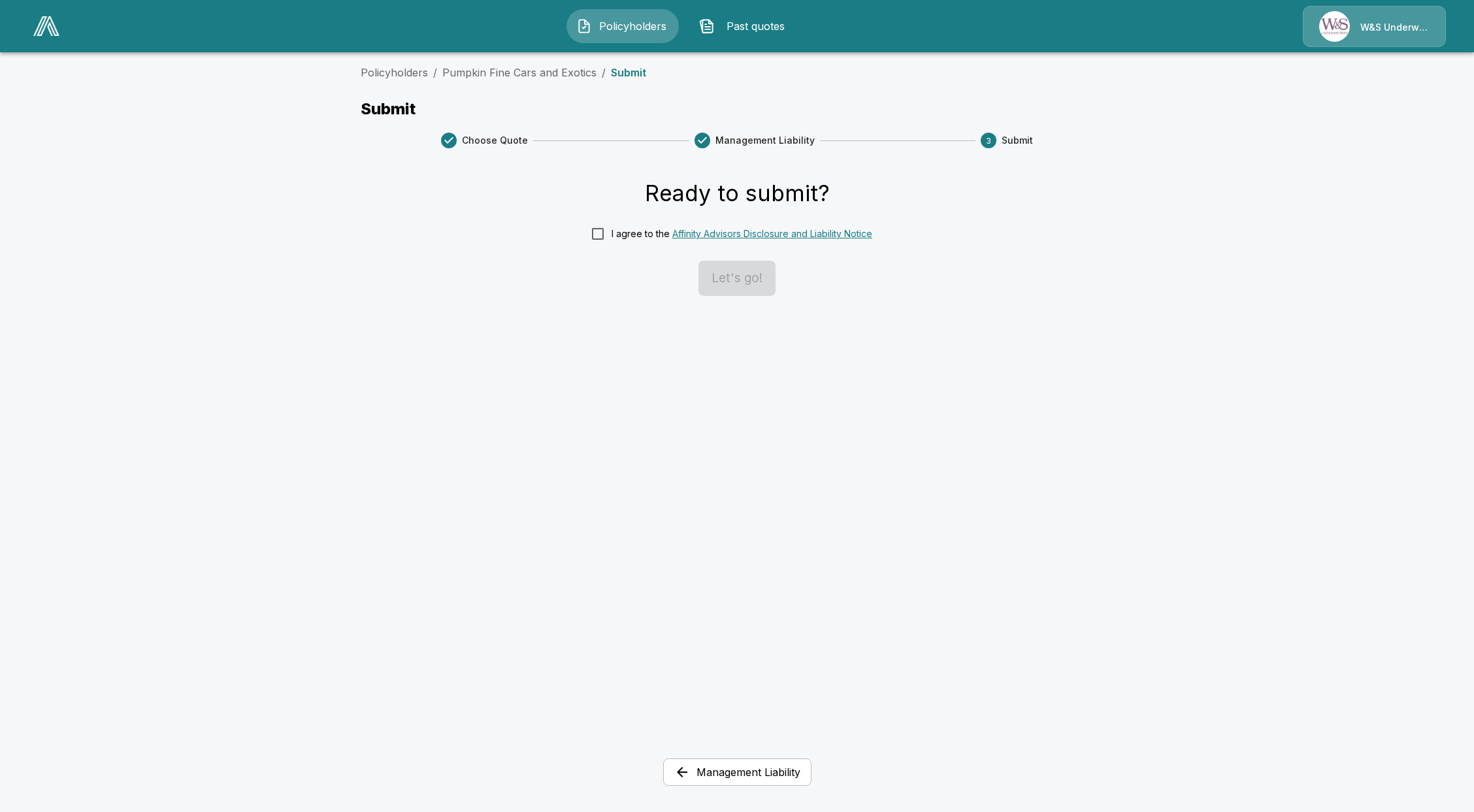
scroll to position [0, 0]
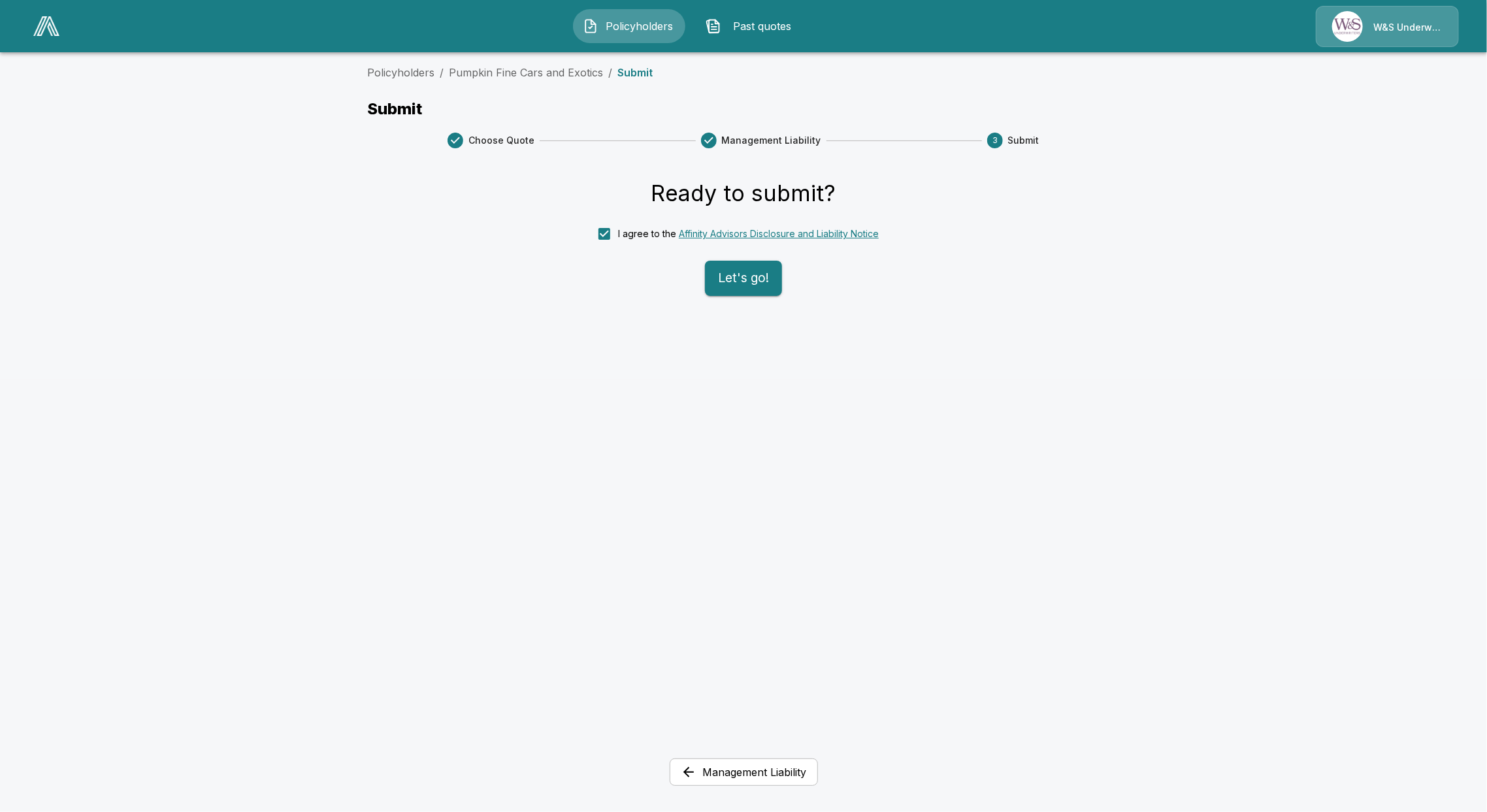
click at [723, 276] on button "Let's go!" at bounding box center [743, 278] width 77 height 35
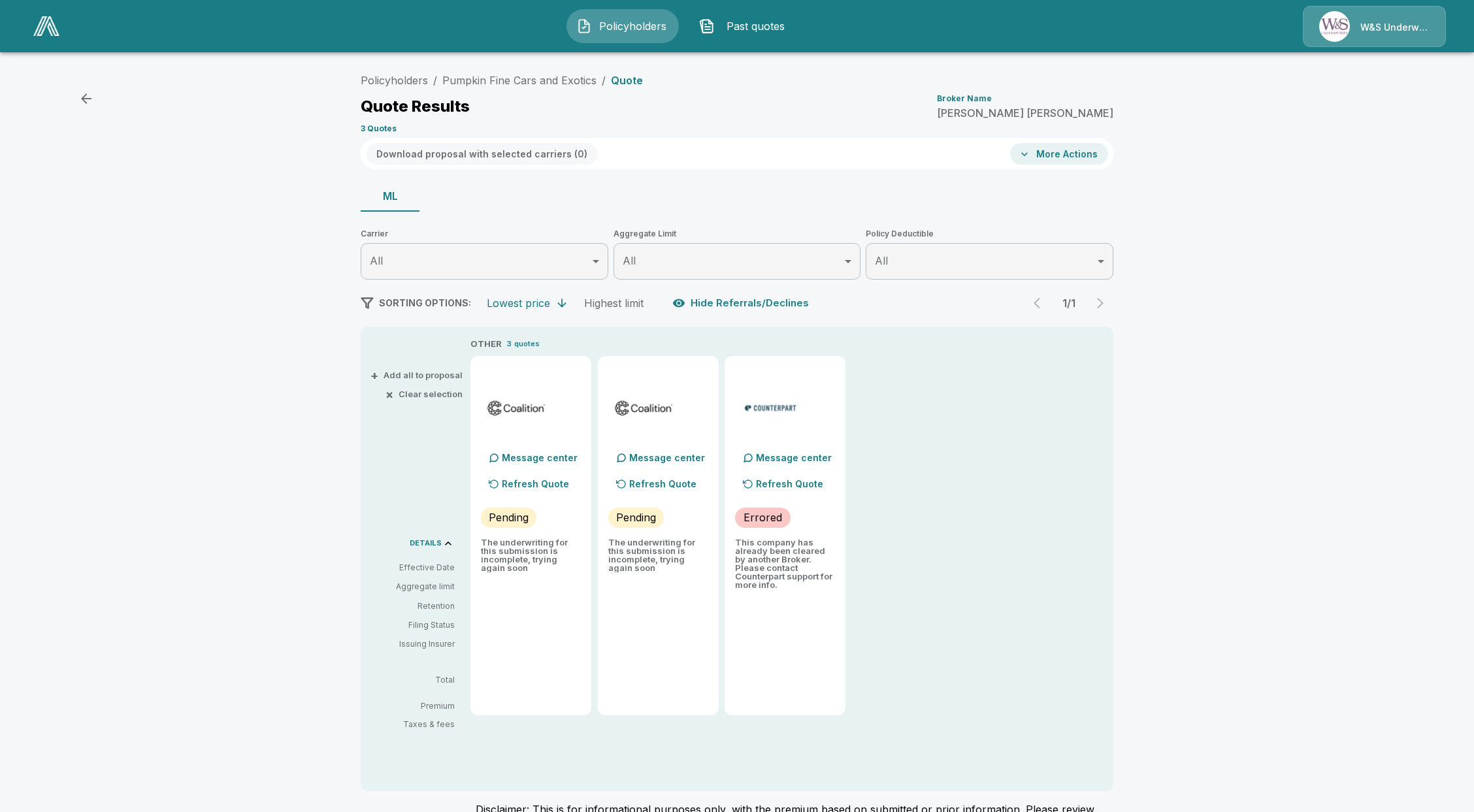
click at [786, 486] on p "Refresh Quote" at bounding box center [789, 484] width 67 height 14
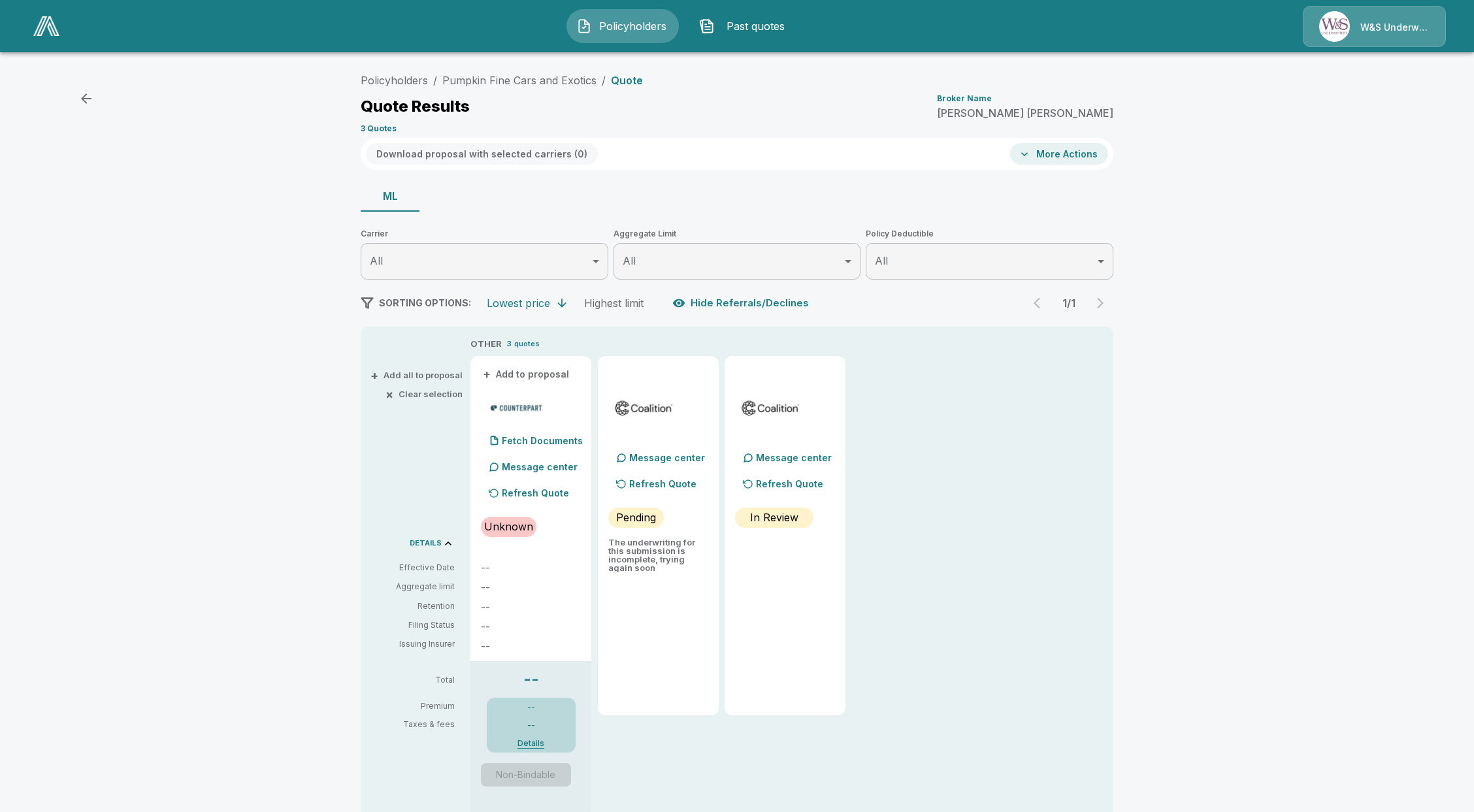
click at [527, 521] on p "Unknown" at bounding box center [508, 527] width 49 height 16
click at [536, 493] on p "Refresh Quote" at bounding box center [535, 493] width 67 height 14
click at [535, 78] on link "Pumpkin Fine Cars and Exotics" at bounding box center [519, 80] width 154 height 13
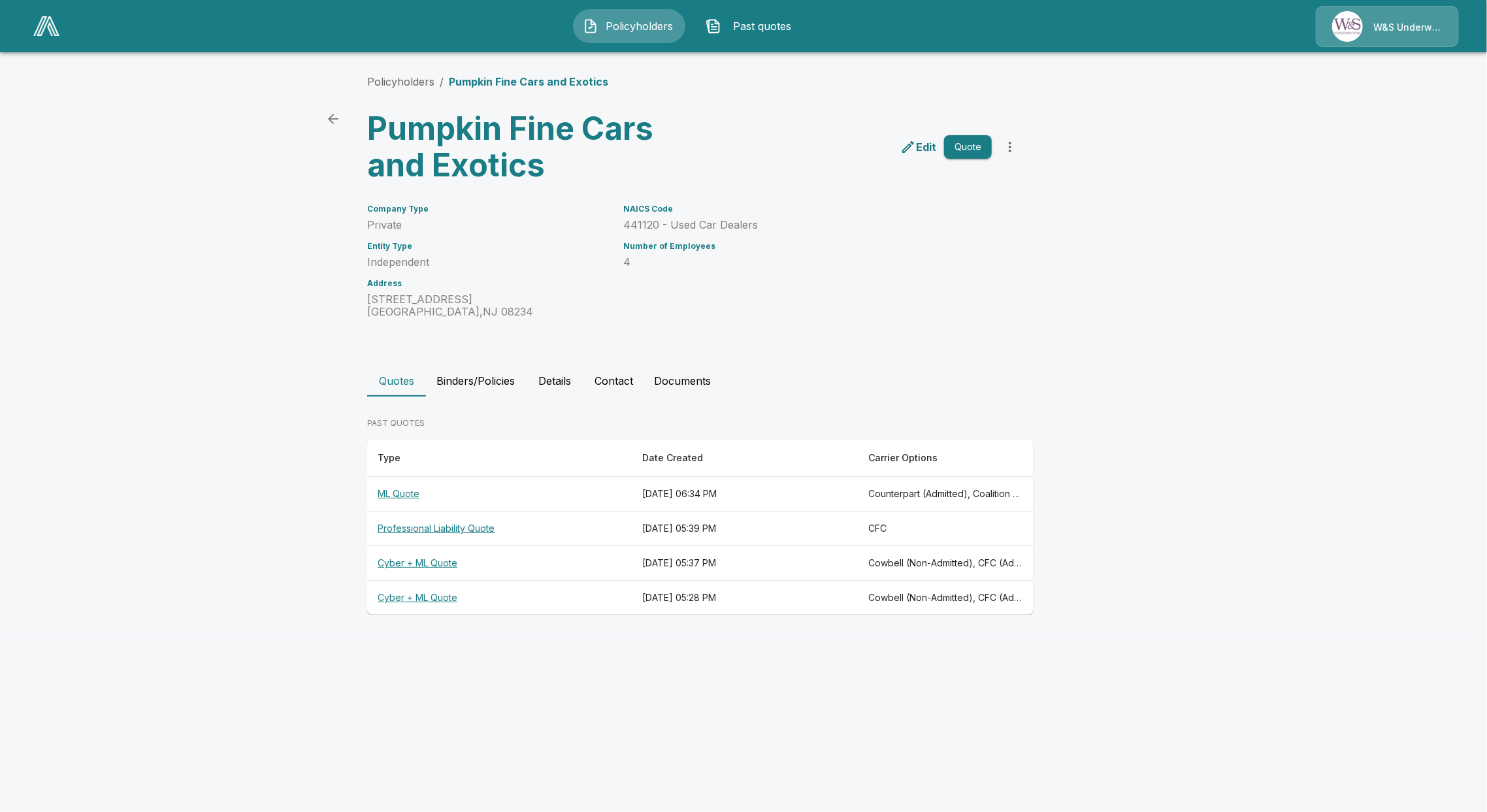
click at [412, 491] on th "ML Quote" at bounding box center [499, 495] width 265 height 35
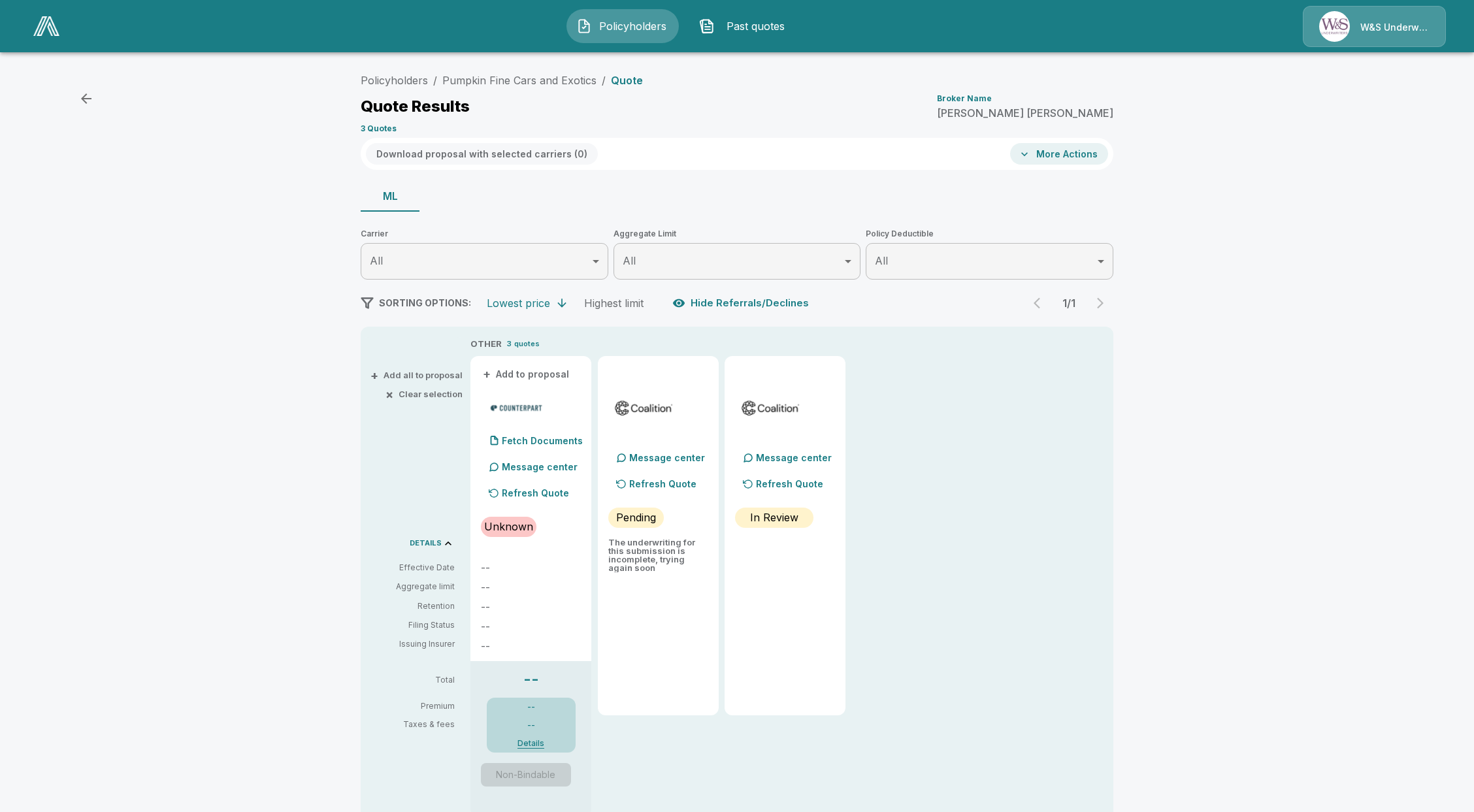
click at [655, 478] on p "Refresh Quote" at bounding box center [662, 484] width 67 height 14
click at [485, 81] on link "Pumpkin Fine Cars and Exotics" at bounding box center [519, 80] width 154 height 13
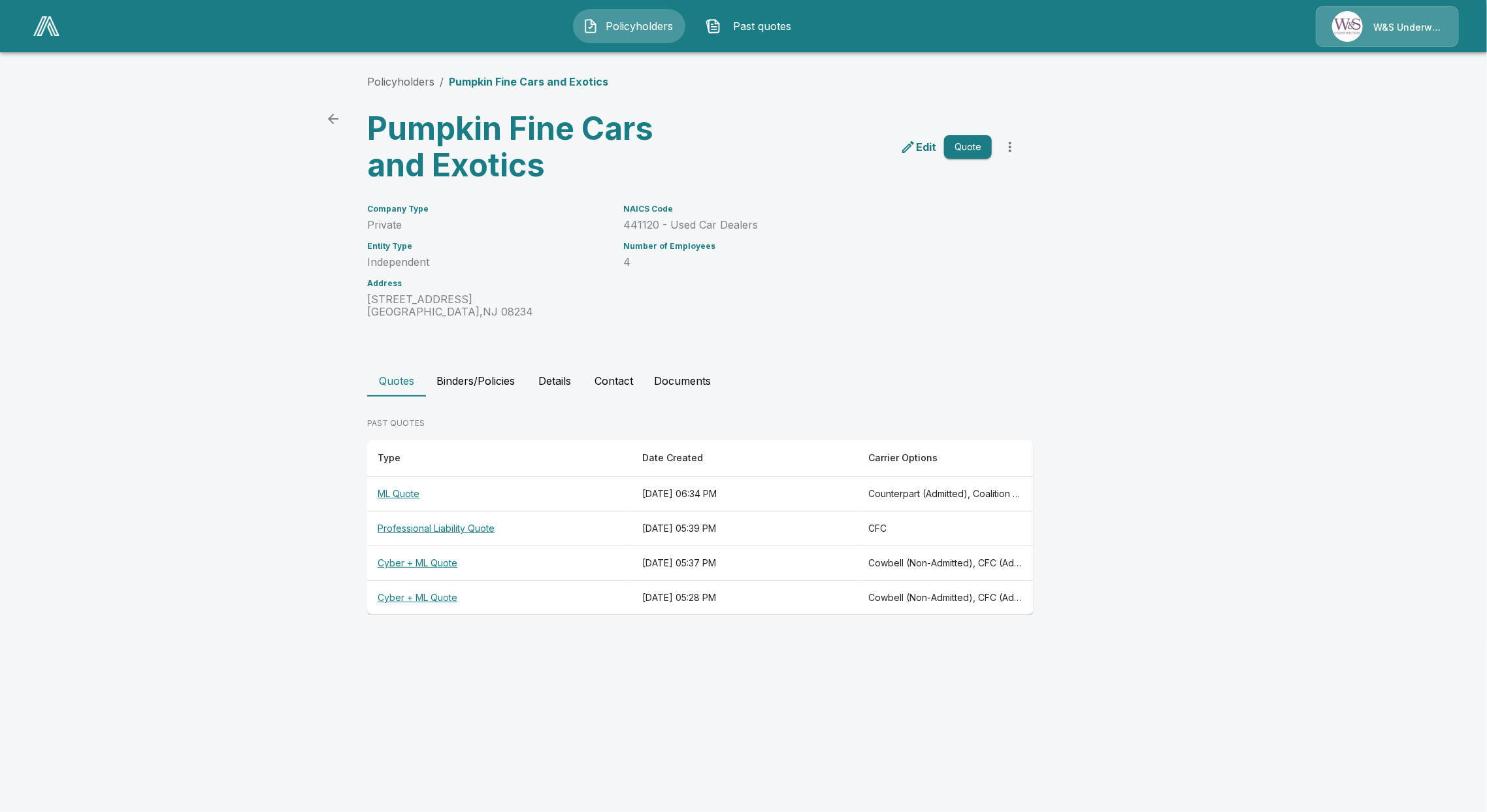
click at [432, 598] on th "Cyber + ML Quote" at bounding box center [499, 599] width 265 height 35
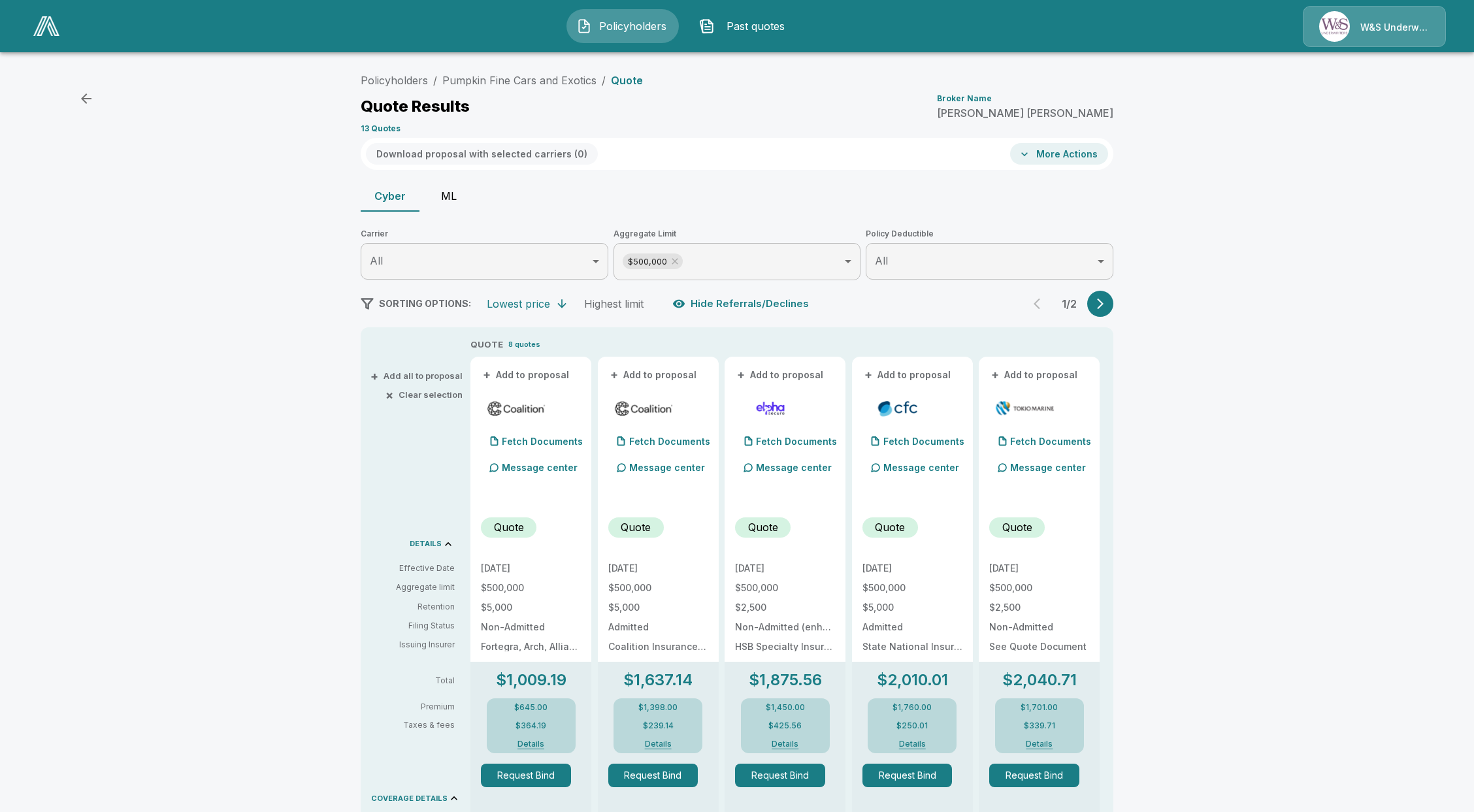
click at [465, 205] on button "ML" at bounding box center [448, 196] width 59 height 31
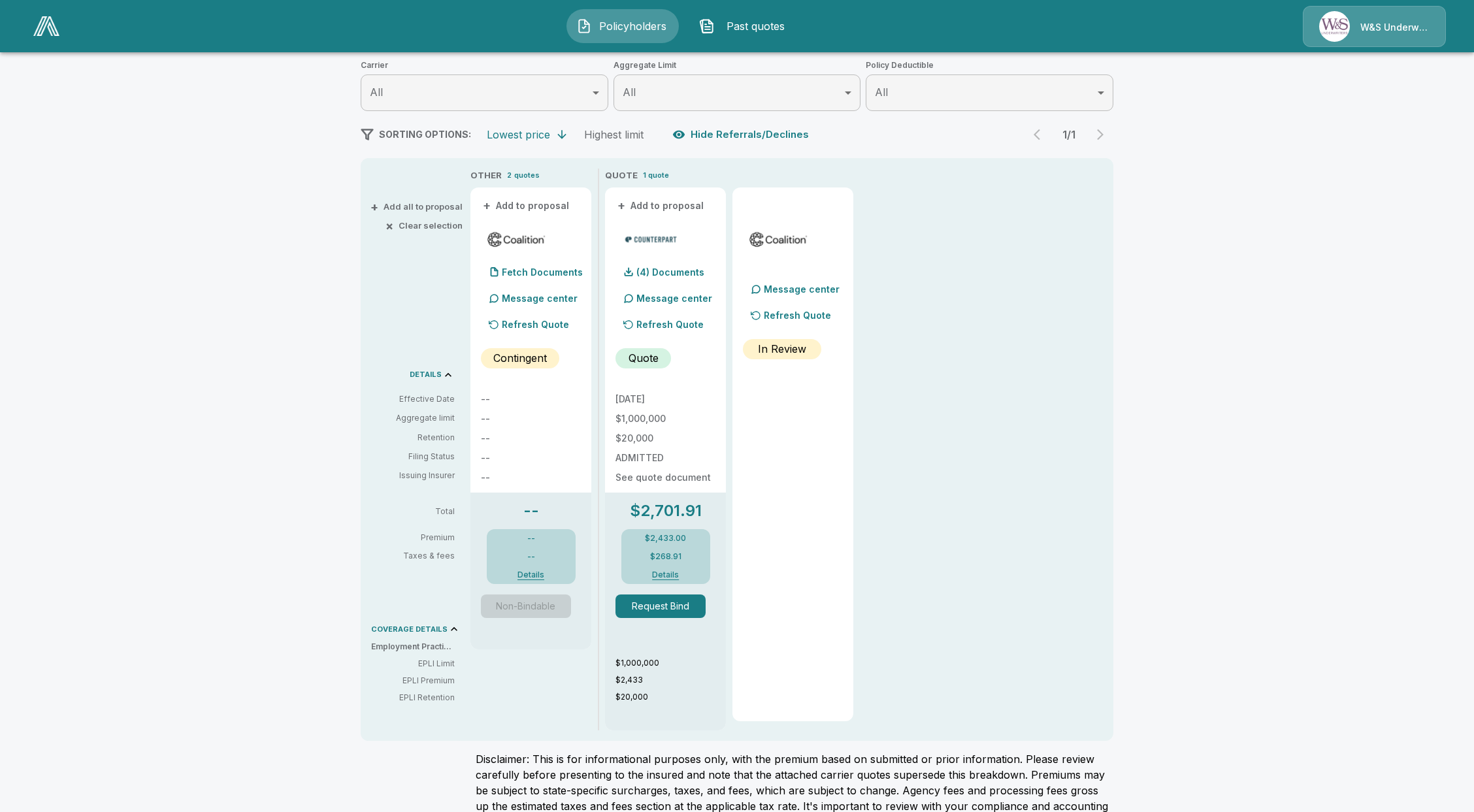
scroll to position [174, 0]
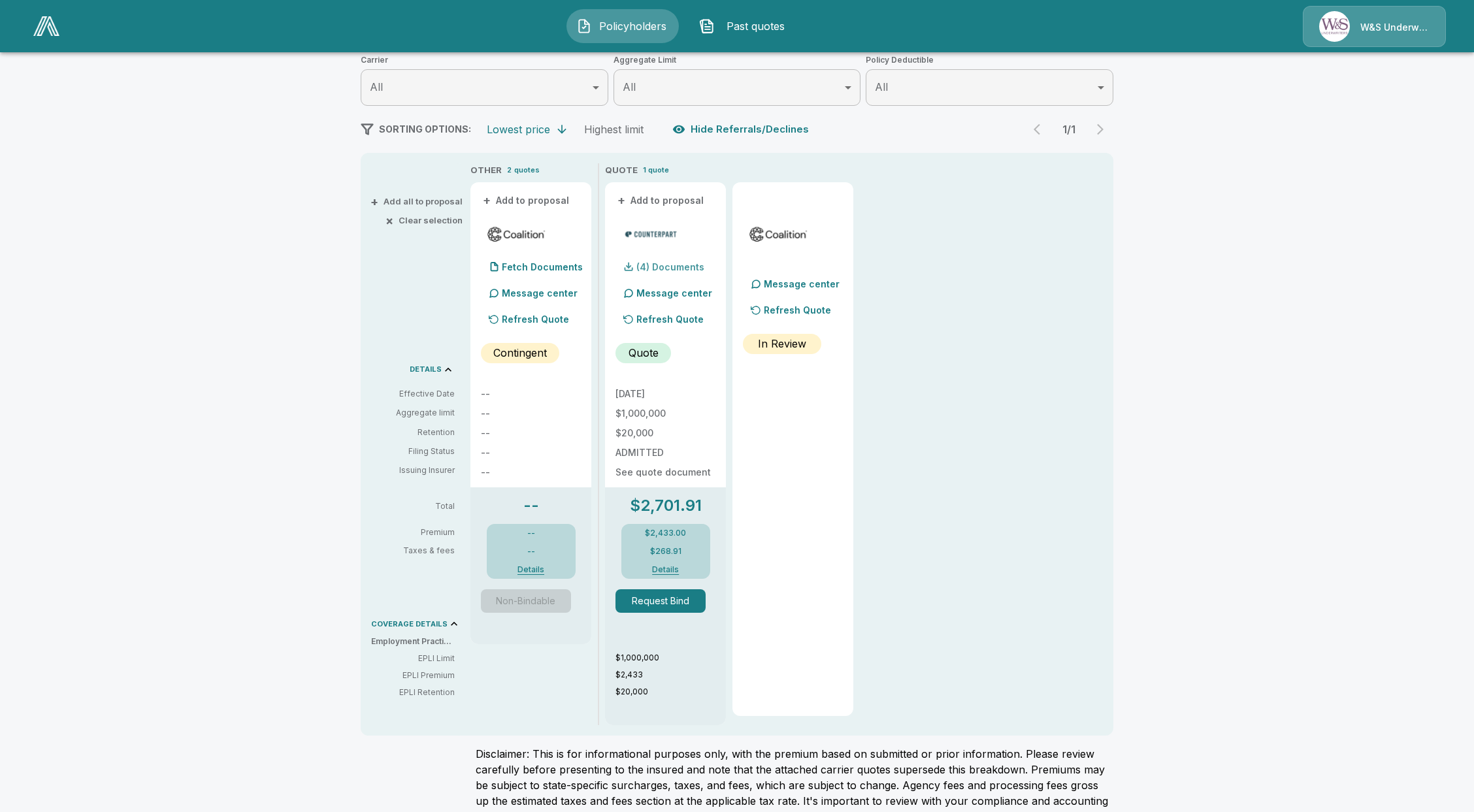
click at [693, 263] on p "(4) Documents" at bounding box center [671, 267] width 68 height 9
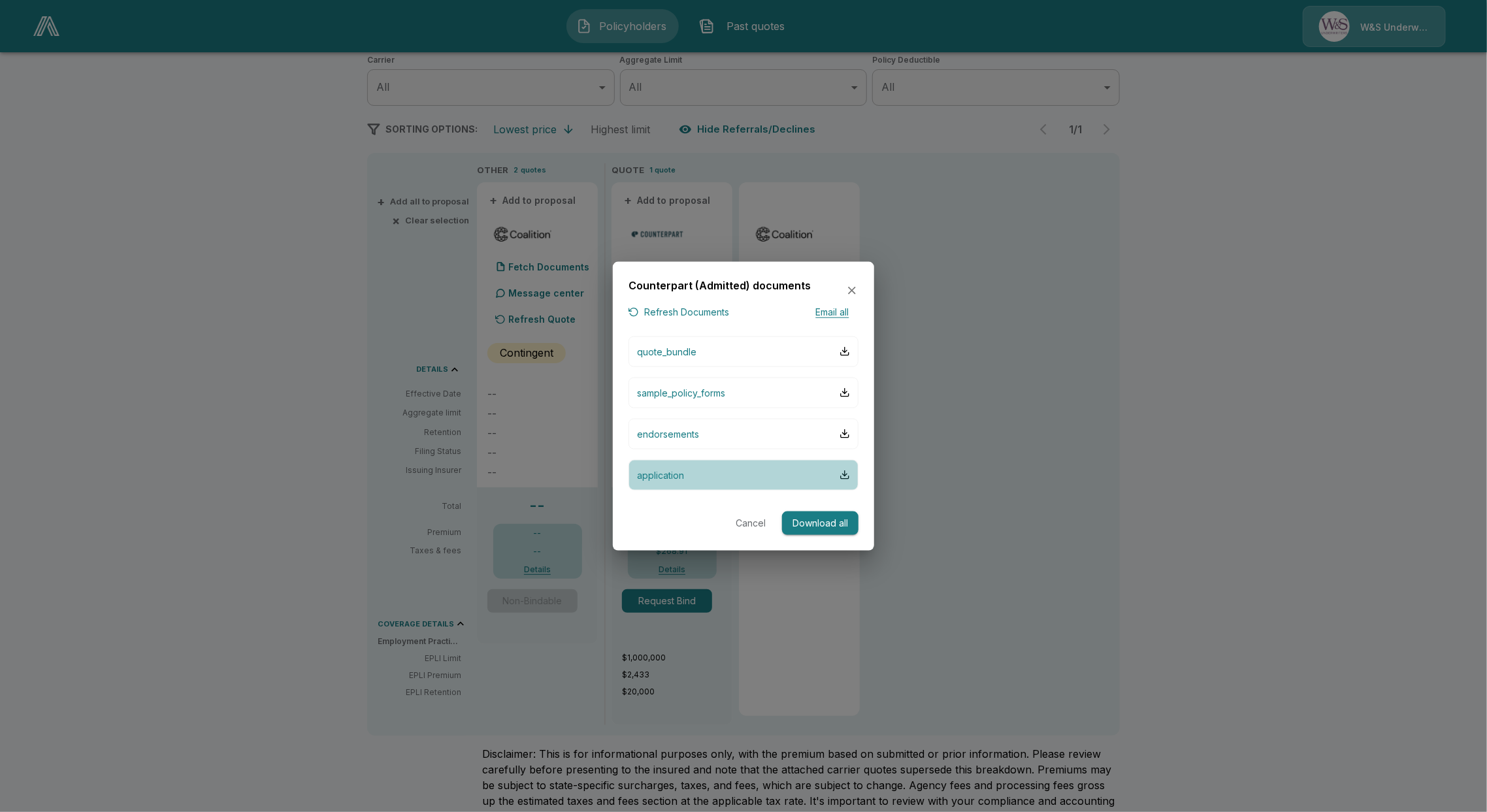
click at [684, 478] on p "application" at bounding box center [660, 474] width 47 height 14
click at [855, 283] on div "Counterpart (Admitted) documents" at bounding box center [744, 290] width 230 height 27
click at [851, 293] on icon "button" at bounding box center [852, 291] width 8 height 8
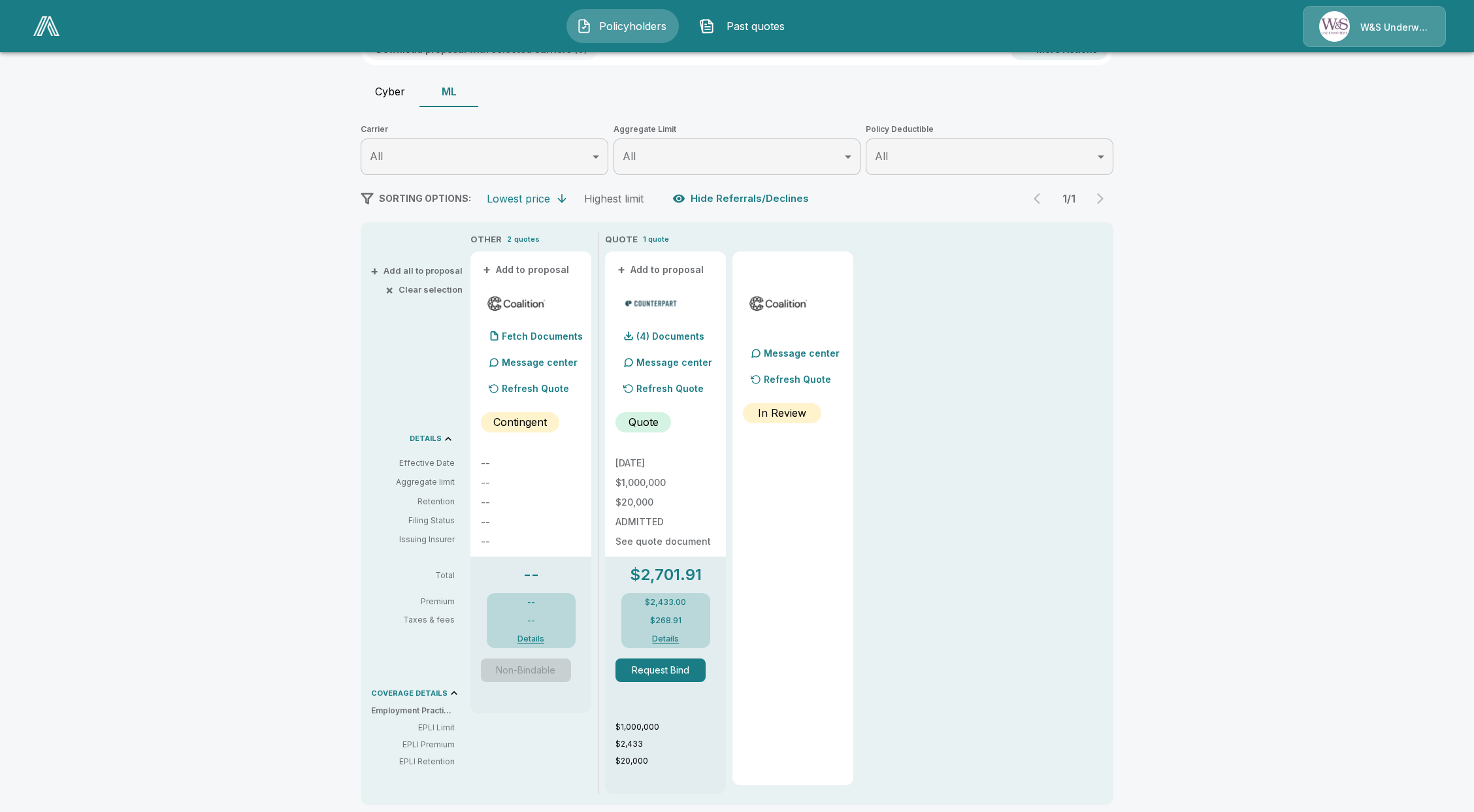
scroll to position [0, 0]
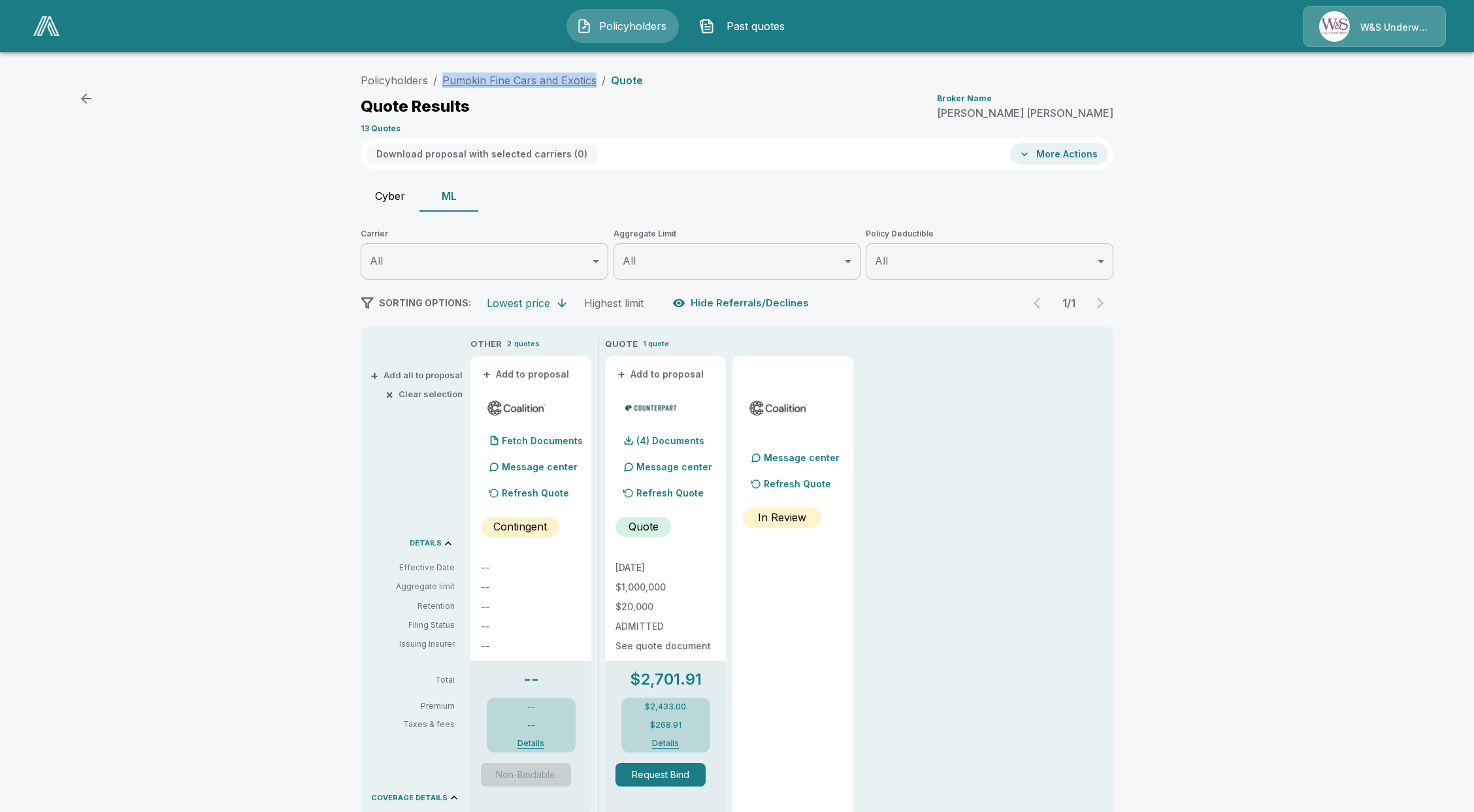
drag, startPoint x: 601, startPoint y: 81, endPoint x: 451, endPoint y: 77, distance: 150.1
click at [451, 77] on ol "Policyholders / Pumpkin Fine Cars and Exotics / Quote" at bounding box center [502, 81] width 282 height 16
copy link "Pumpkin Fine Cars and Exotics"
